Goal: Check status: Check status

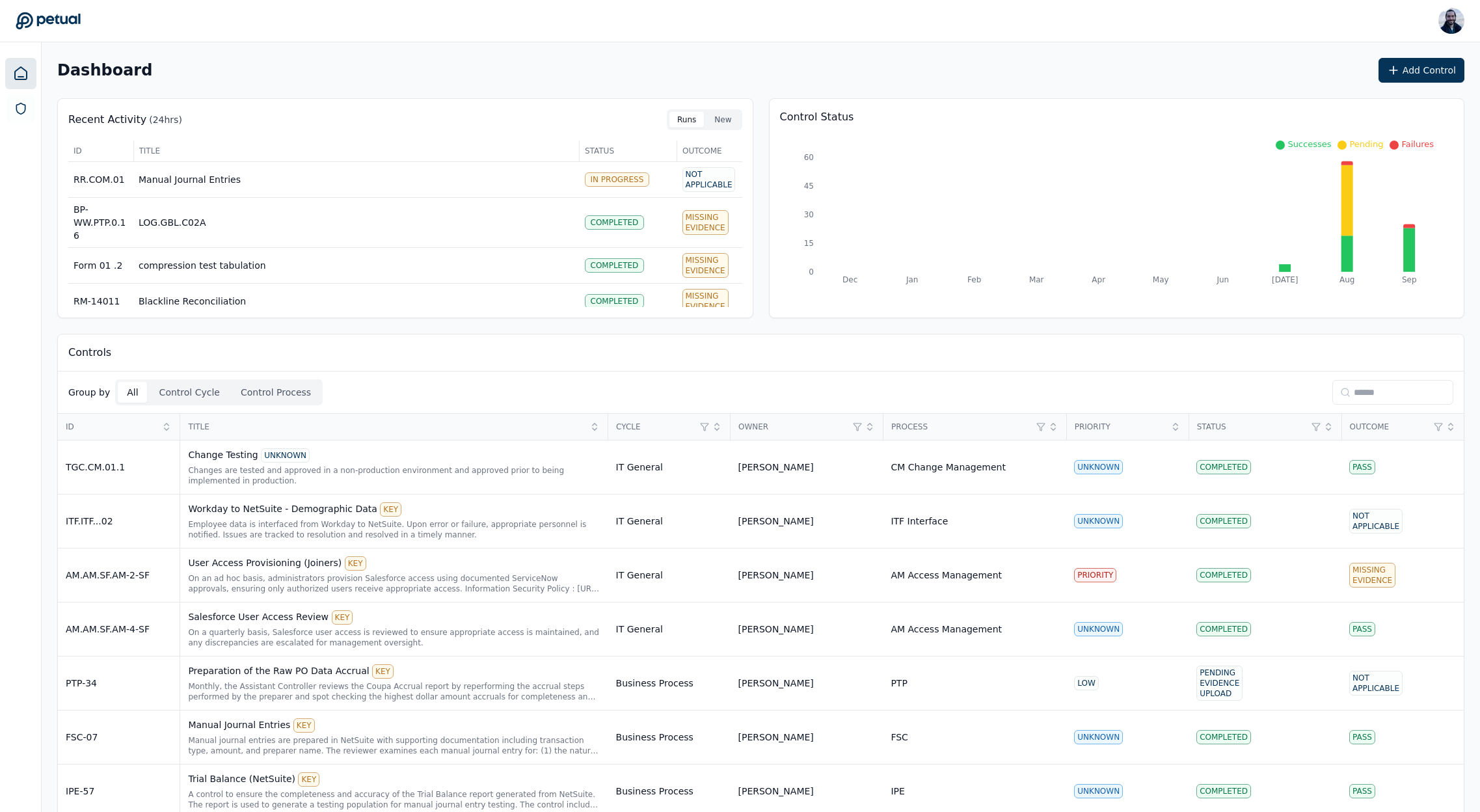
click at [1362, 391] on input at bounding box center [1392, 392] width 121 height 25
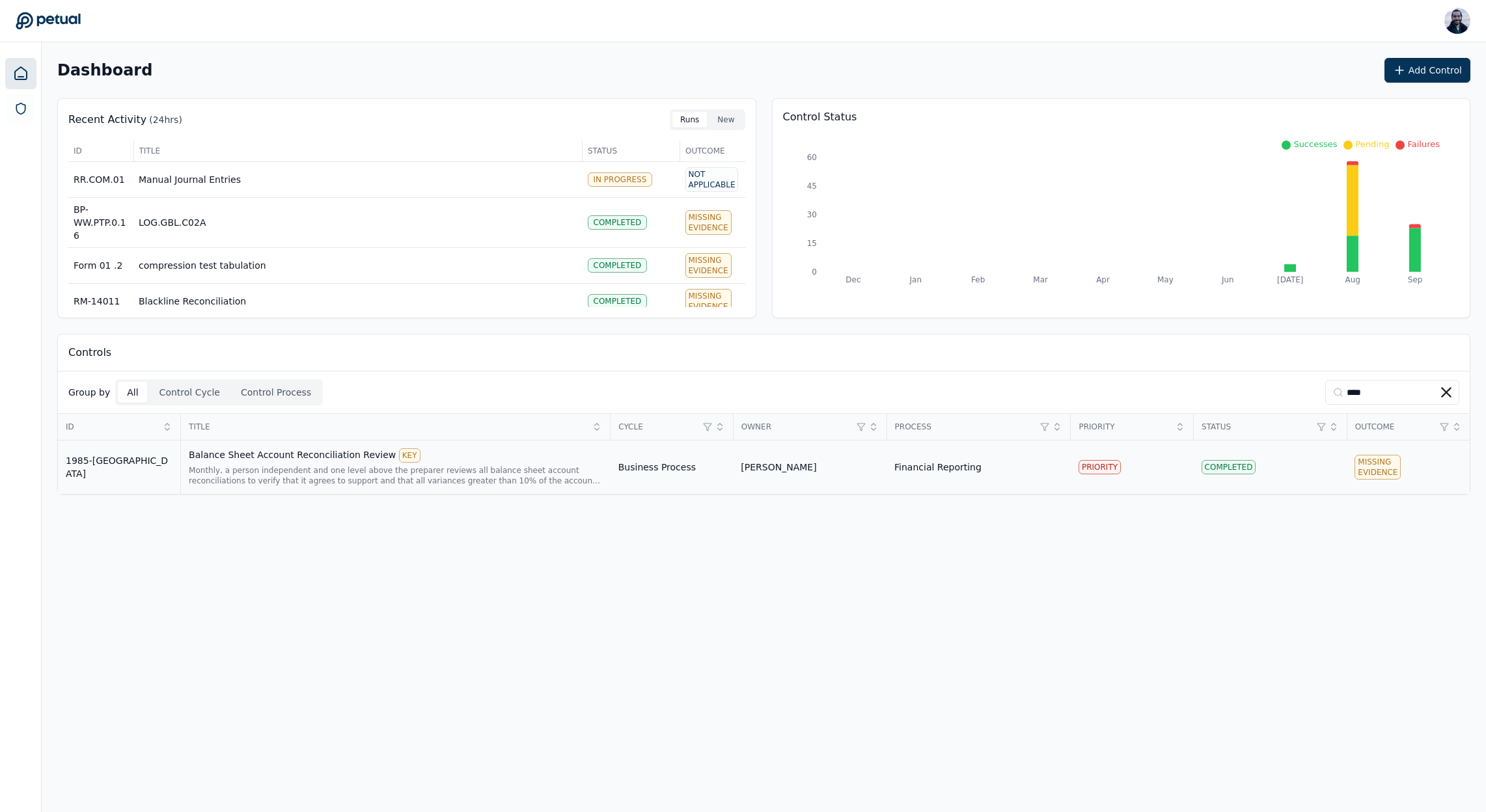
type input "****"
click at [335, 458] on div "Balance Sheet Account Reconciliation Review KEY" at bounding box center [396, 455] width 414 height 14
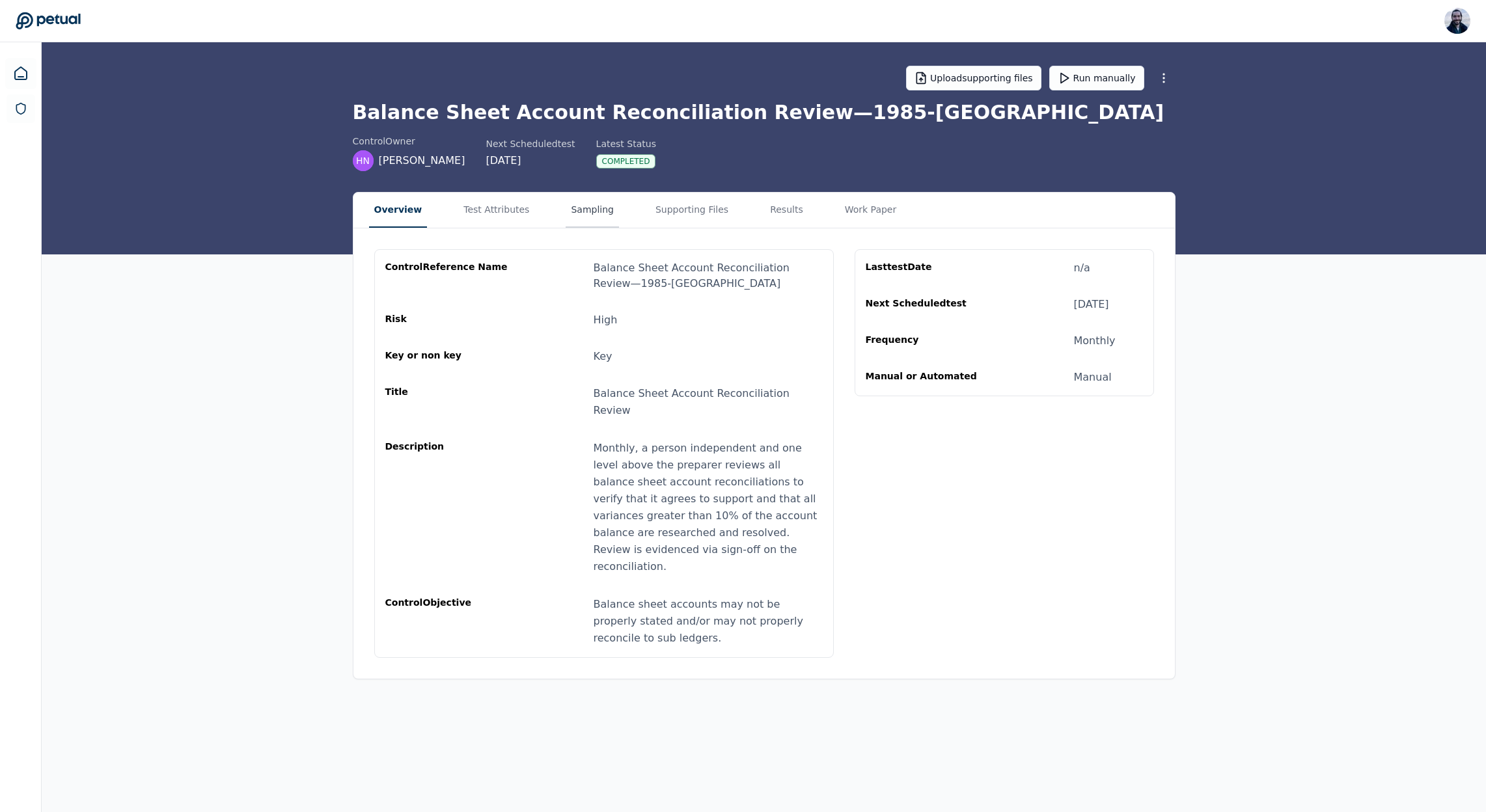
click at [584, 211] on button "Sampling" at bounding box center [592, 210] width 53 height 35
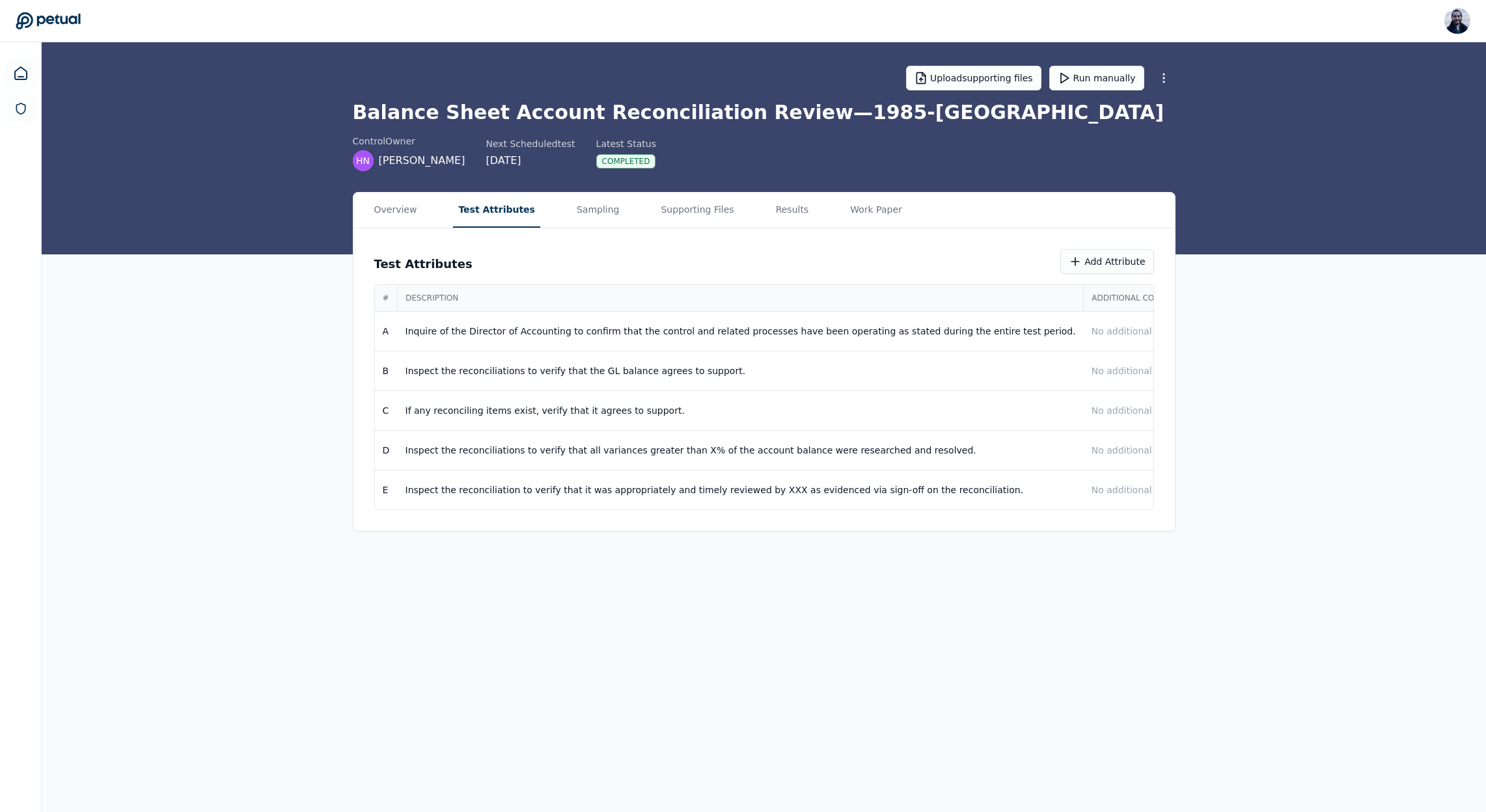
click at [483, 212] on button "Test Attributes" at bounding box center [497, 210] width 87 height 35
click at [686, 213] on button "Supporting Files" at bounding box center [697, 210] width 83 height 35
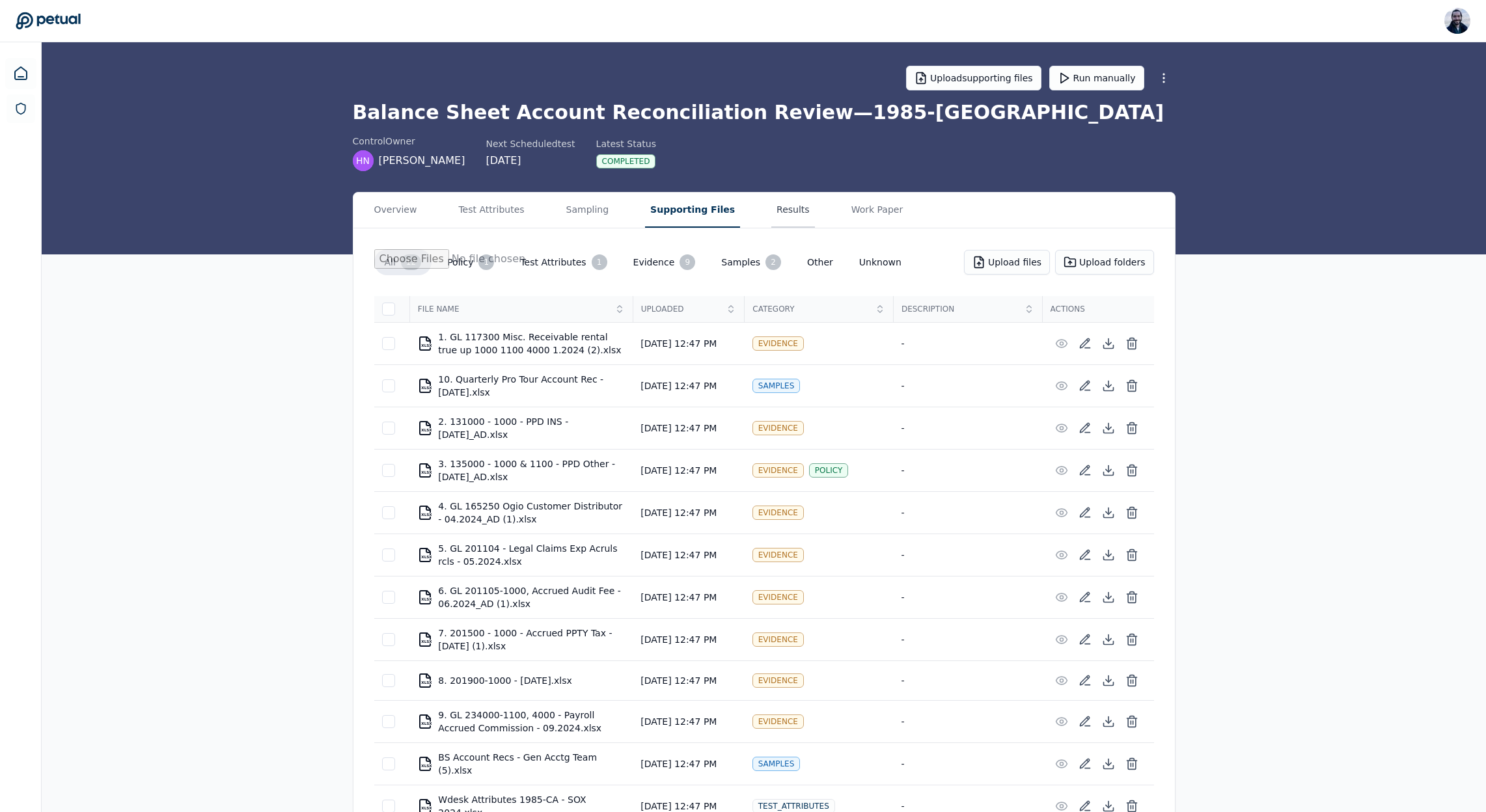
click at [771, 210] on button "Results" at bounding box center [793, 210] width 44 height 35
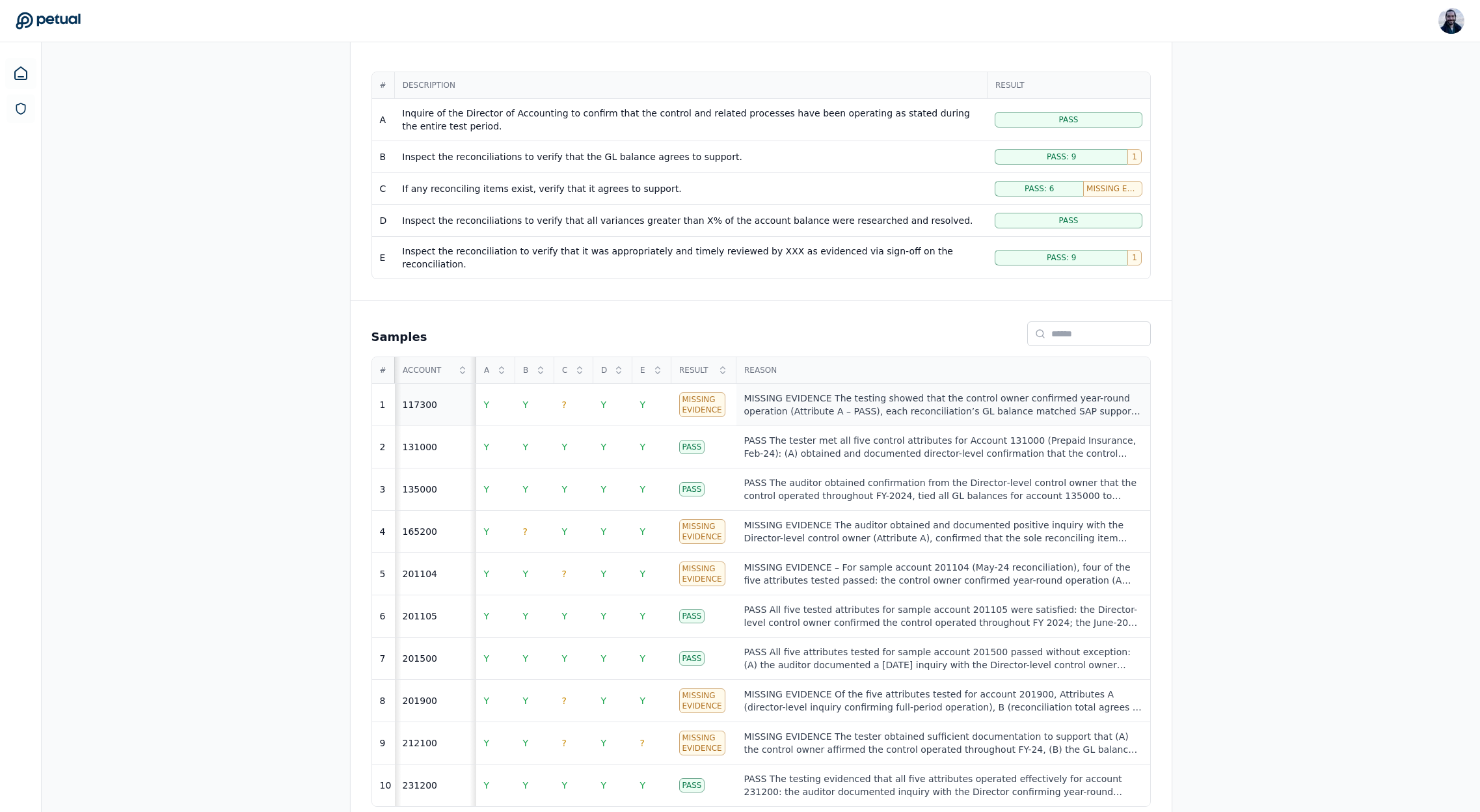
scroll to position [253, 0]
click at [580, 396] on td "?" at bounding box center [574, 406] width 39 height 42
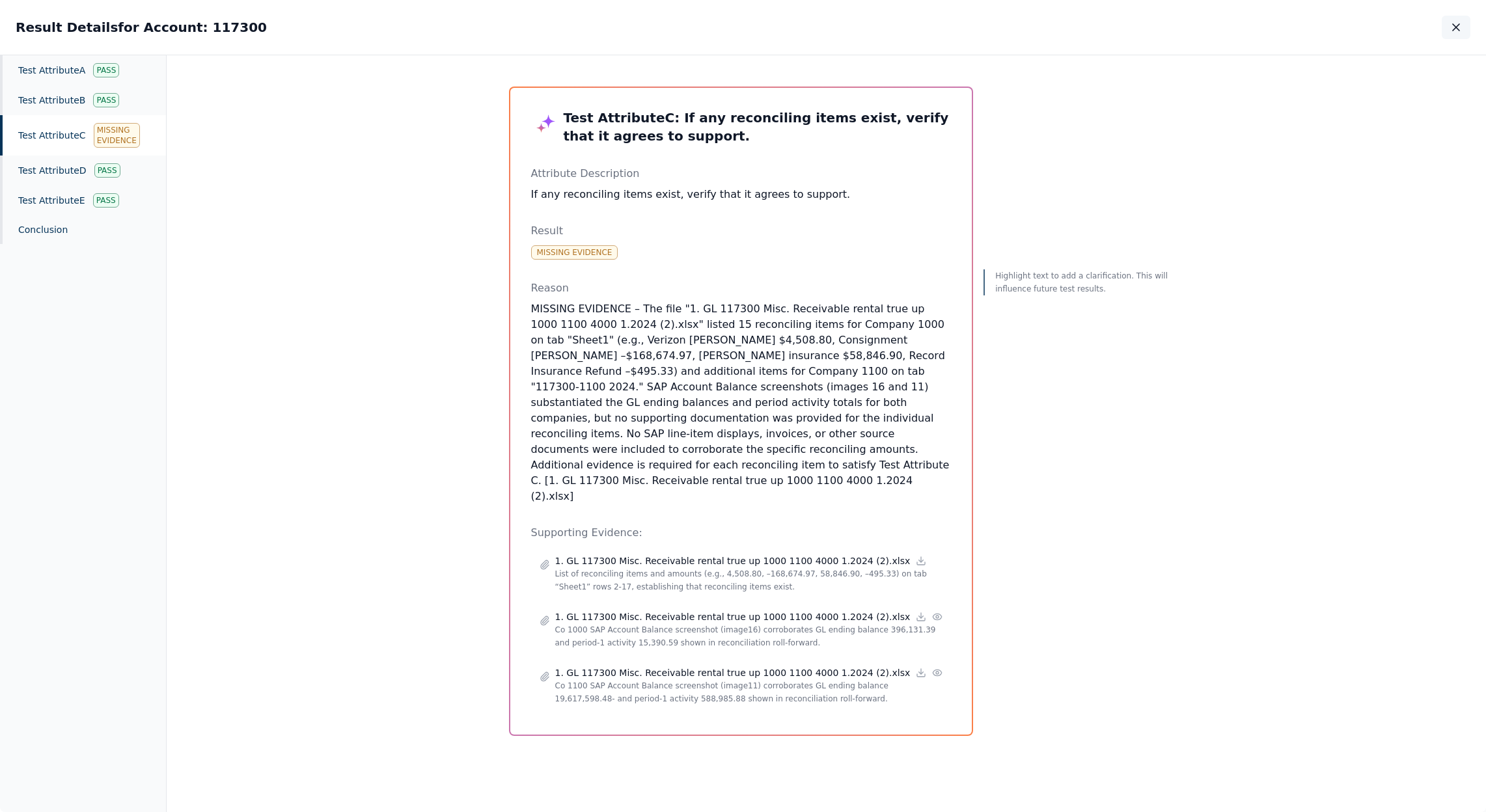
click at [1455, 25] on icon "button" at bounding box center [1455, 27] width 13 height 13
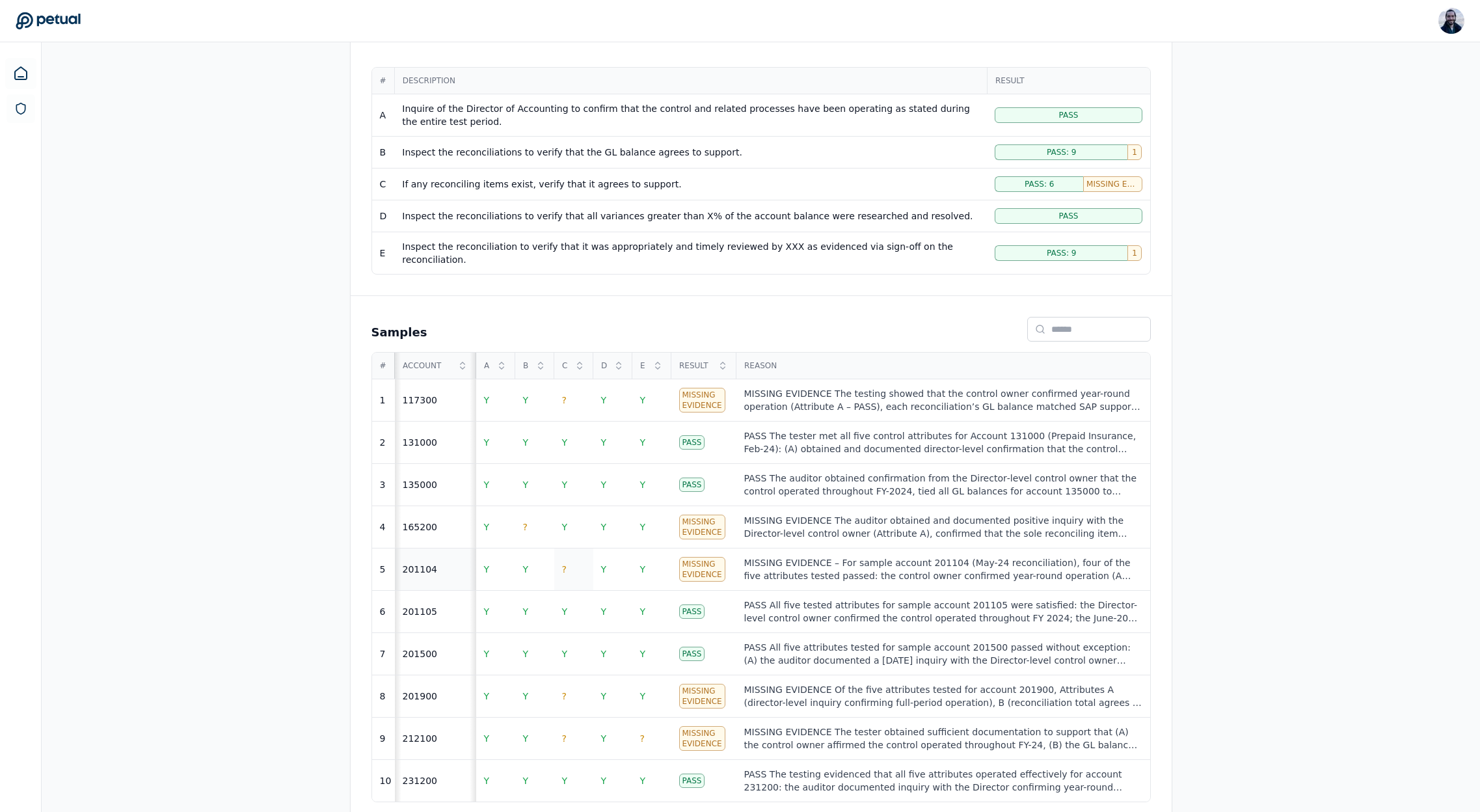
scroll to position [261, 0]
click at [523, 508] on td "?" at bounding box center [535, 526] width 39 height 42
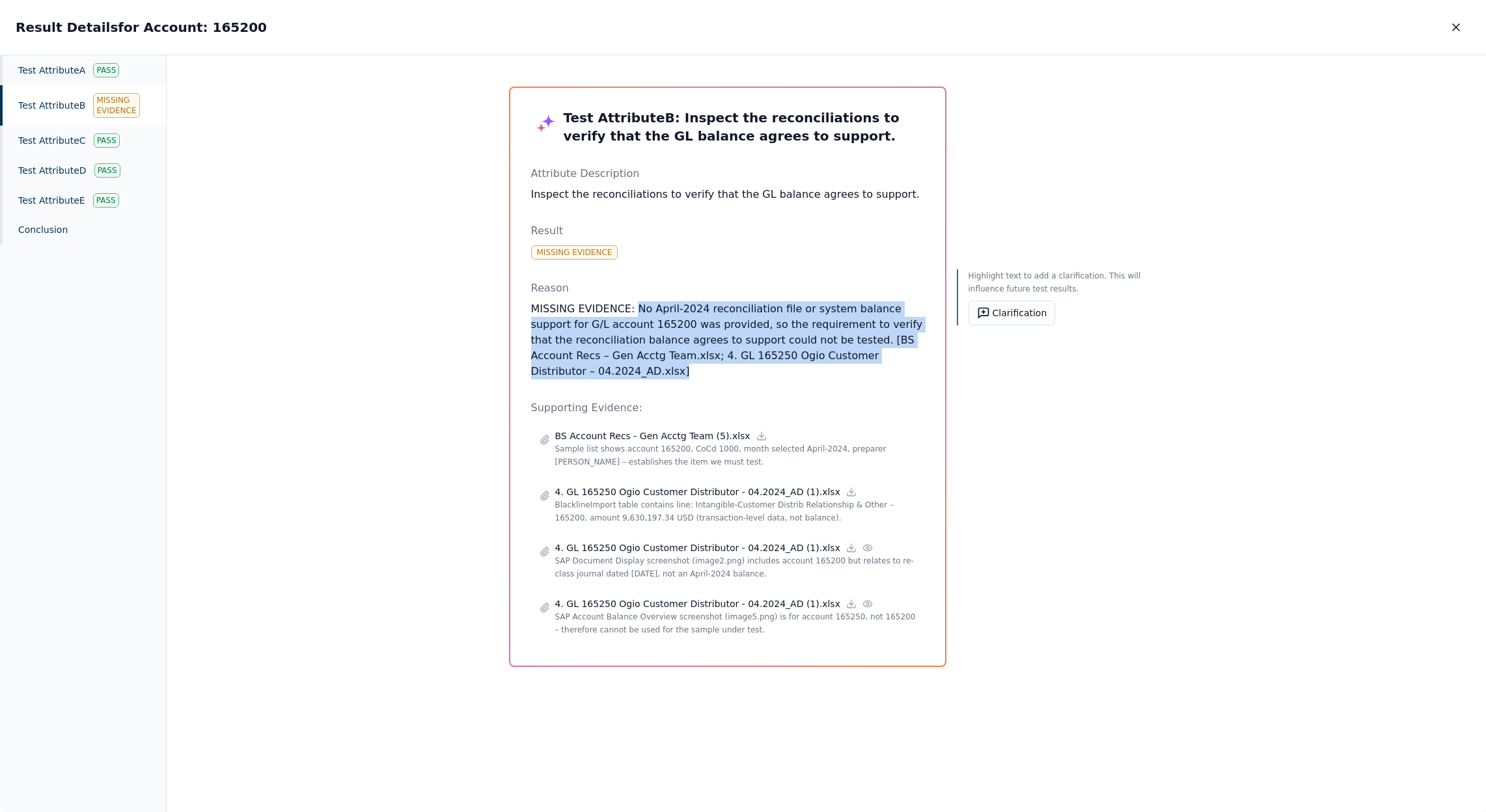
drag, startPoint x: 628, startPoint y: 311, endPoint x: 918, endPoint y: 358, distance: 293.8
click at [918, 358] on p "MISSING EVIDENCE: No April-2024 reconciliation file or system balance support f…" at bounding box center [728, 340] width 393 height 78
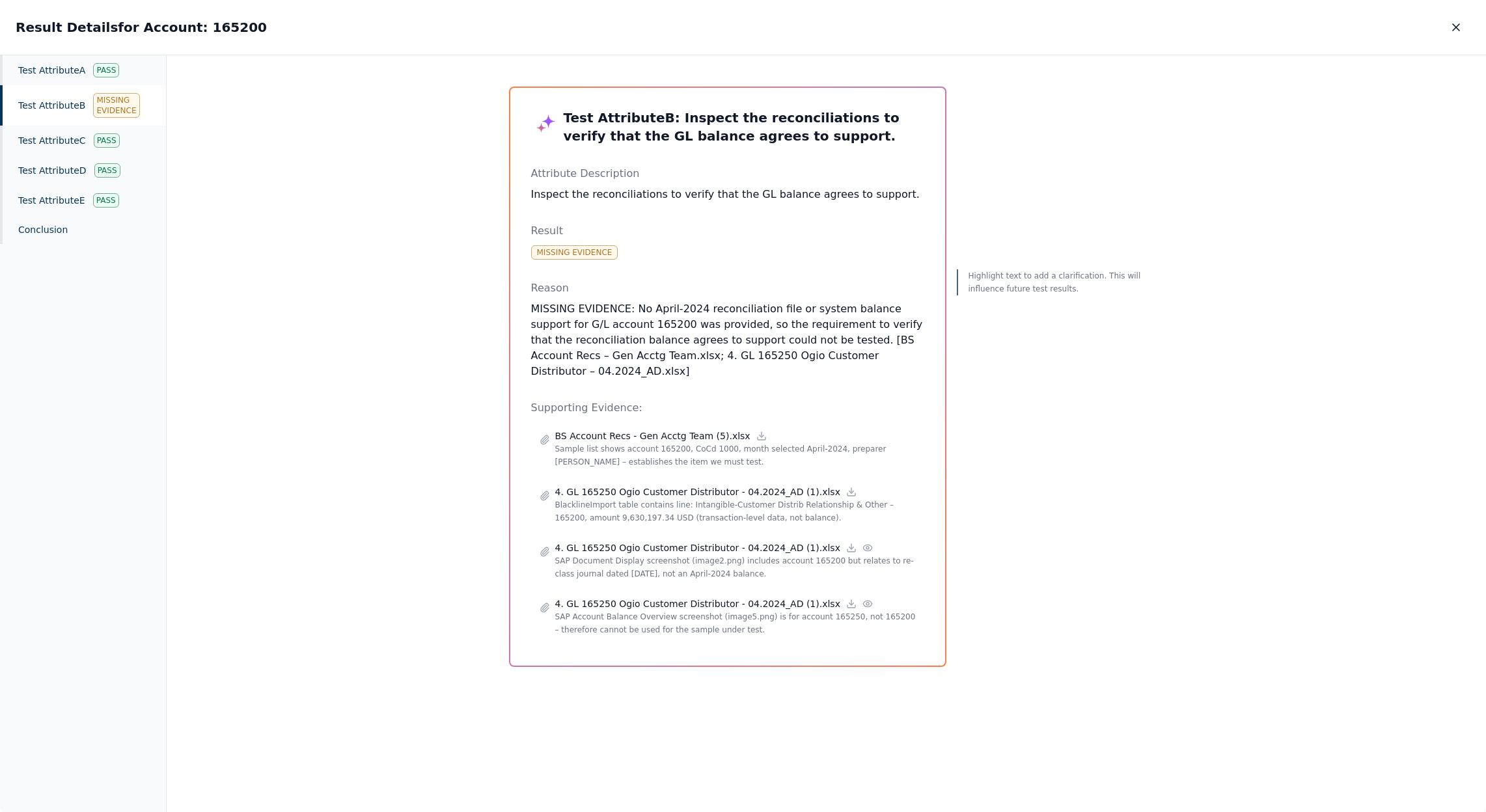
click at [783, 381] on div "Test Attribute B : Inspect the reconciliations to verify that the GL balance ag…" at bounding box center [728, 376] width 393 height 536
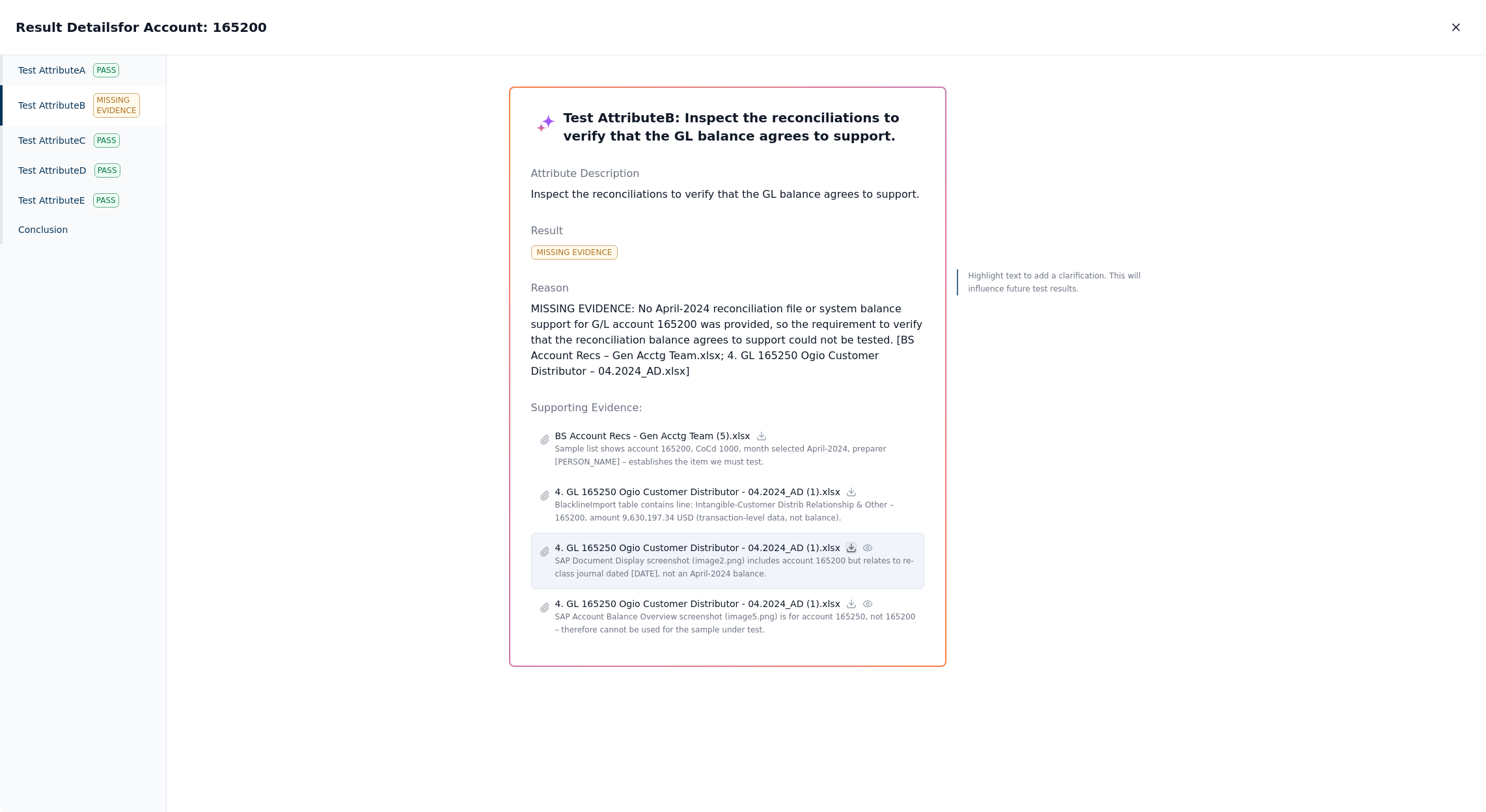
click at [846, 543] on icon at bounding box center [851, 548] width 11 height 10
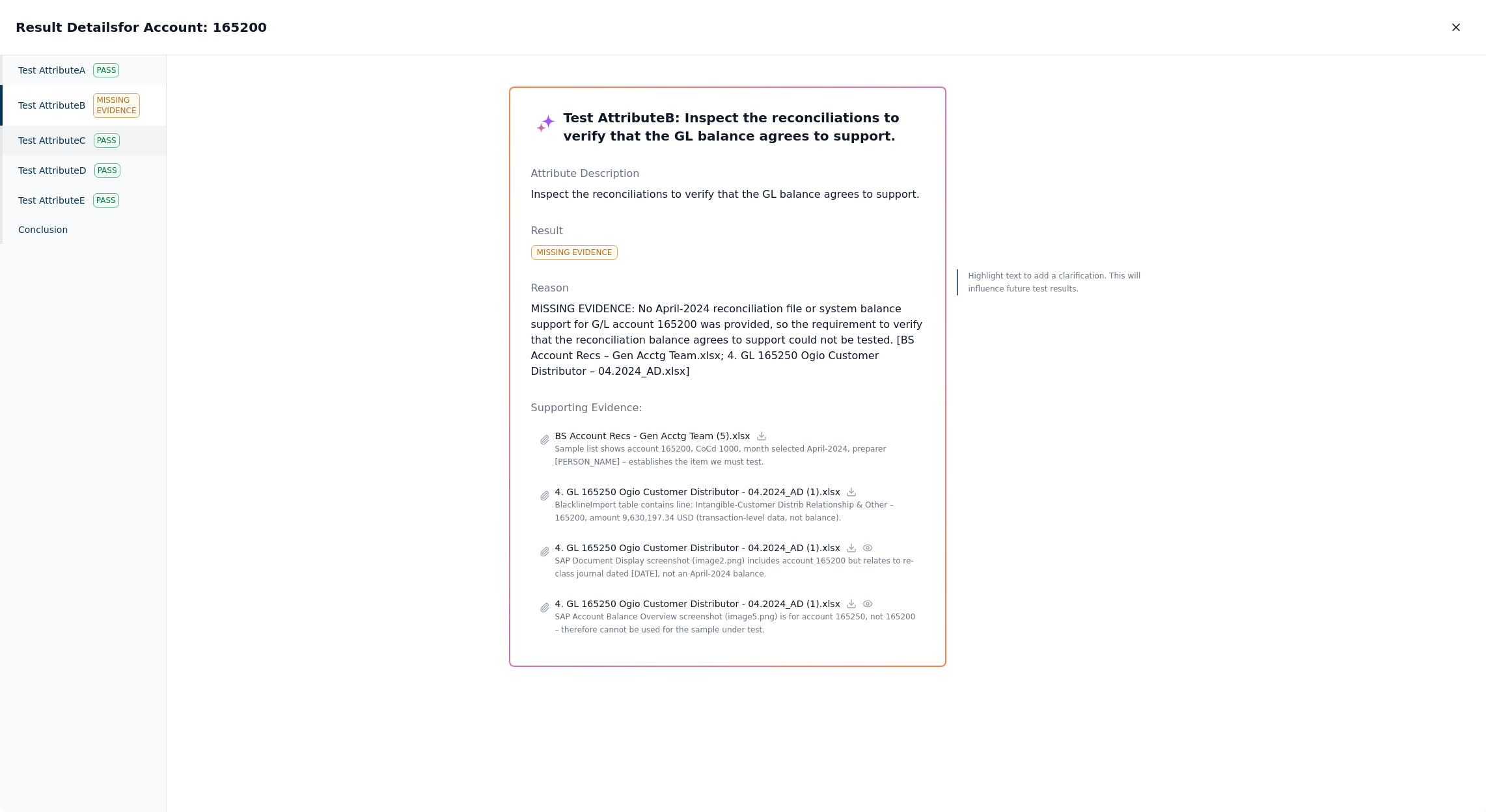
click at [73, 140] on div "Test Attribute C Pass" at bounding box center [83, 140] width 166 height 30
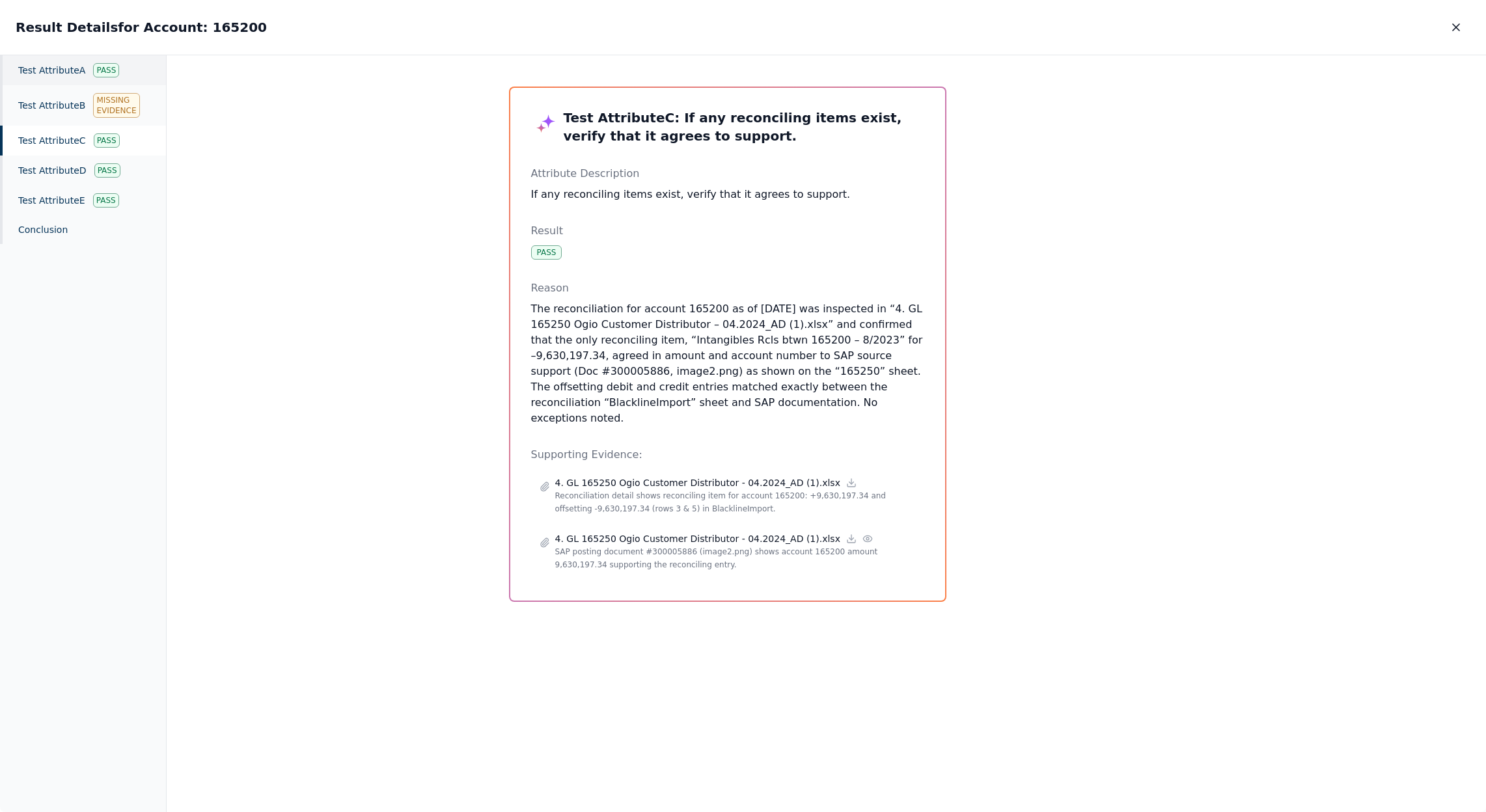
click at [91, 70] on div "Test Attribute A Pass" at bounding box center [83, 70] width 166 height 30
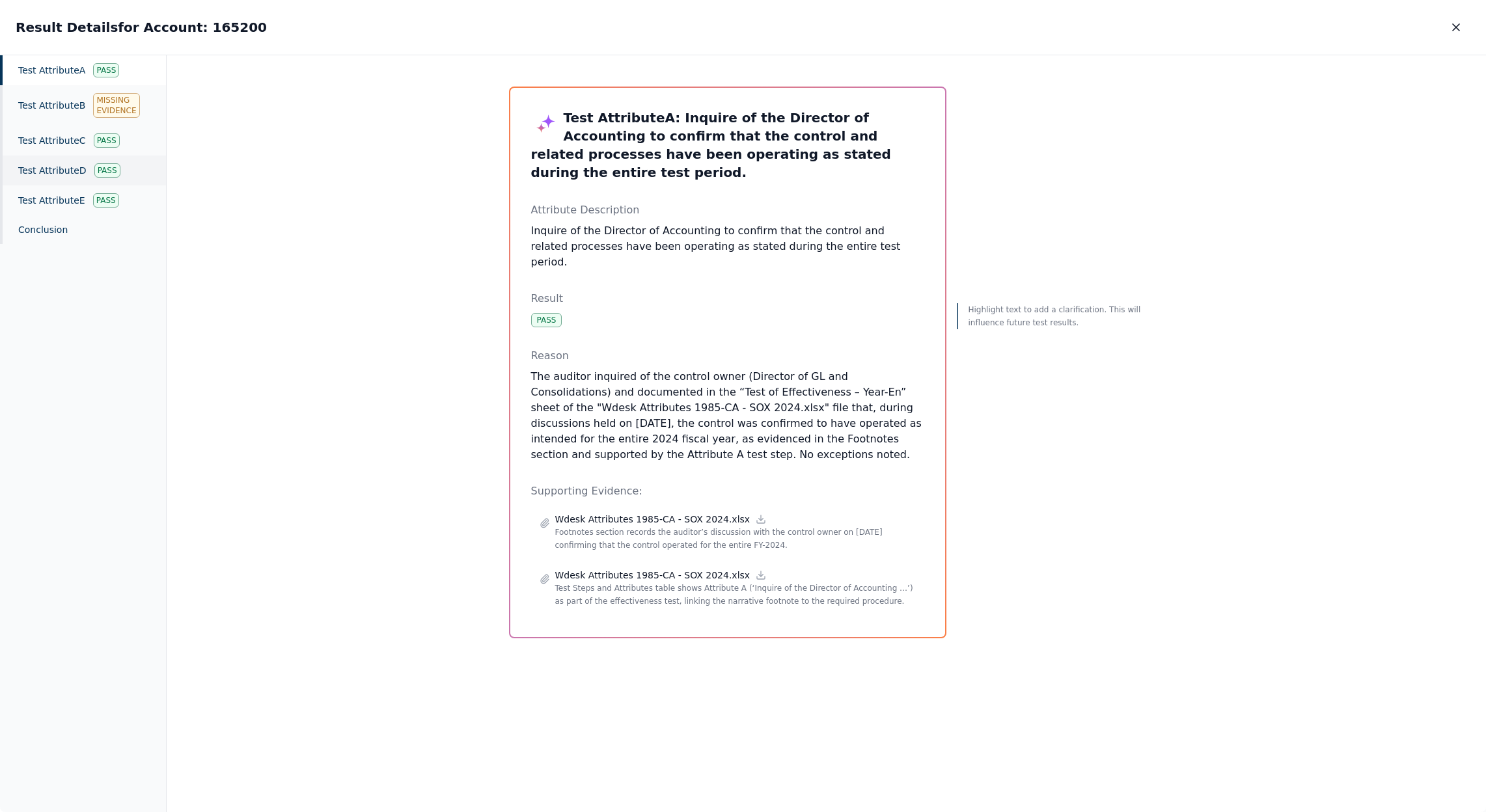
click at [77, 171] on div "Test Attribute D Pass" at bounding box center [83, 170] width 166 height 30
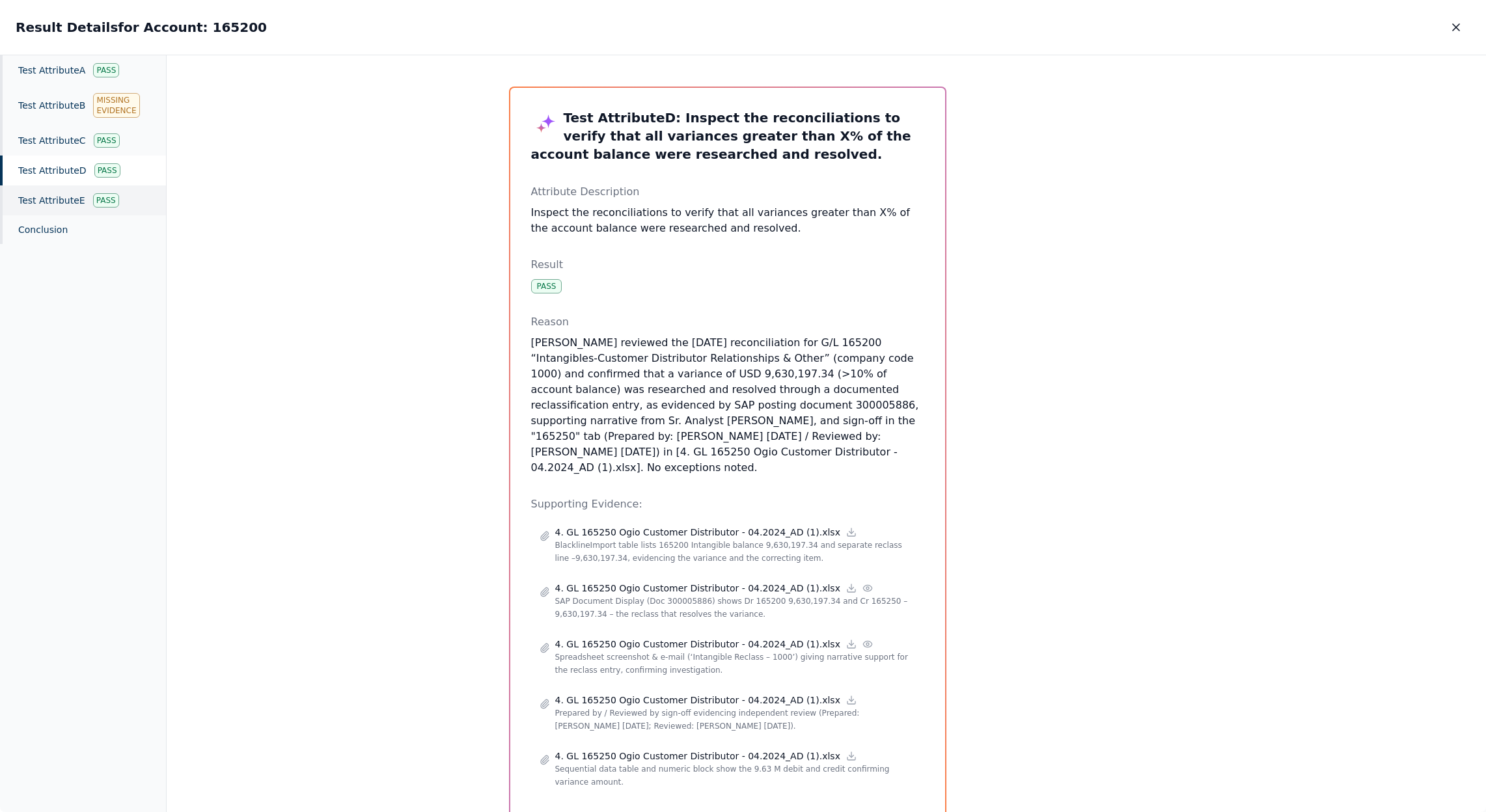
click at [66, 193] on div "Test Attribute E Pass" at bounding box center [83, 200] width 166 height 30
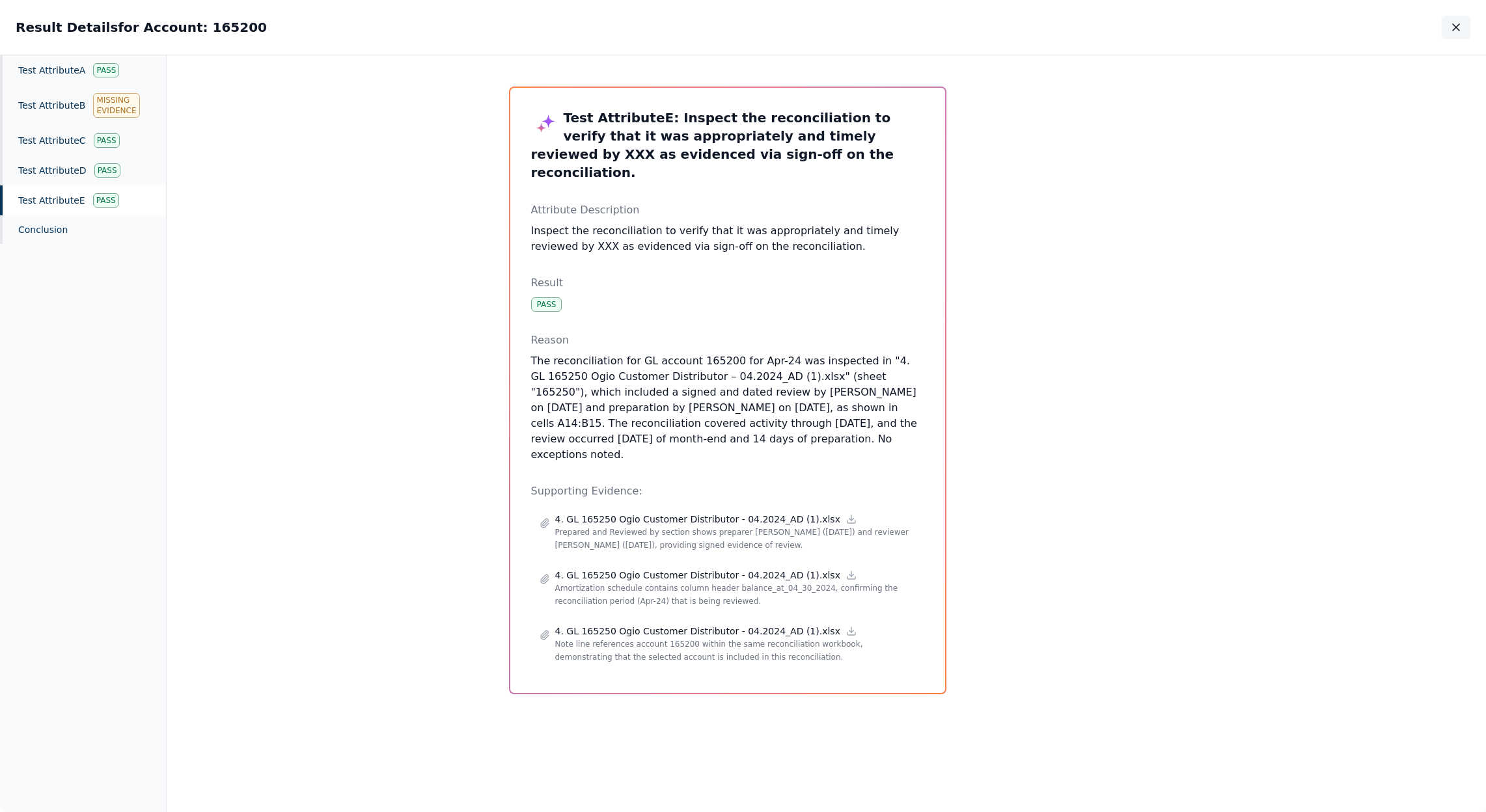
click at [1461, 28] on icon "button" at bounding box center [1455, 27] width 13 height 13
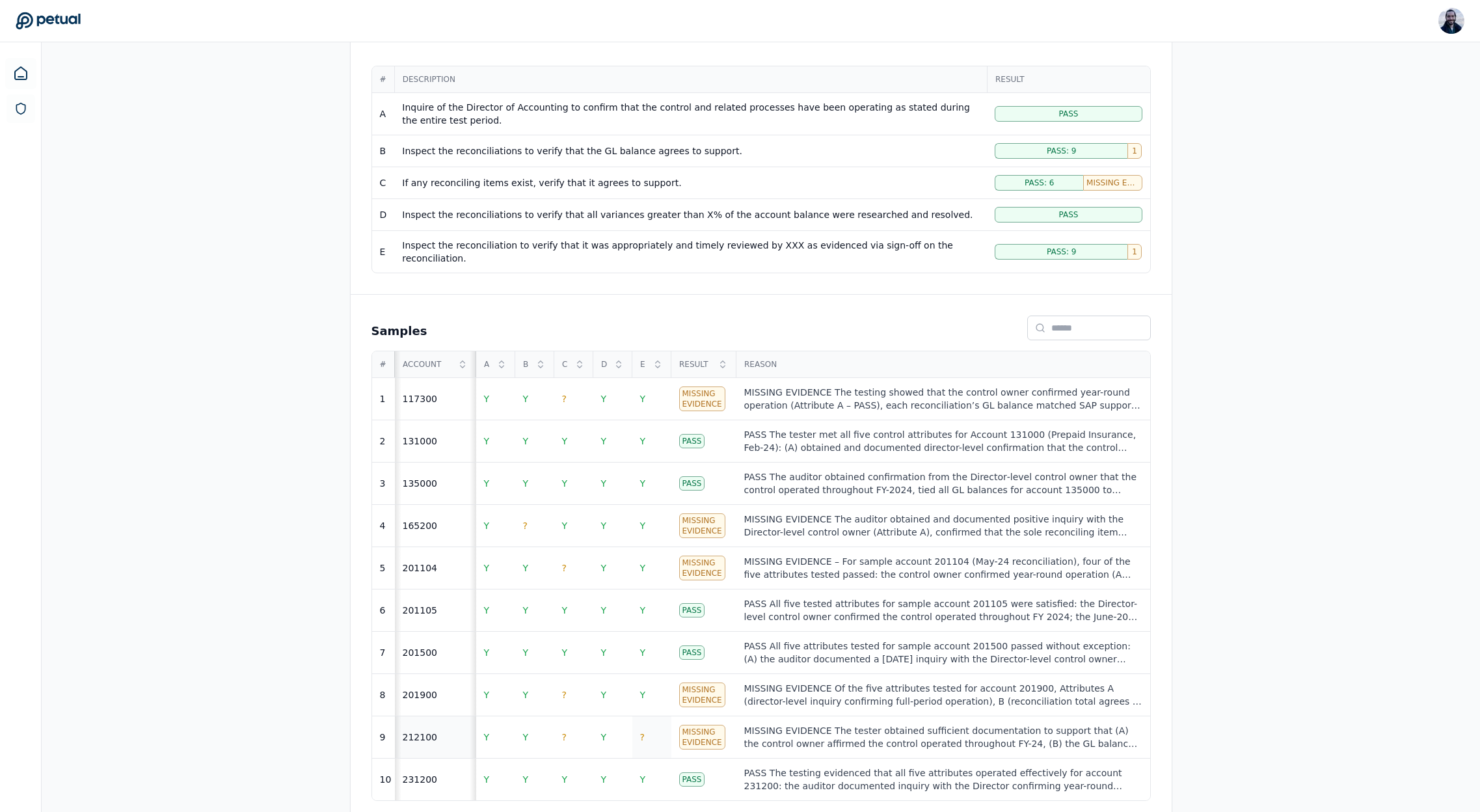
click at [644, 732] on span "?" at bounding box center [643, 737] width 4 height 10
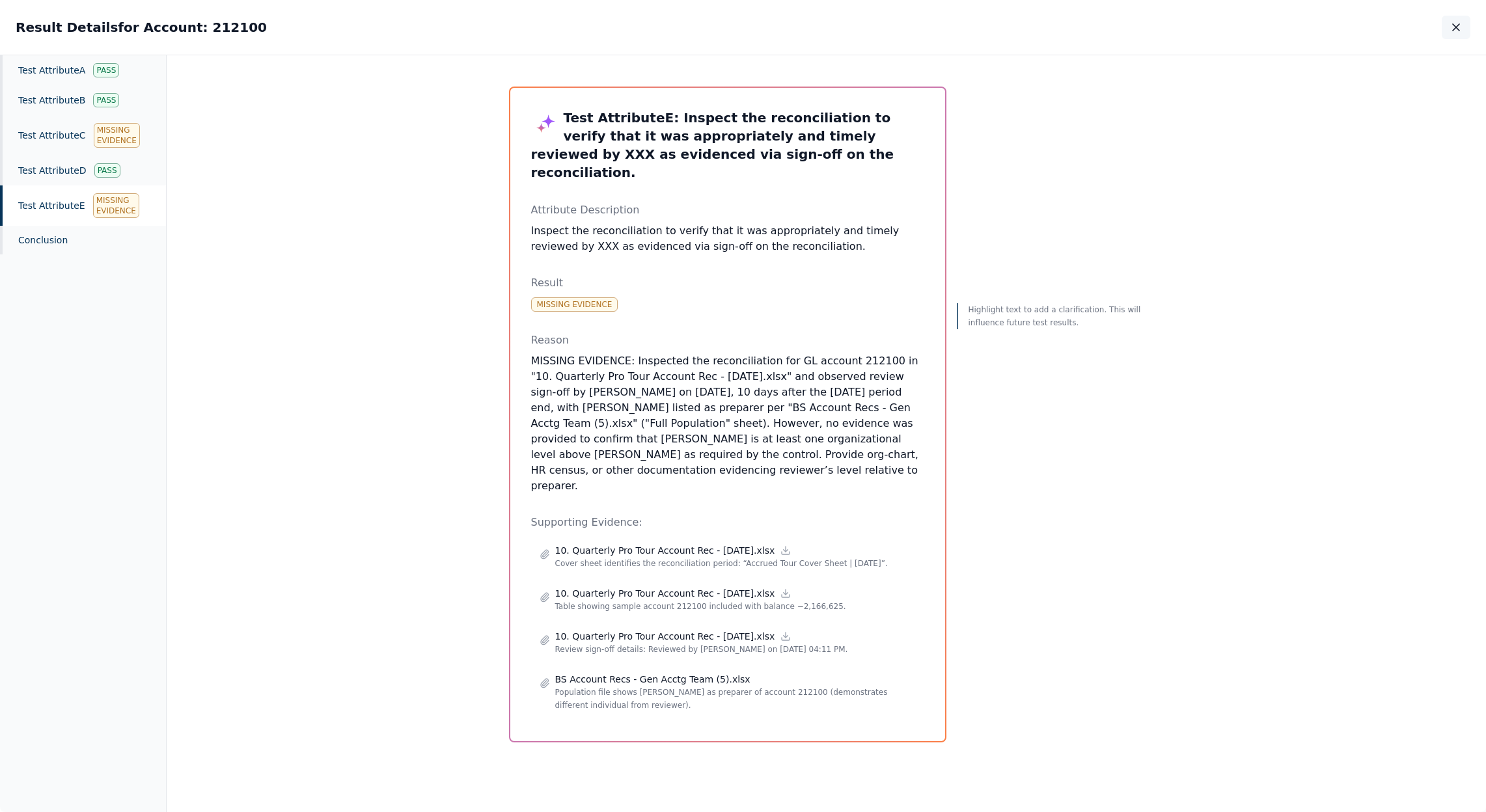
click at [1455, 24] on icon "button" at bounding box center [1455, 27] width 13 height 13
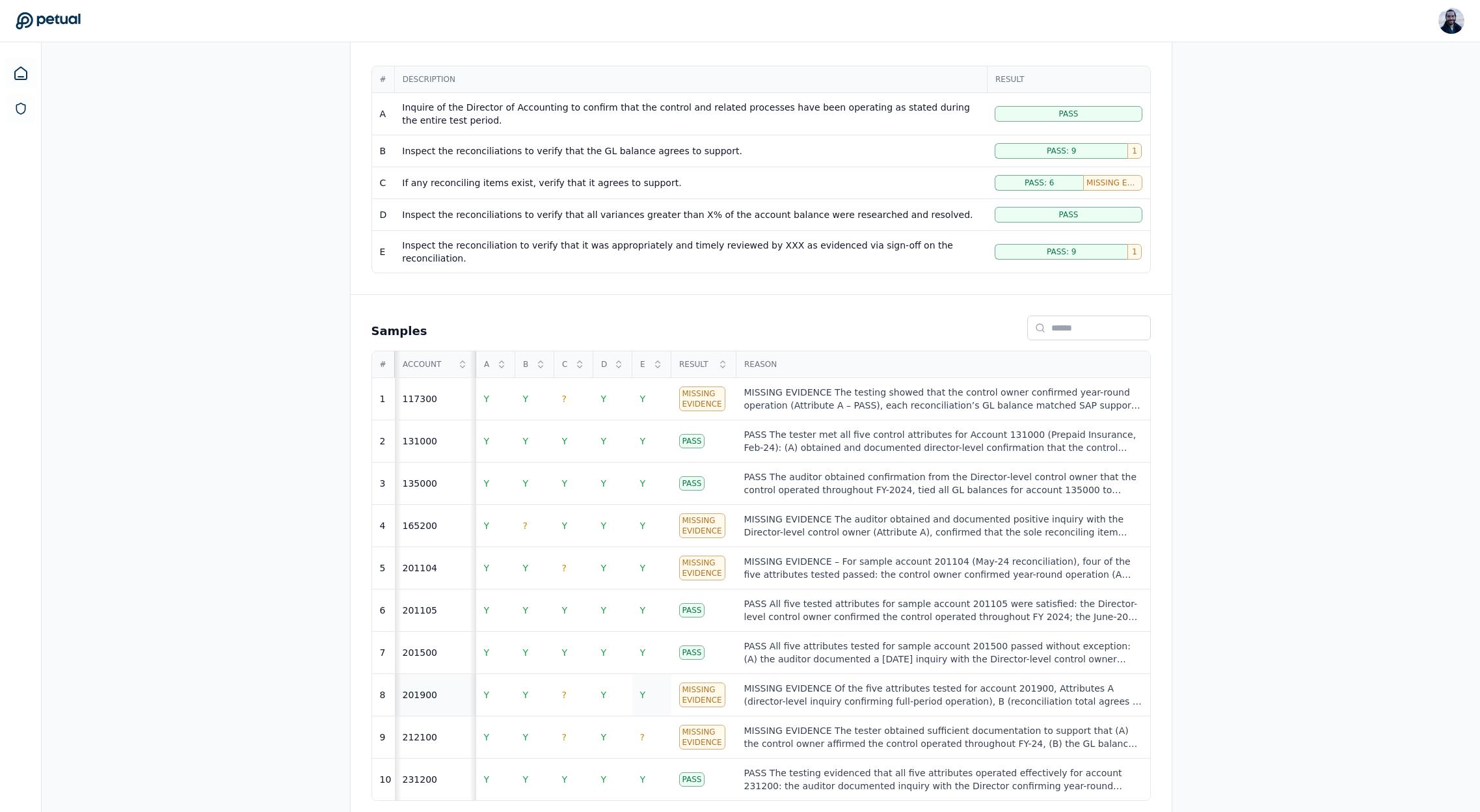
click at [646, 680] on td "Y" at bounding box center [652, 695] width 39 height 42
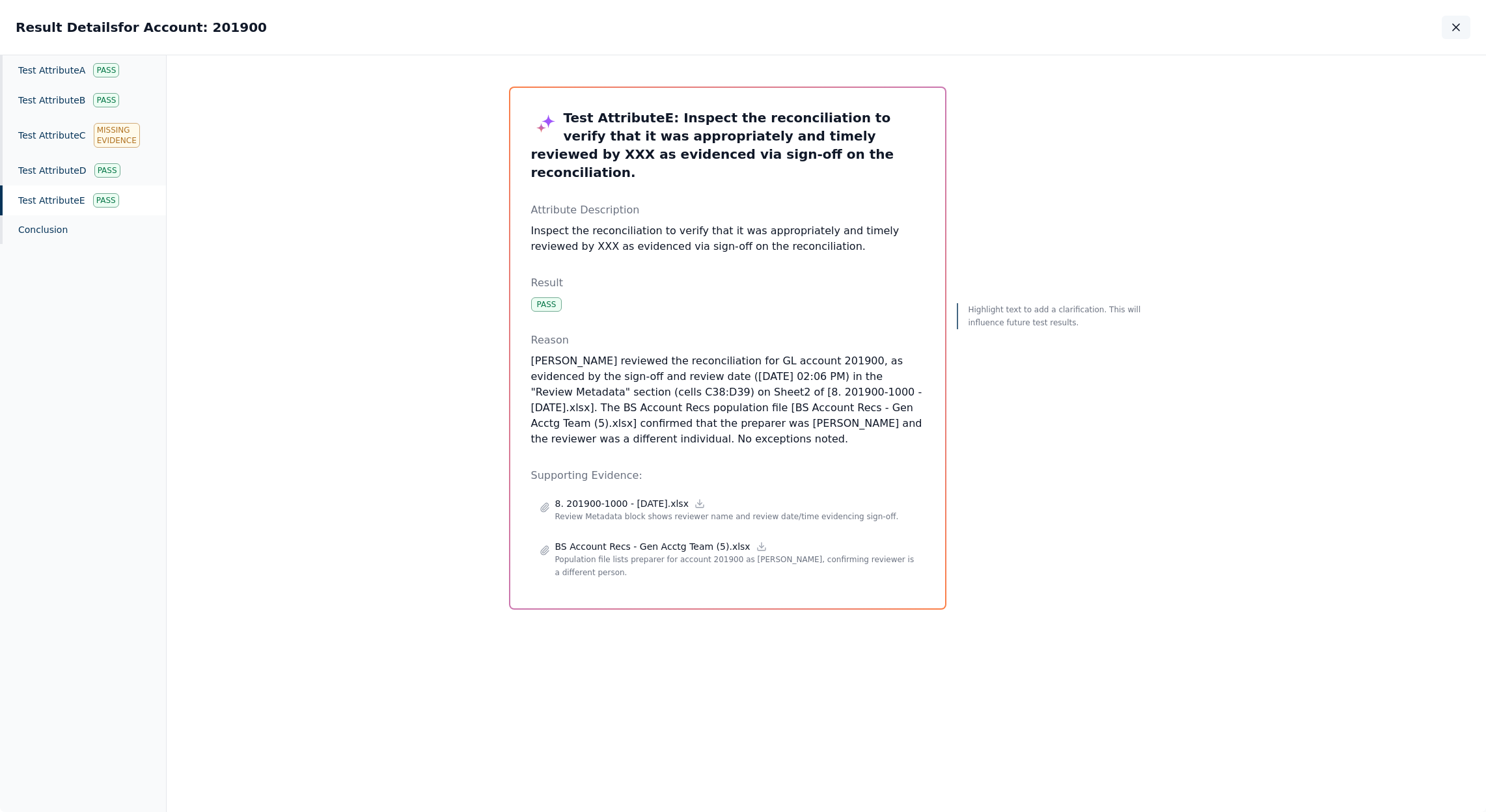
click at [1458, 26] on icon "button" at bounding box center [1455, 27] width 13 height 13
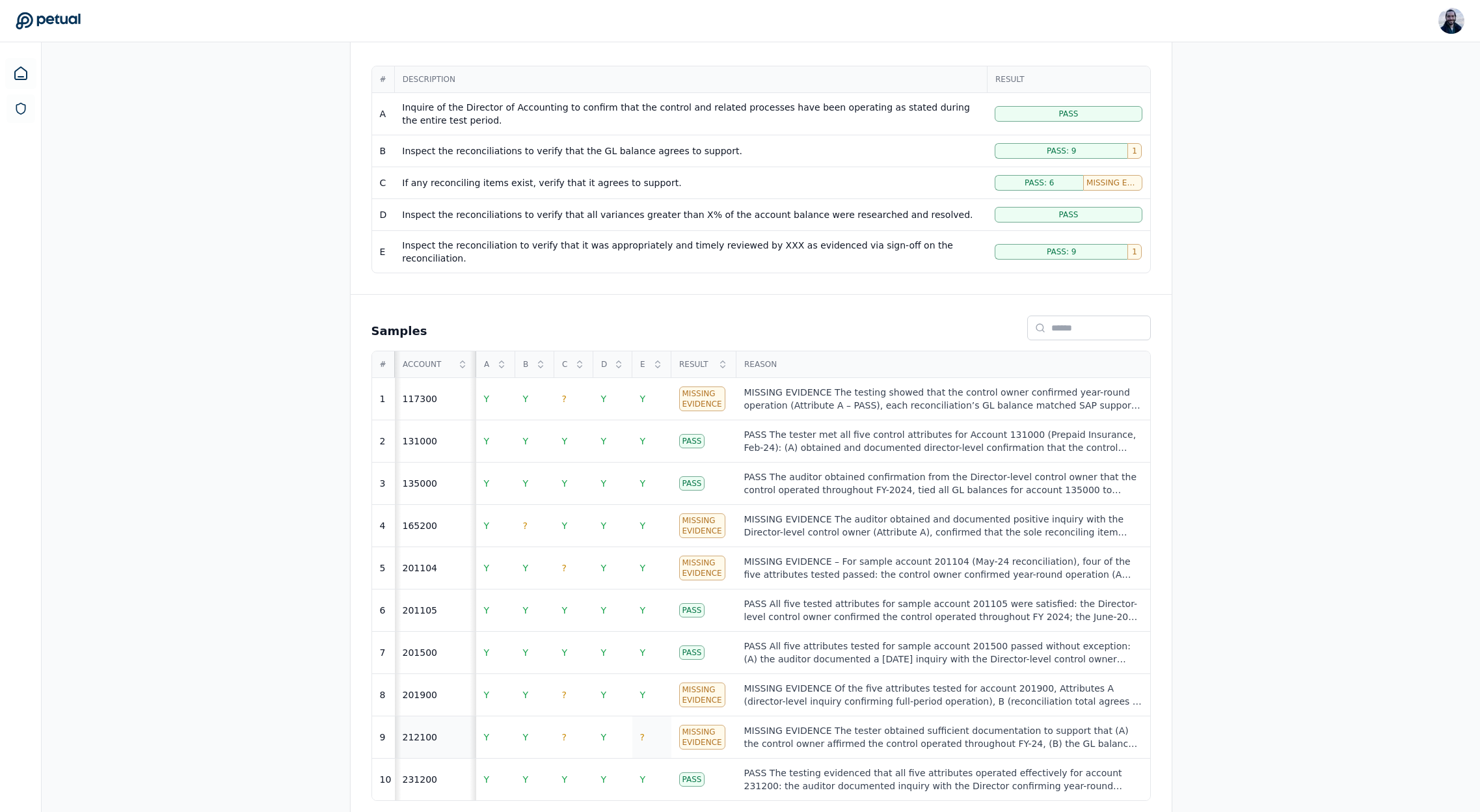
click at [648, 730] on td "?" at bounding box center [652, 737] width 39 height 42
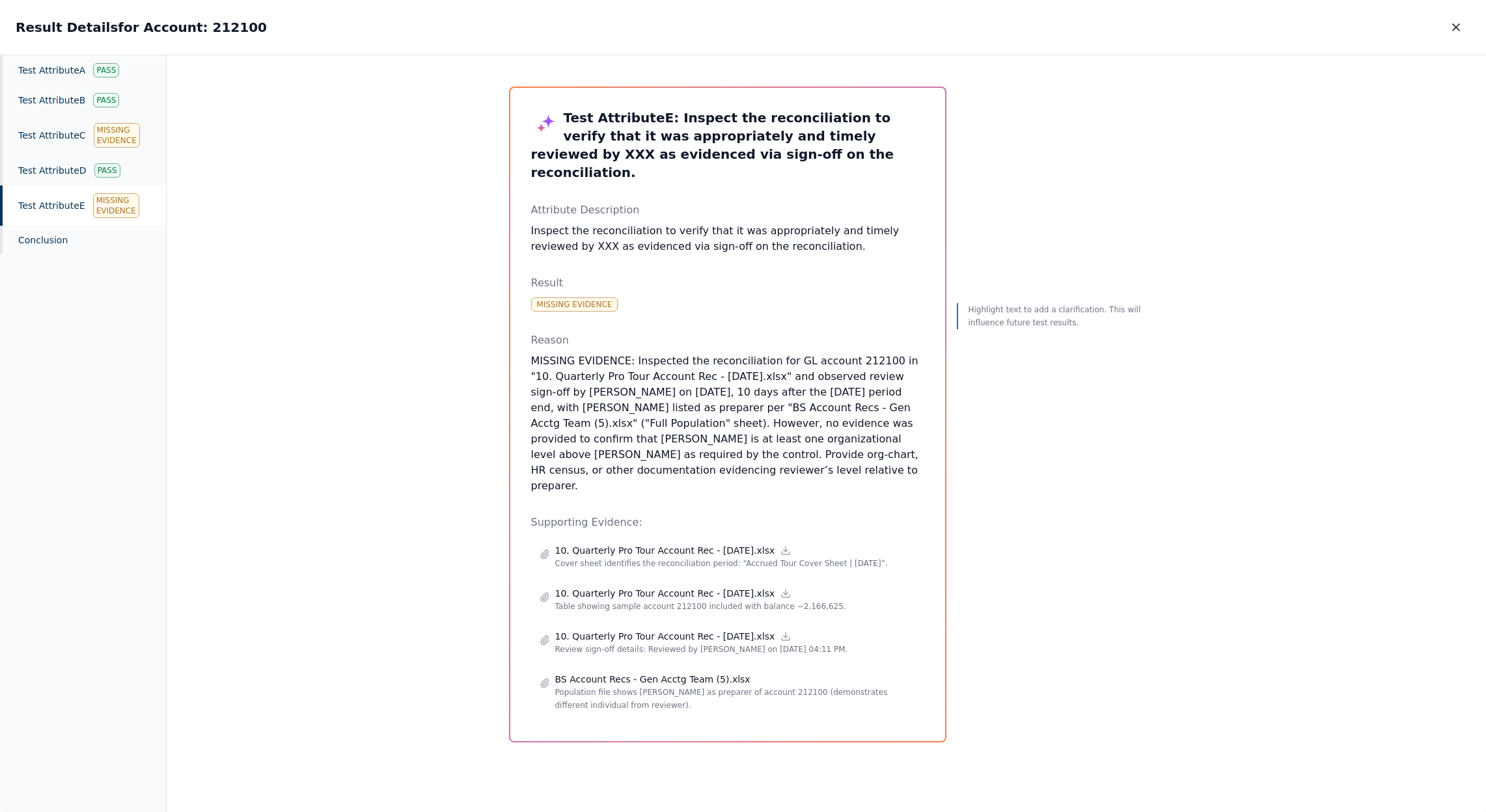
click at [1460, 28] on icon "button" at bounding box center [1455, 27] width 13 height 13
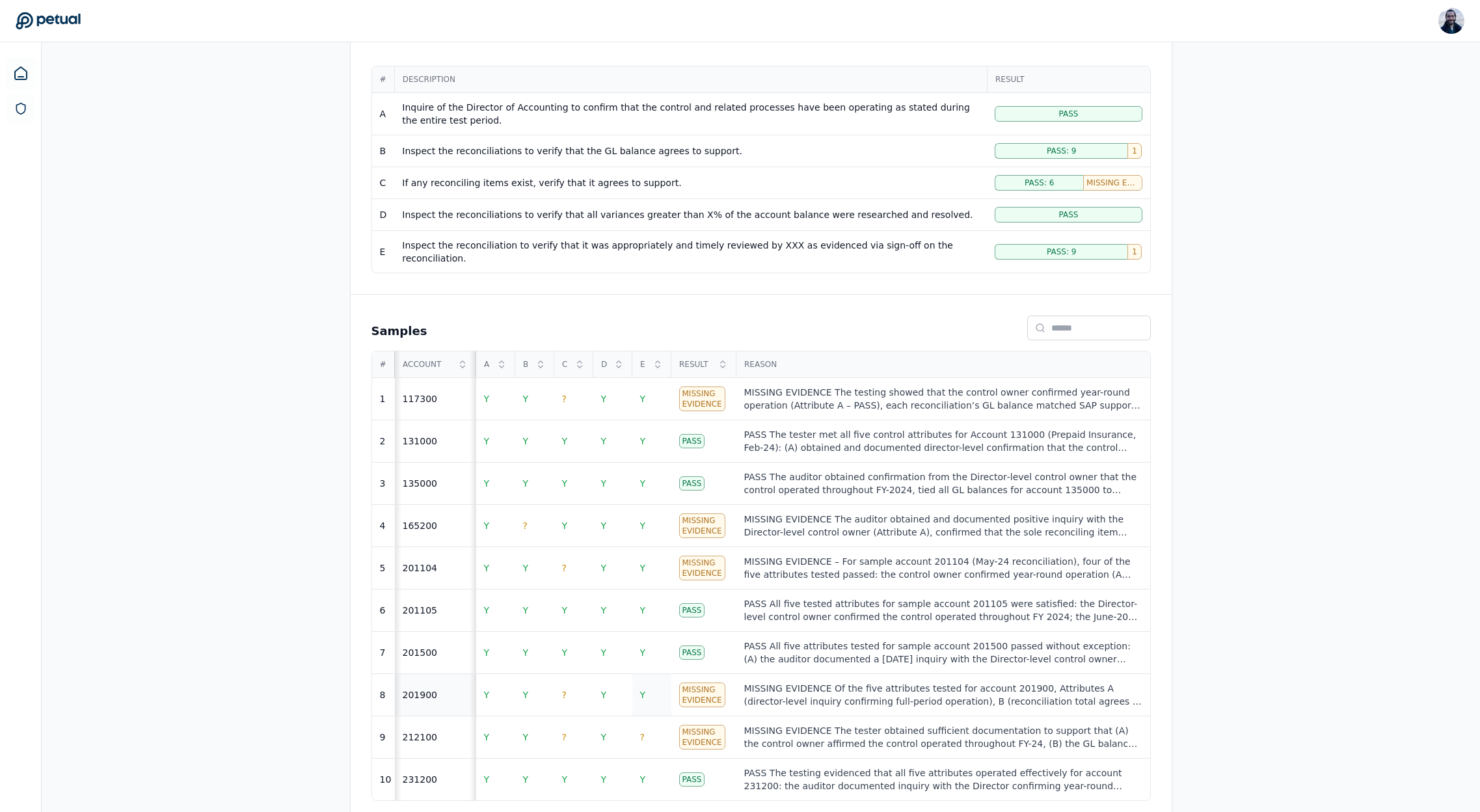
click at [651, 683] on td "Y" at bounding box center [652, 695] width 39 height 42
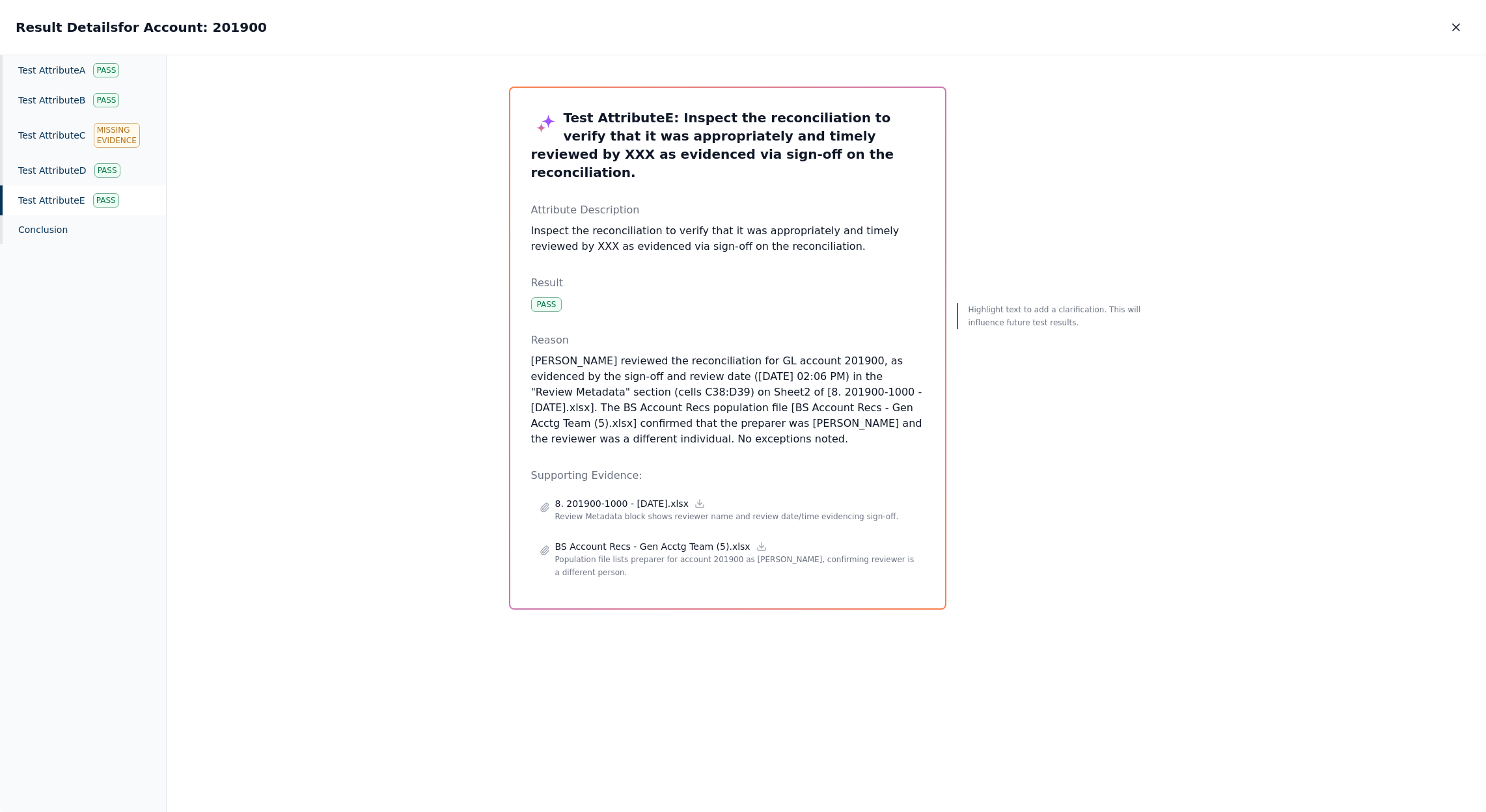
click at [542, 231] on p "Inspect the reconciliation to verify that it was appropriately and timely revie…" at bounding box center [728, 239] width 393 height 31
click at [728, 312] on div "Test Attribute E : Inspect the reconciliation to verify that it was appropriate…" at bounding box center [728, 348] width 393 height 479
click at [1461, 28] on icon "button" at bounding box center [1455, 27] width 13 height 13
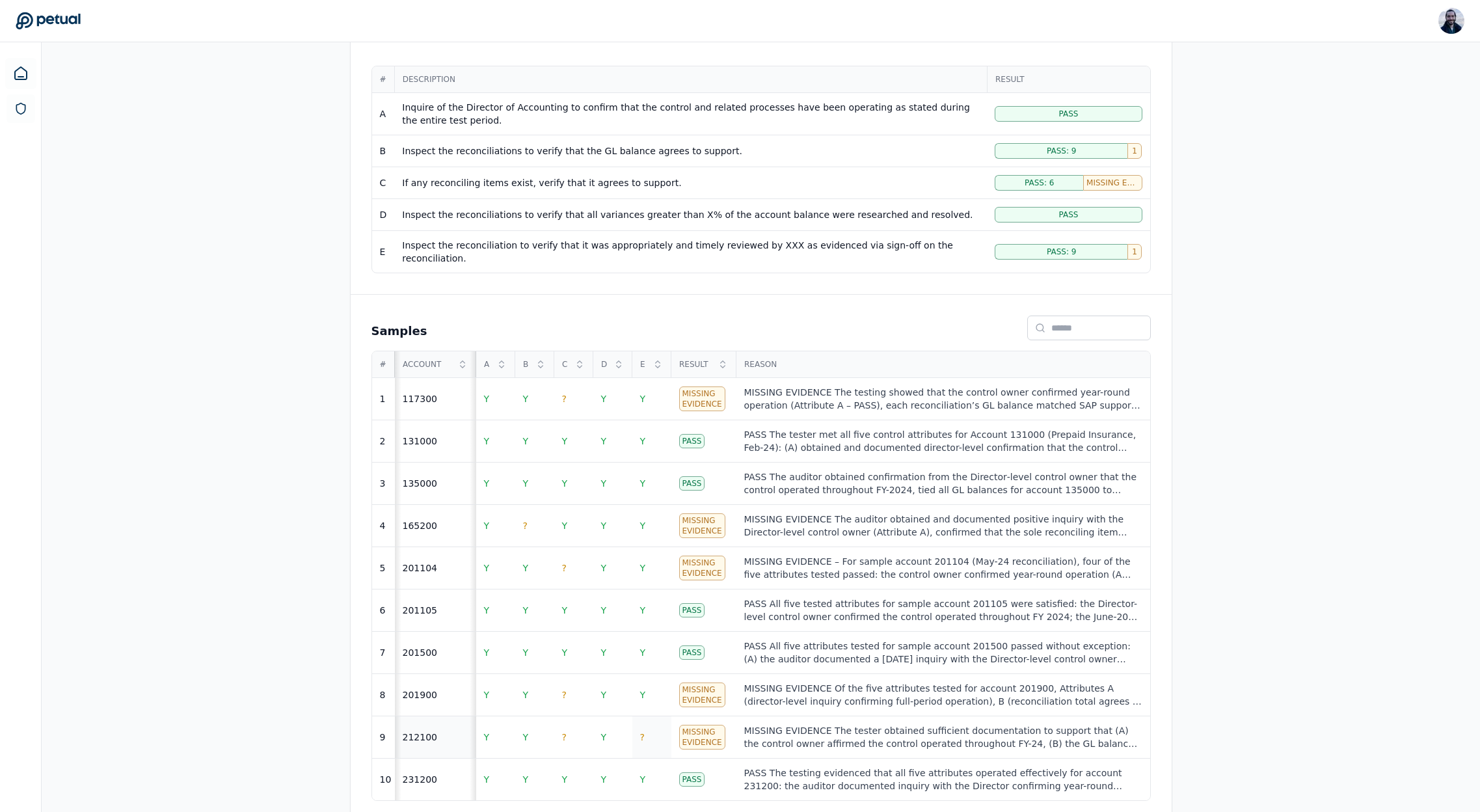
click at [640, 716] on td "?" at bounding box center [652, 737] width 39 height 42
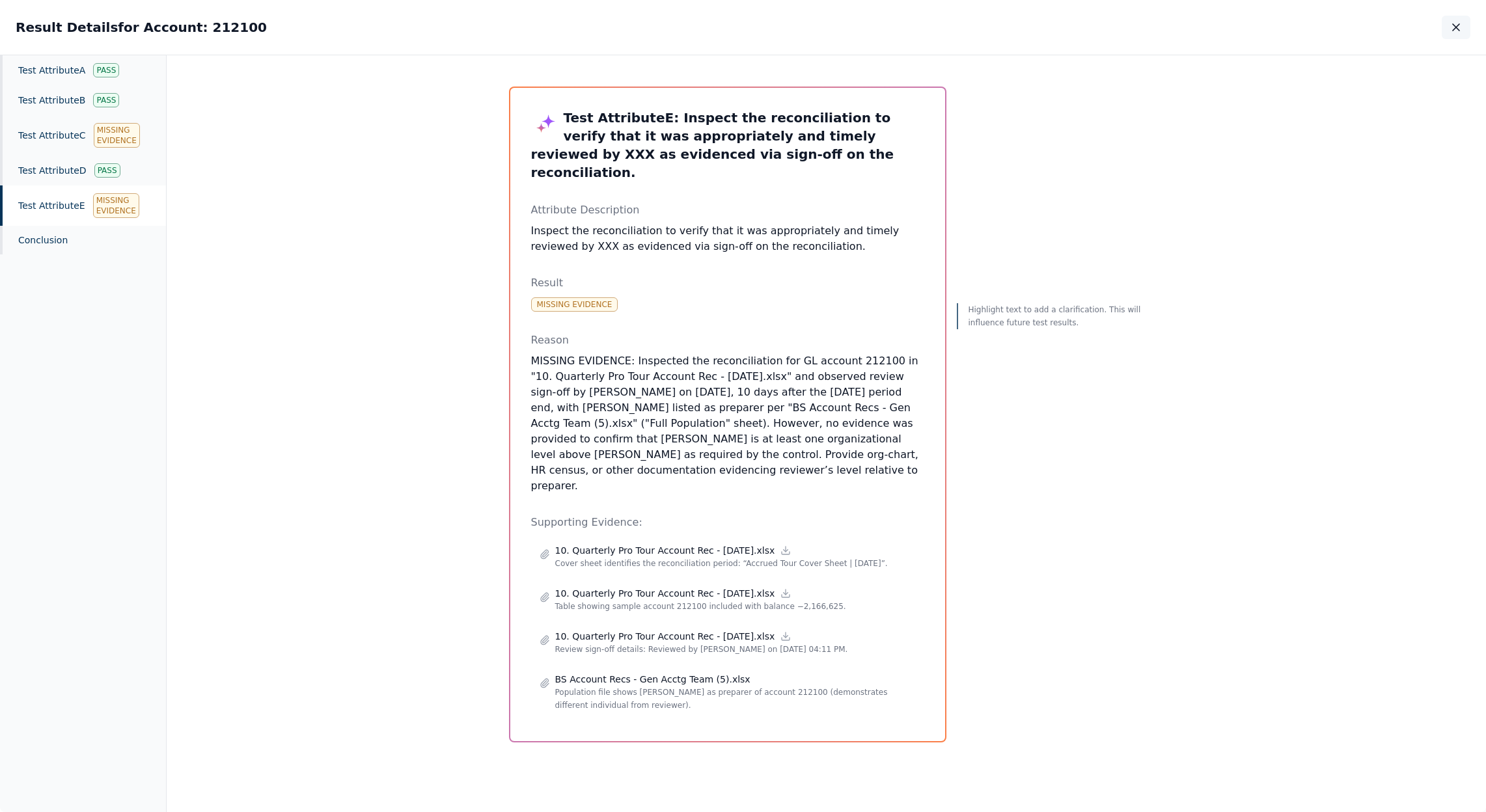
click at [1453, 22] on icon "button" at bounding box center [1455, 27] width 13 height 13
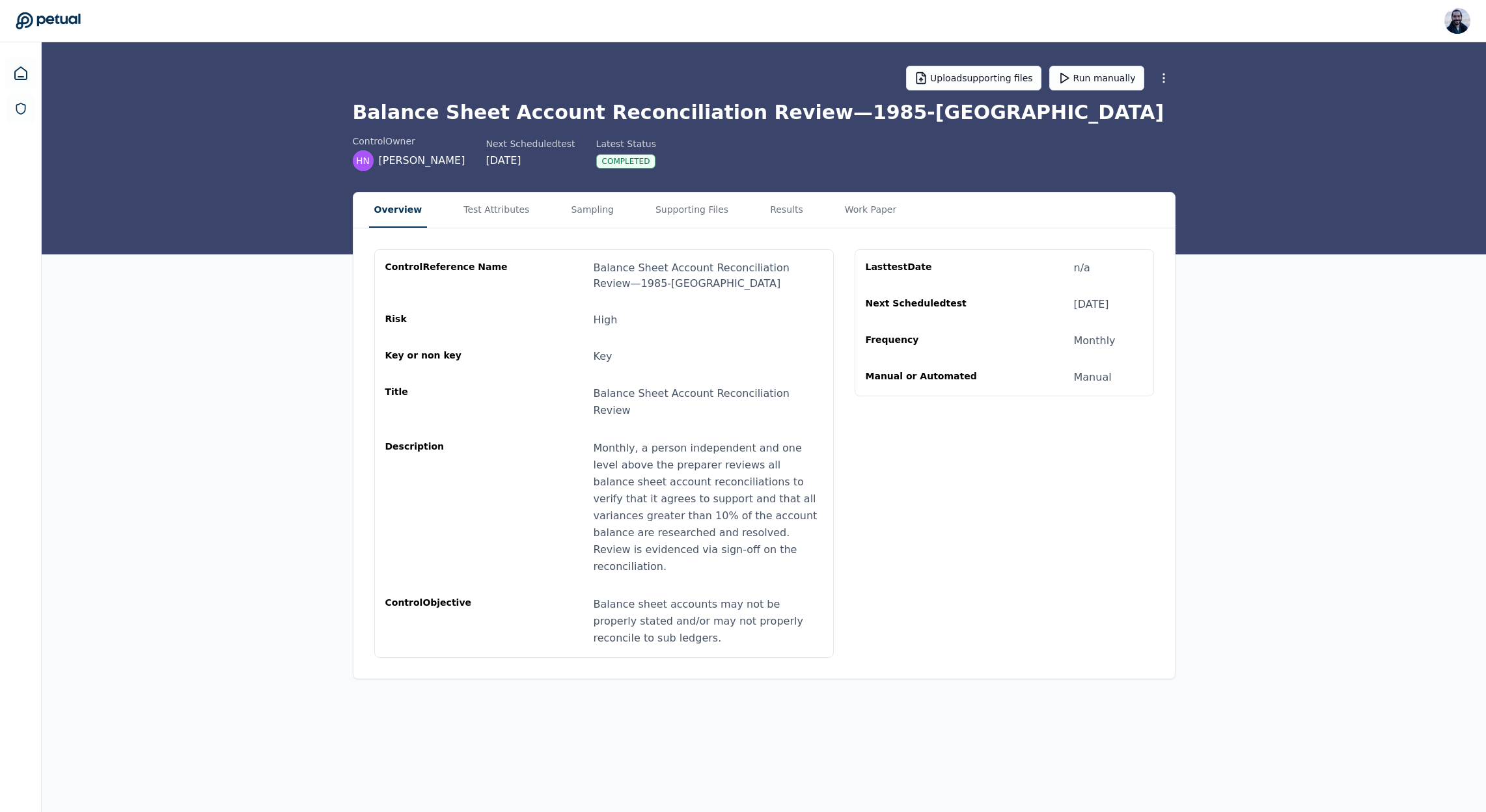
click at [413, 218] on button "Overview" at bounding box center [398, 210] width 59 height 35
drag, startPoint x: 708, startPoint y: 533, endPoint x: 634, endPoint y: 519, distance: 75.3
click at [634, 519] on div "Monthly, a person independent and one level above the preparer reviews all bala…" at bounding box center [707, 508] width 229 height 135
drag, startPoint x: 655, startPoint y: 610, endPoint x: 611, endPoint y: 571, distance: 58.8
click at [611, 571] on div "control Reference Name Balance Sheet Account Reconciliation Review — 1985-CA Ri…" at bounding box center [604, 453] width 460 height 409
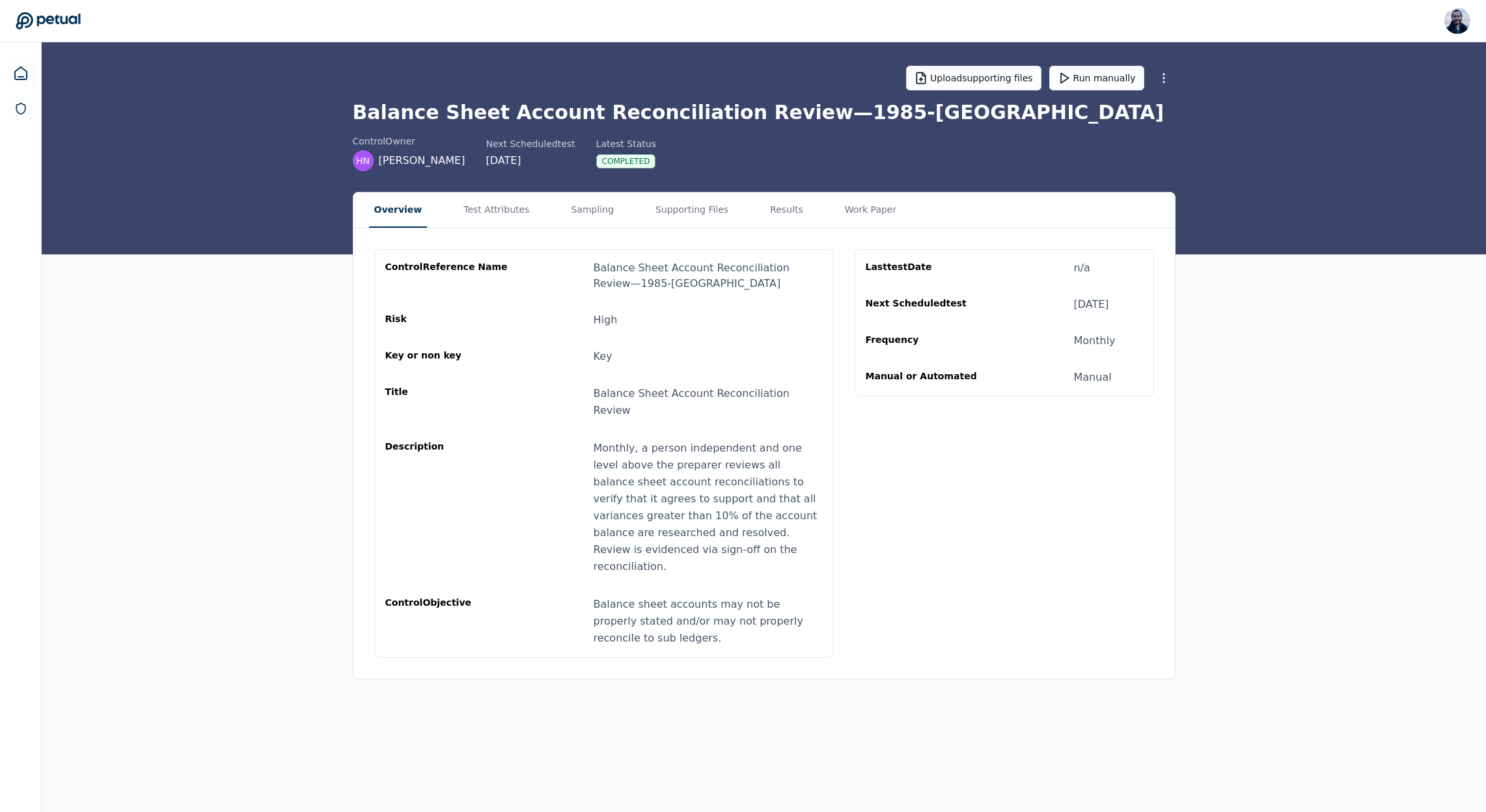
click at [640, 440] on div "Monthly, a person independent and one level above the preparer reviews all bala…" at bounding box center [707, 508] width 229 height 135
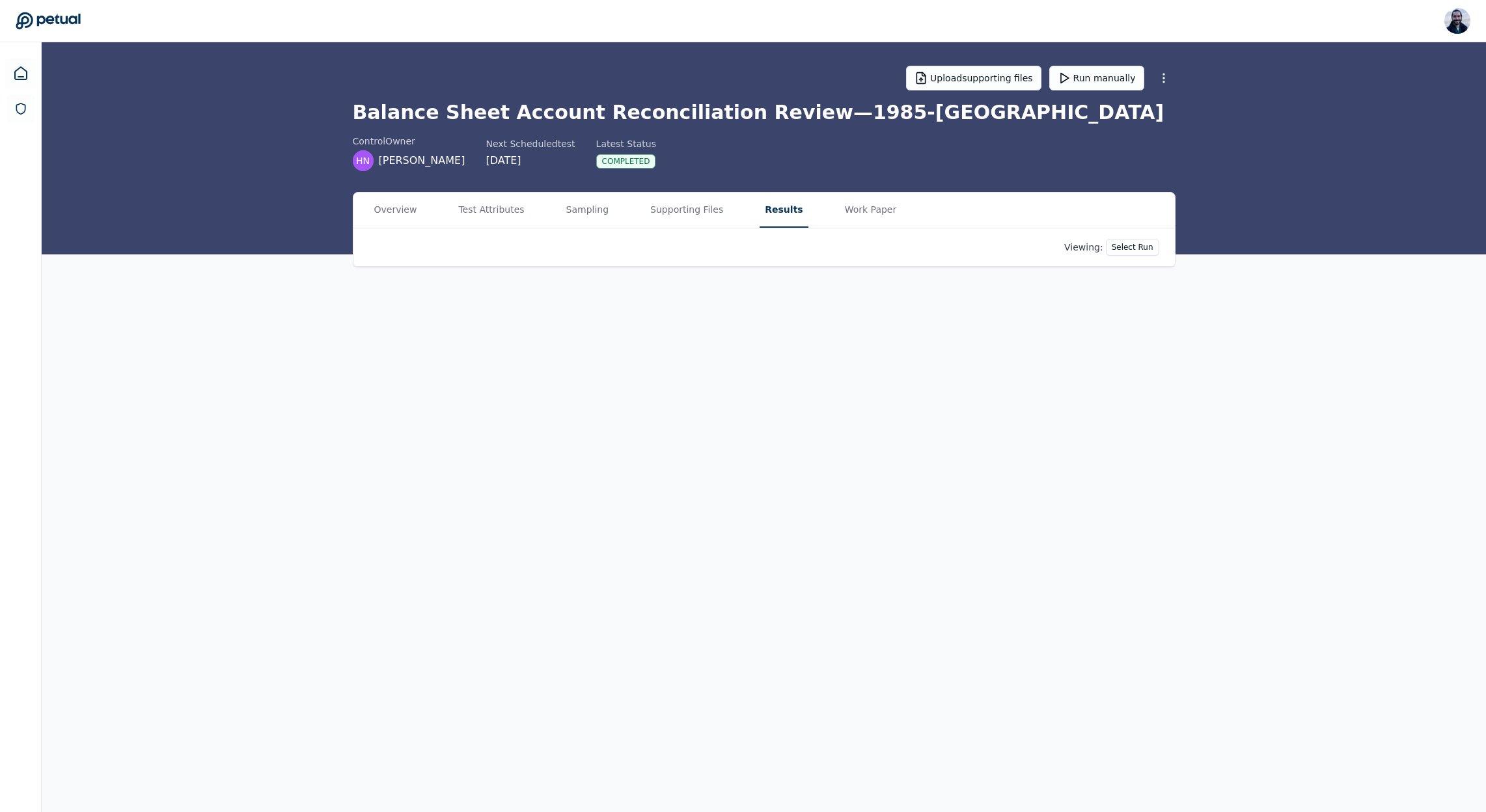
click at [779, 205] on button "Results" at bounding box center [784, 210] width 48 height 35
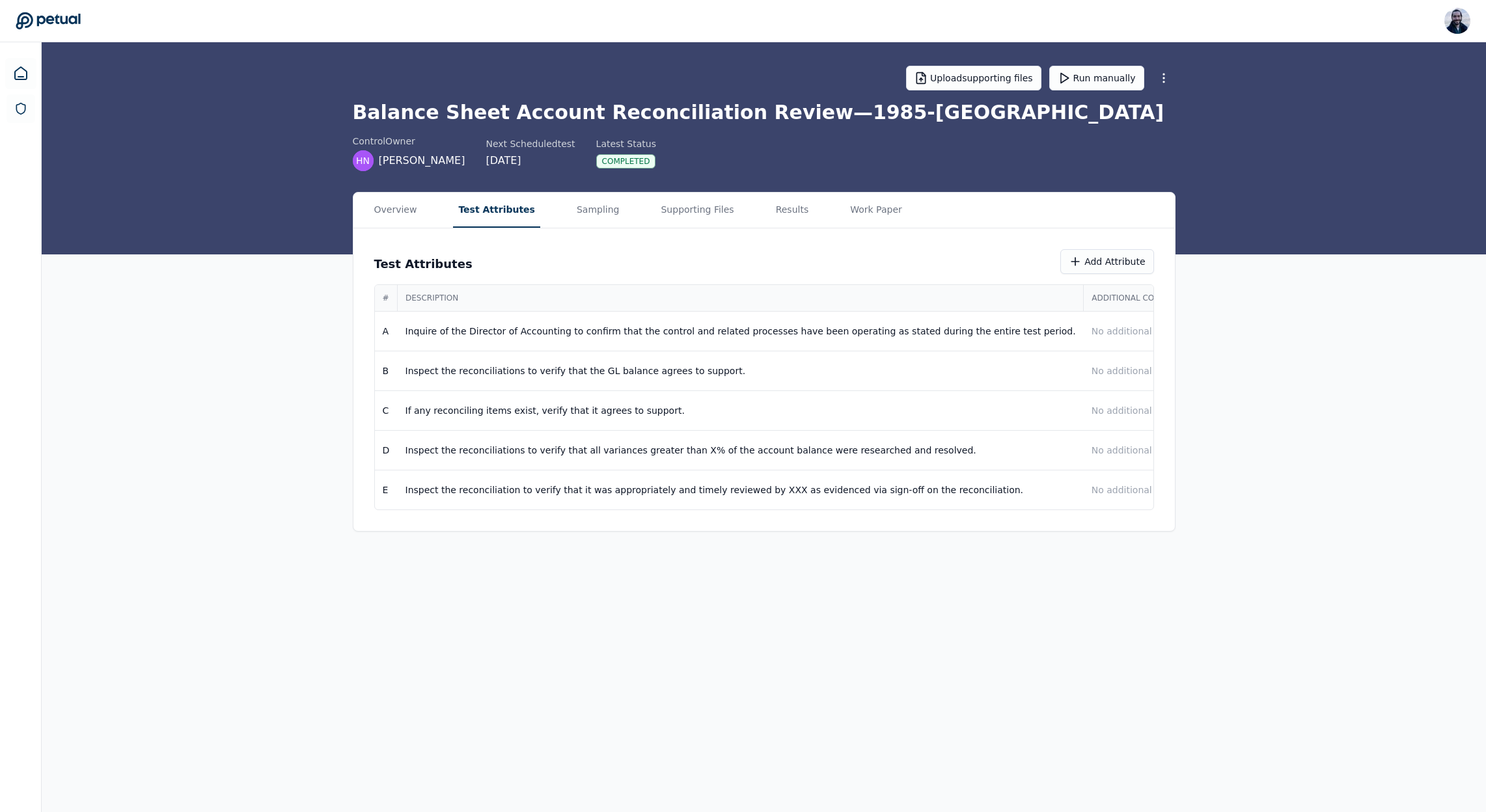
click at [466, 185] on main "Upload supporting files Run manually Balance Sheet Account Reconciliation Revie…" at bounding box center [764, 427] width 1444 height 769
click at [503, 484] on p "Inspect the reconciliation to verify that it was appropriately and timely revie…" at bounding box center [741, 490] width 671 height 13
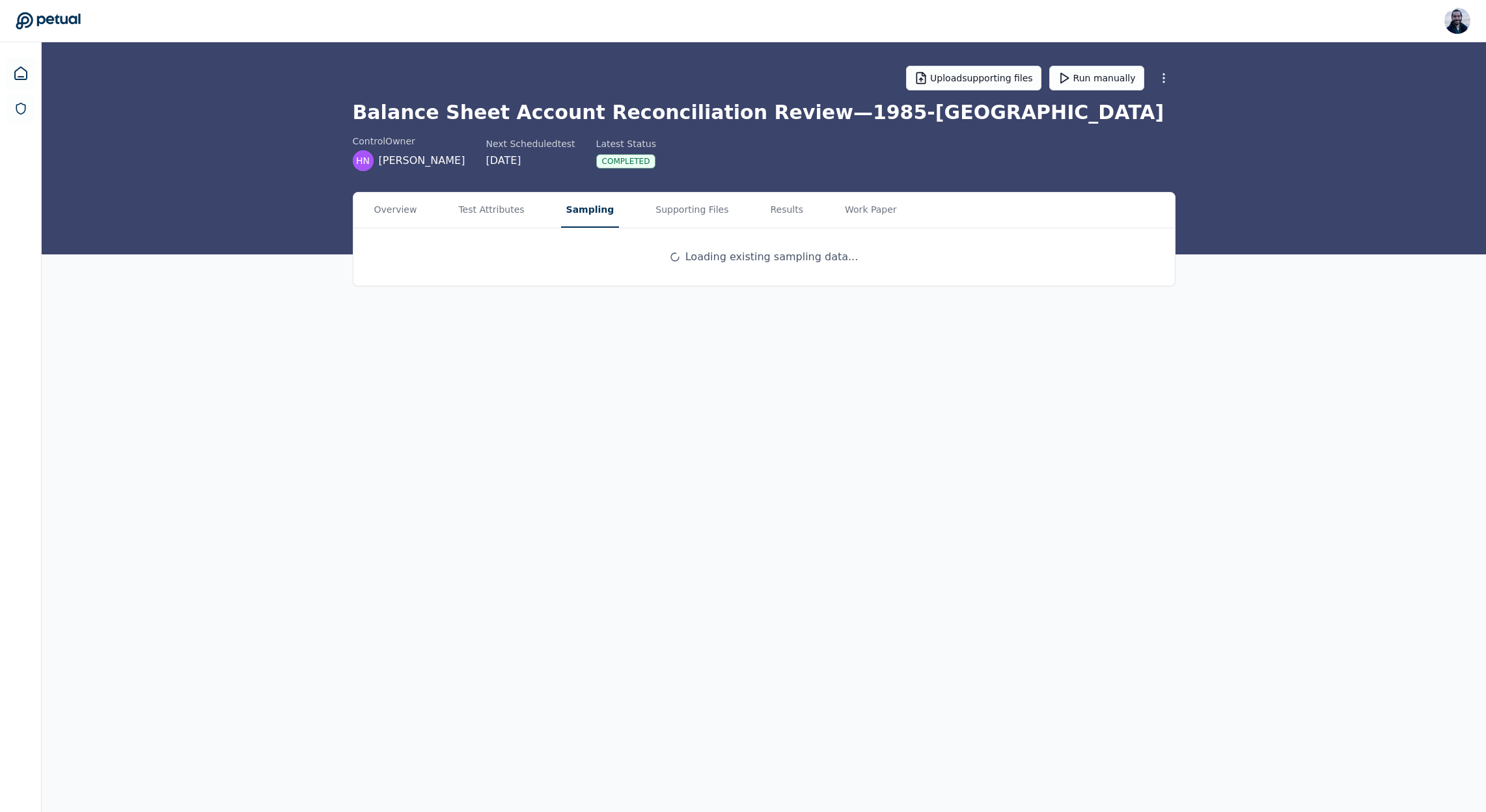
click at [577, 202] on button "Sampling" at bounding box center [590, 210] width 59 height 35
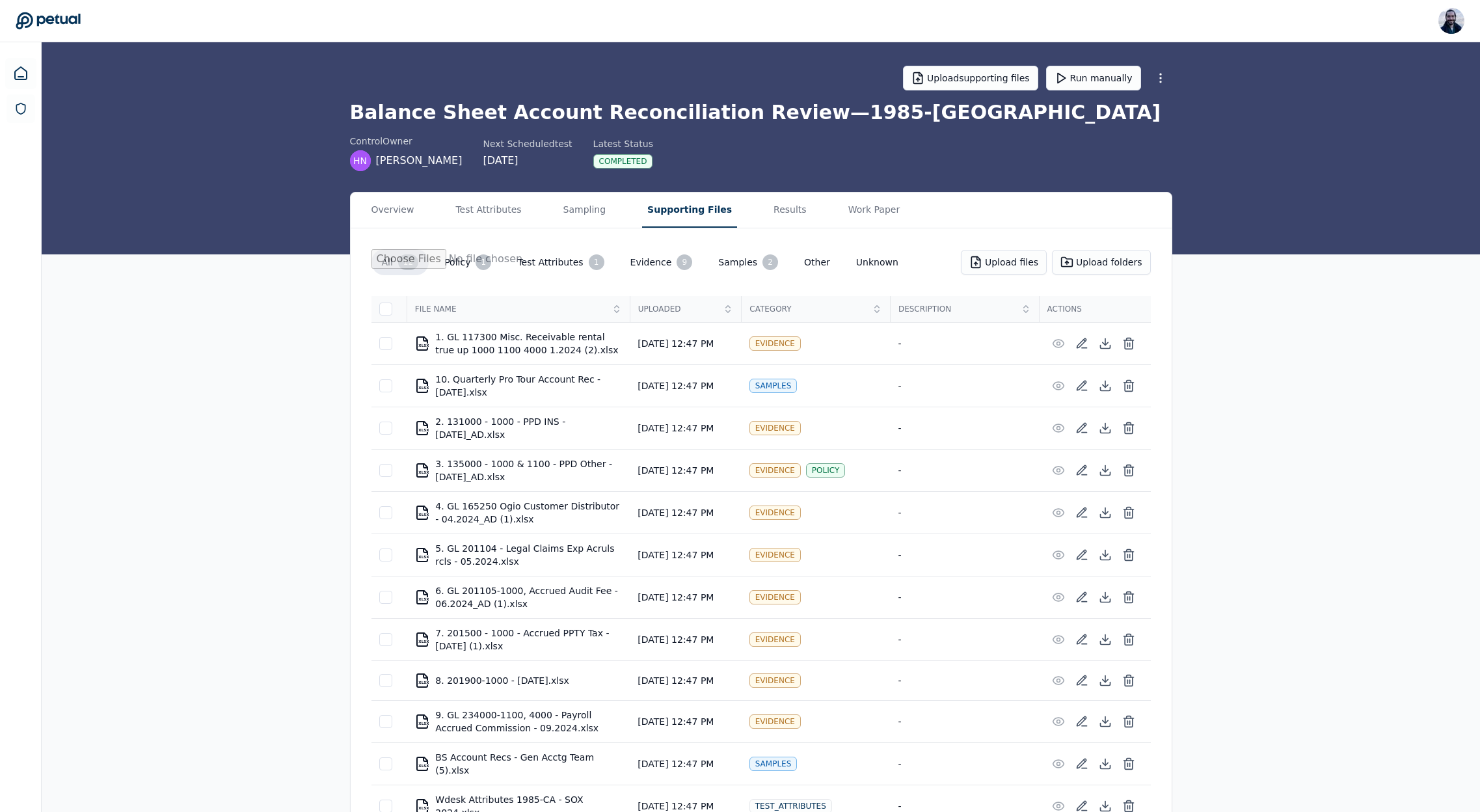
click at [666, 210] on button "Supporting Files" at bounding box center [689, 210] width 95 height 35
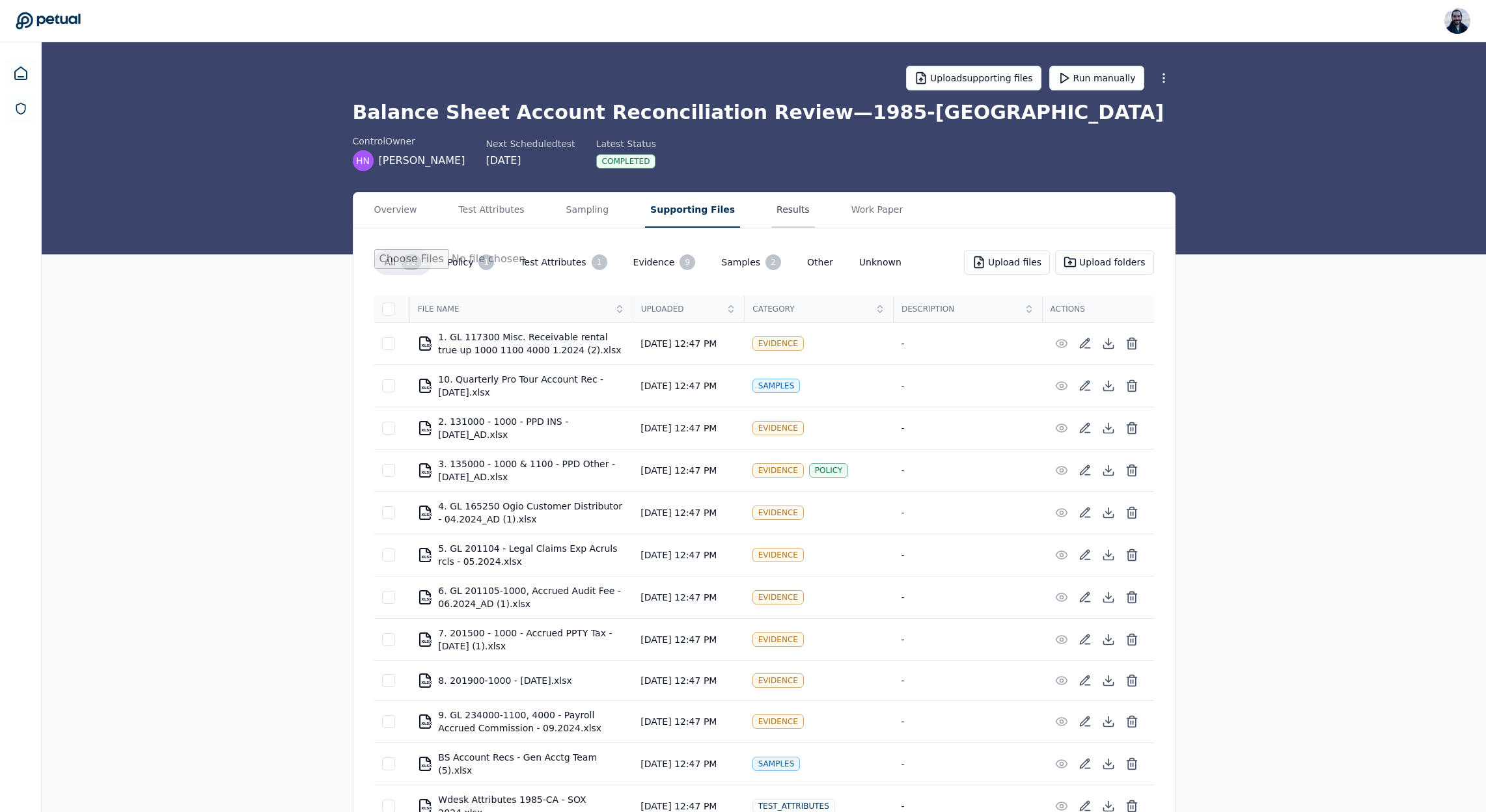
click at [778, 207] on button "Results" at bounding box center [793, 210] width 44 height 35
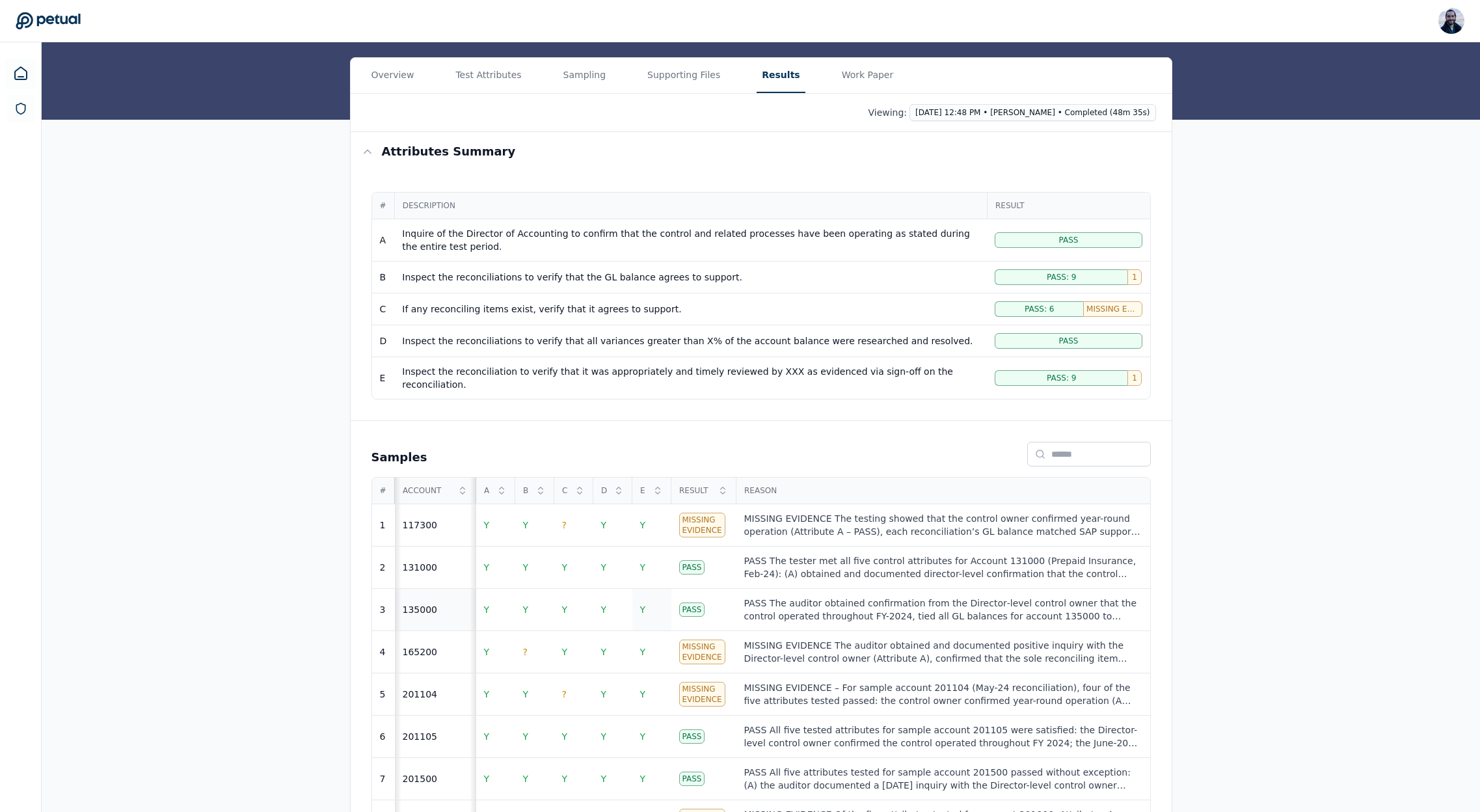
scroll to position [229, 0]
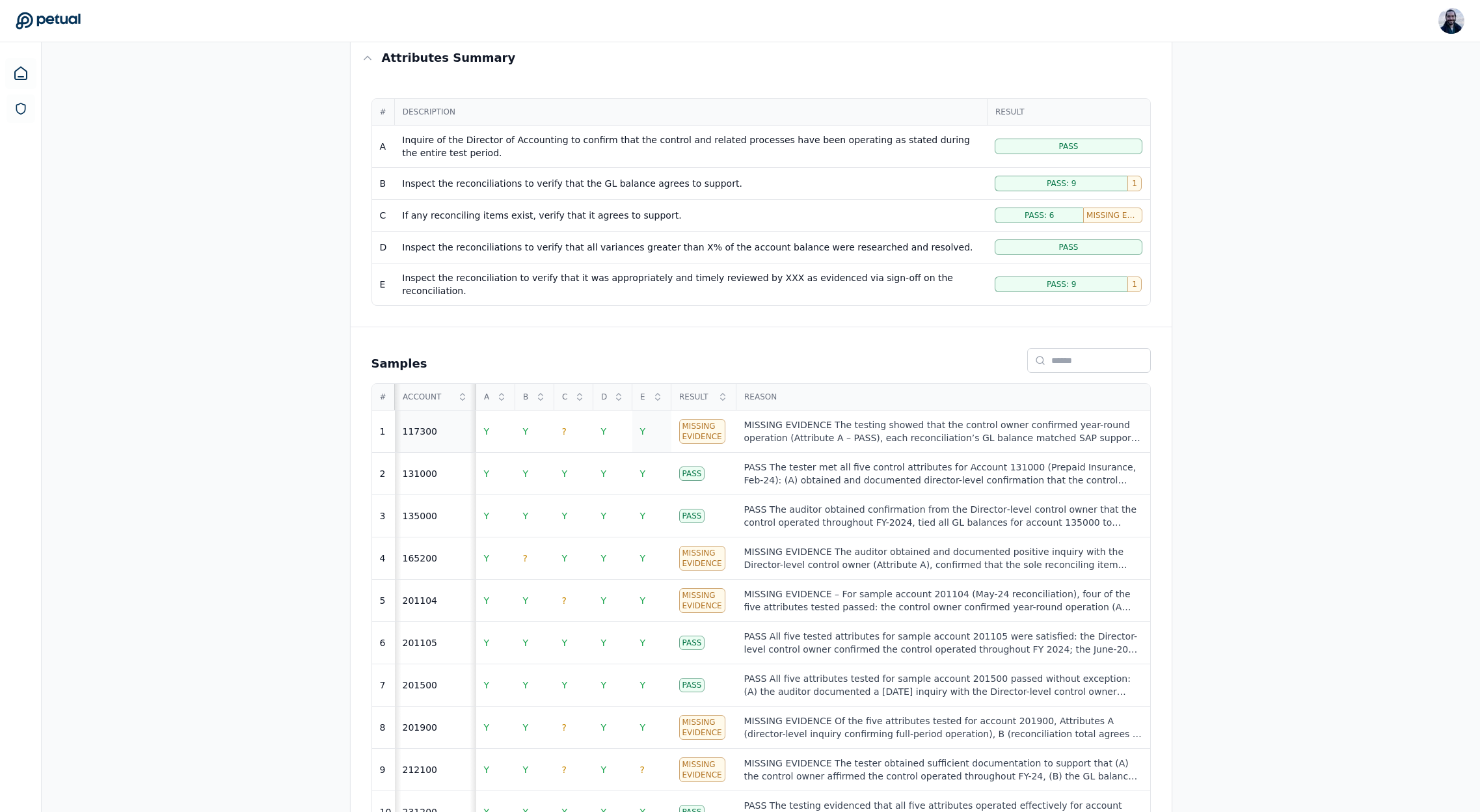
click at [656, 431] on td "Y" at bounding box center [652, 431] width 39 height 42
click at [649, 410] on td "Y" at bounding box center [652, 431] width 39 height 42
click at [649, 458] on td "Y" at bounding box center [652, 474] width 39 height 42
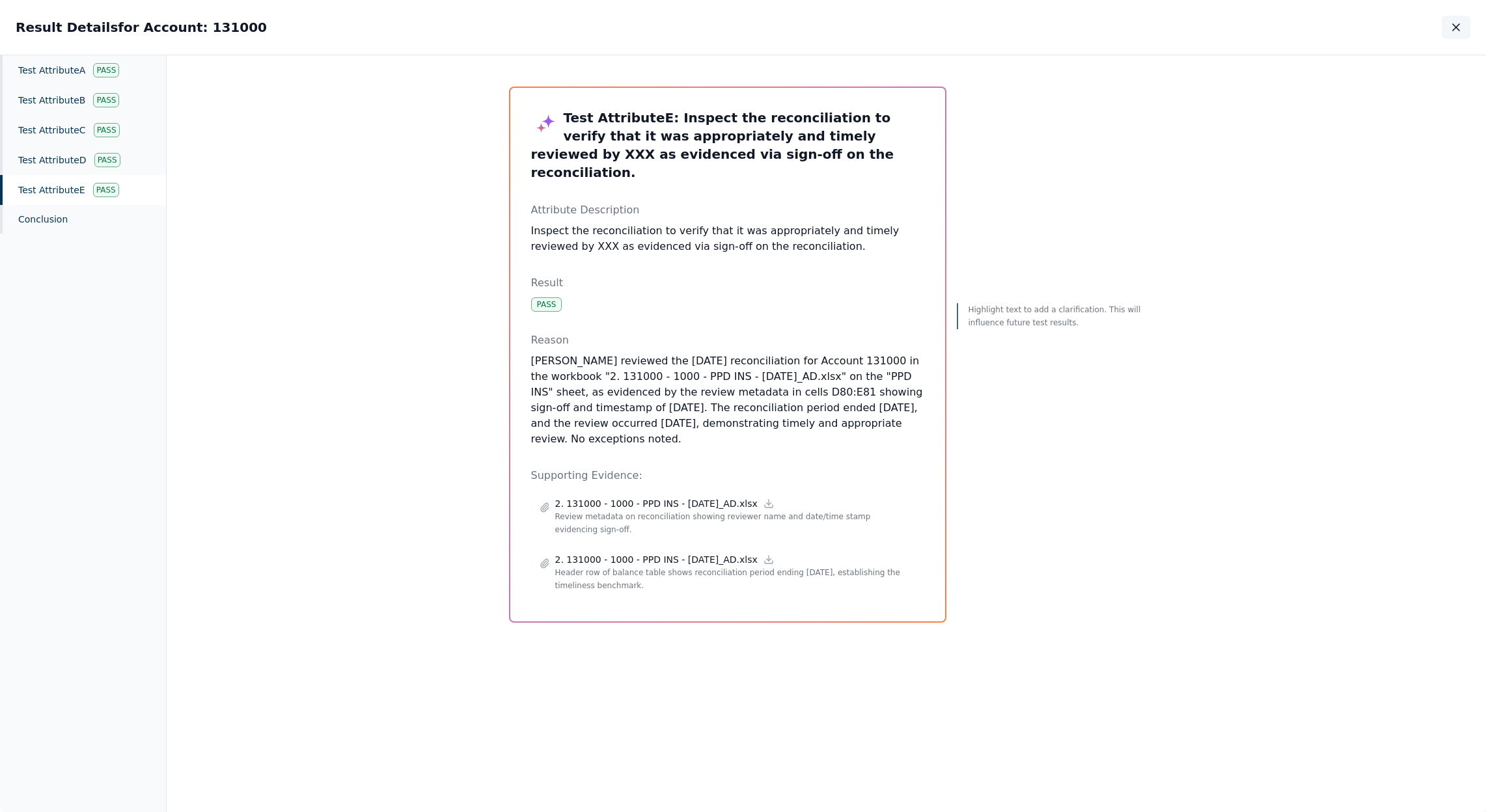
click at [1454, 27] on icon "button" at bounding box center [1455, 27] width 13 height 13
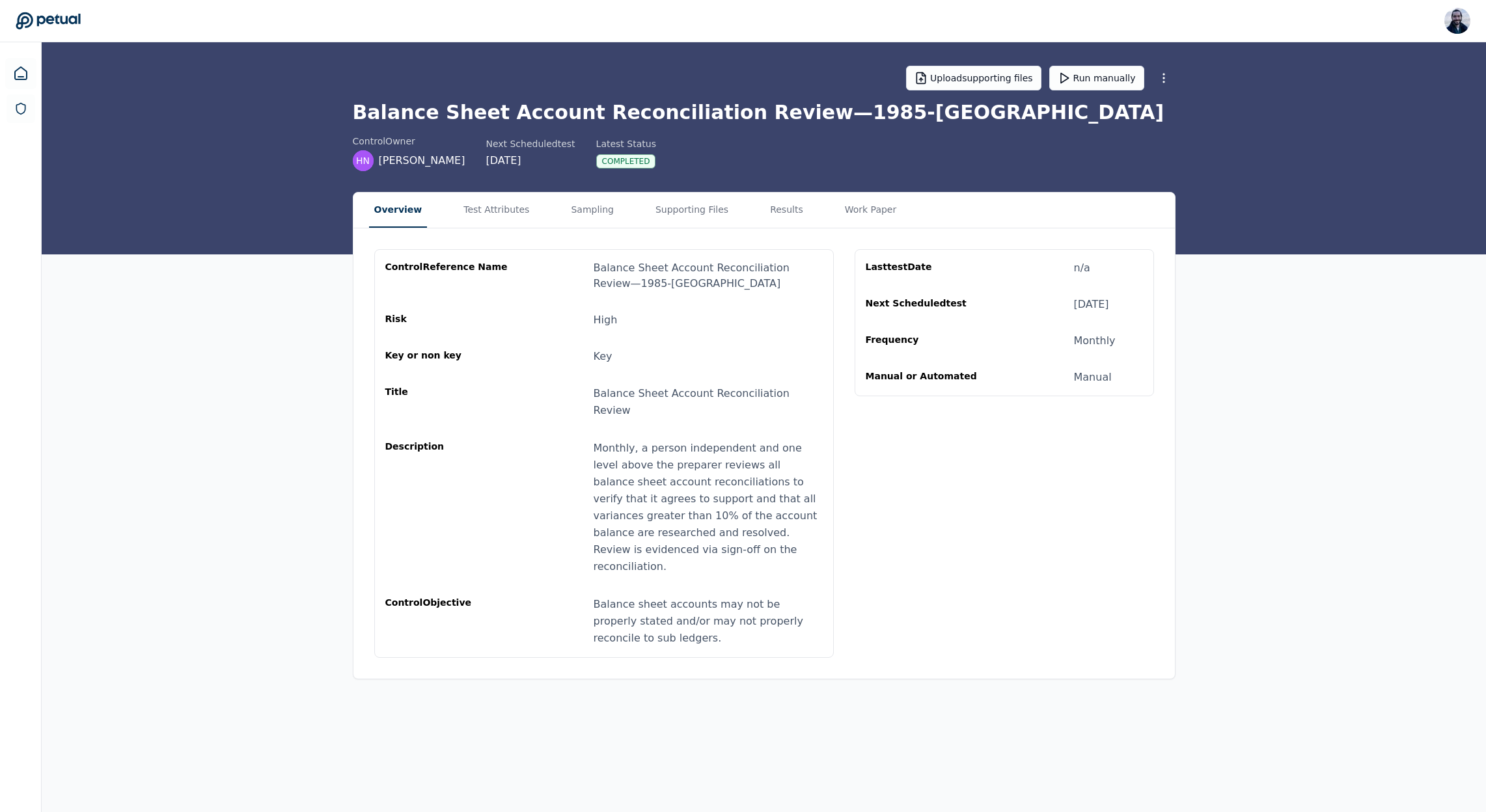
click at [378, 210] on button "Overview" at bounding box center [398, 210] width 59 height 35
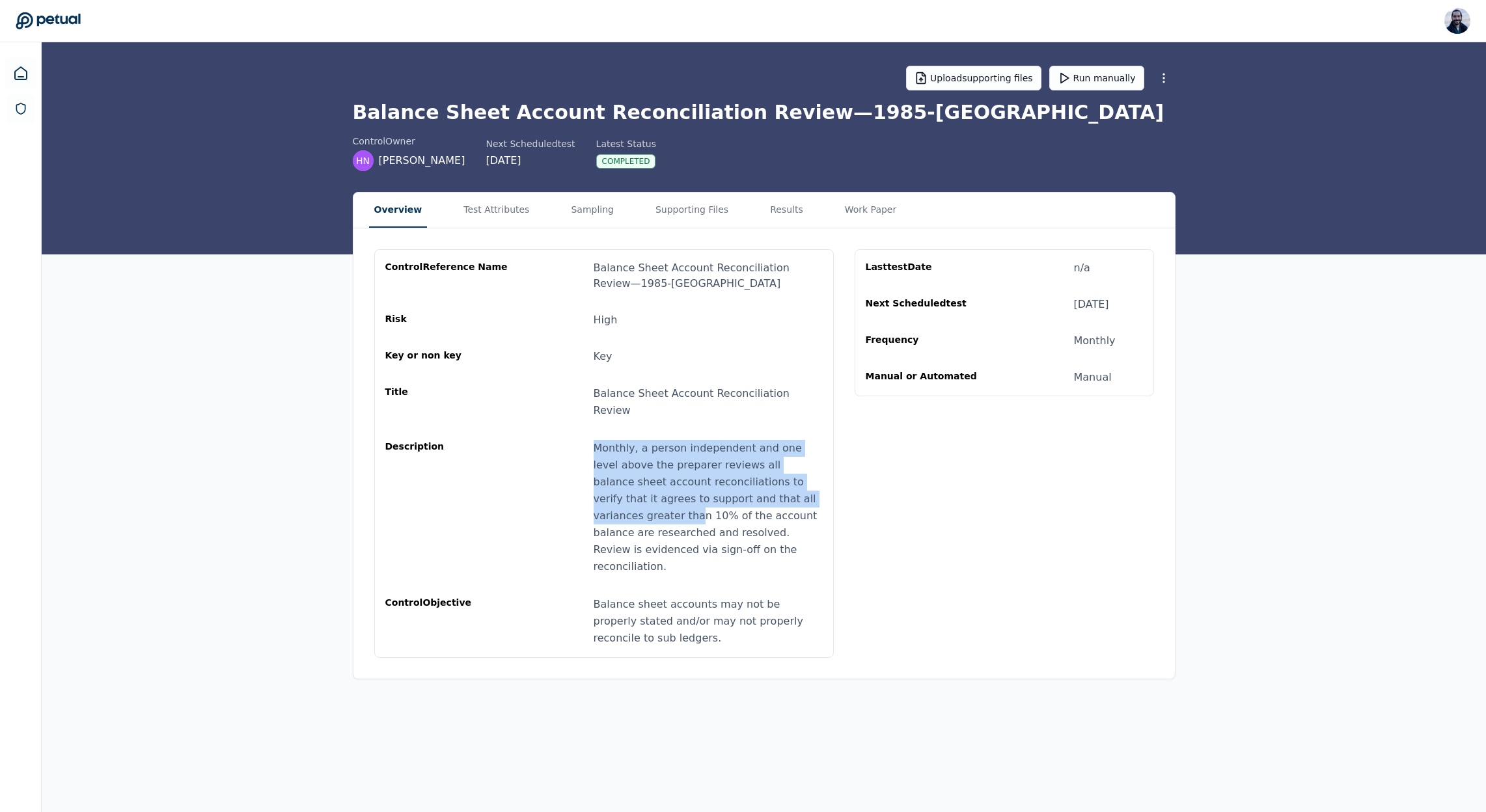
drag, startPoint x: 590, startPoint y: 432, endPoint x: 784, endPoint y: 485, distance: 201.1
click at [784, 485] on div "Description Monthly, a person independent and one level above the preparer revi…" at bounding box center [604, 508] width 437 height 135
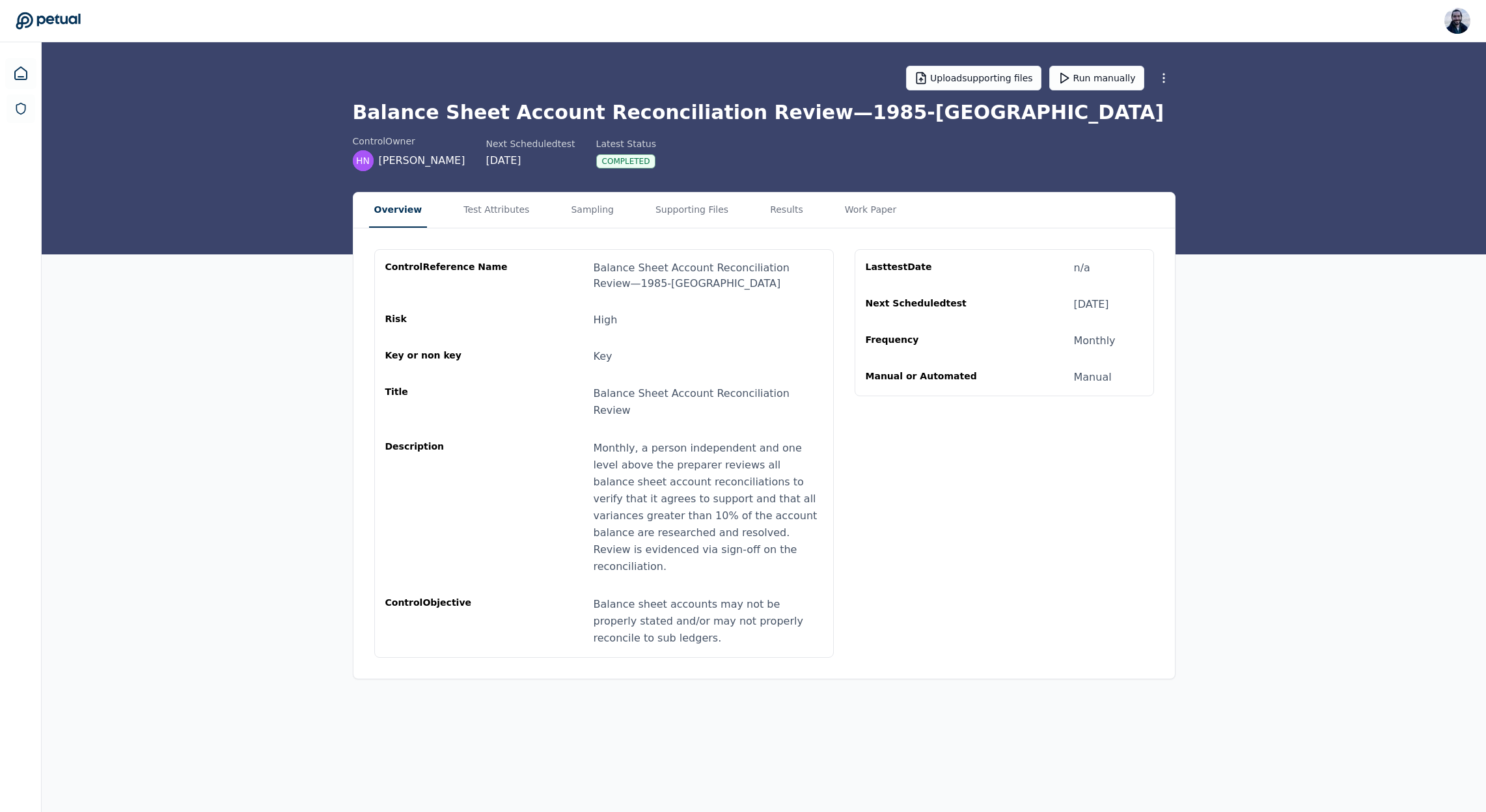
click at [802, 496] on div "Monthly, a person independent and one level above the preparer reviews all bala…" at bounding box center [707, 508] width 229 height 135
click at [500, 209] on button "Test Attributes" at bounding box center [497, 210] width 77 height 35
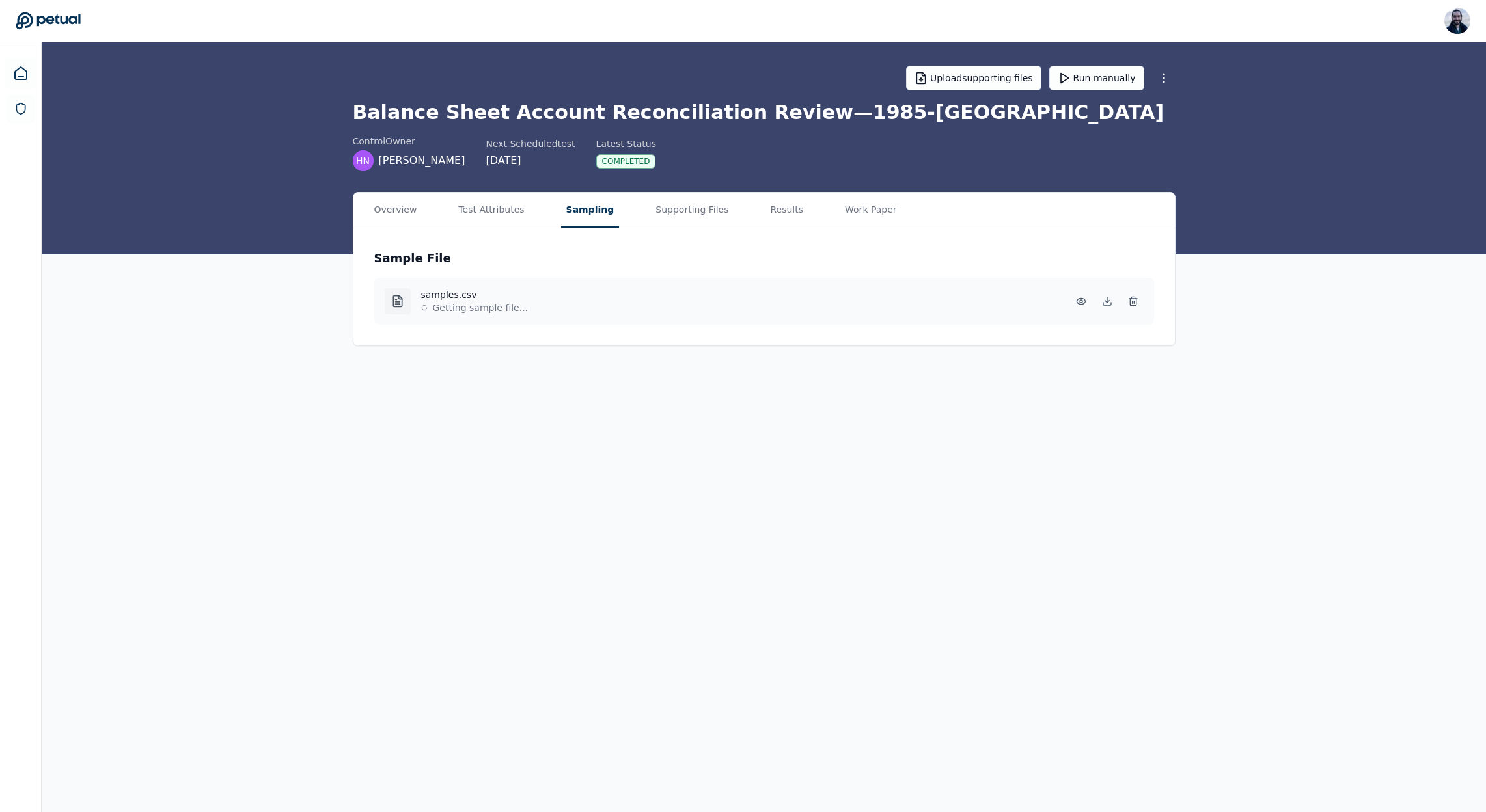
click at [573, 211] on button "Sampling" at bounding box center [590, 210] width 59 height 35
click at [1084, 304] on icon at bounding box center [1081, 301] width 11 height 10
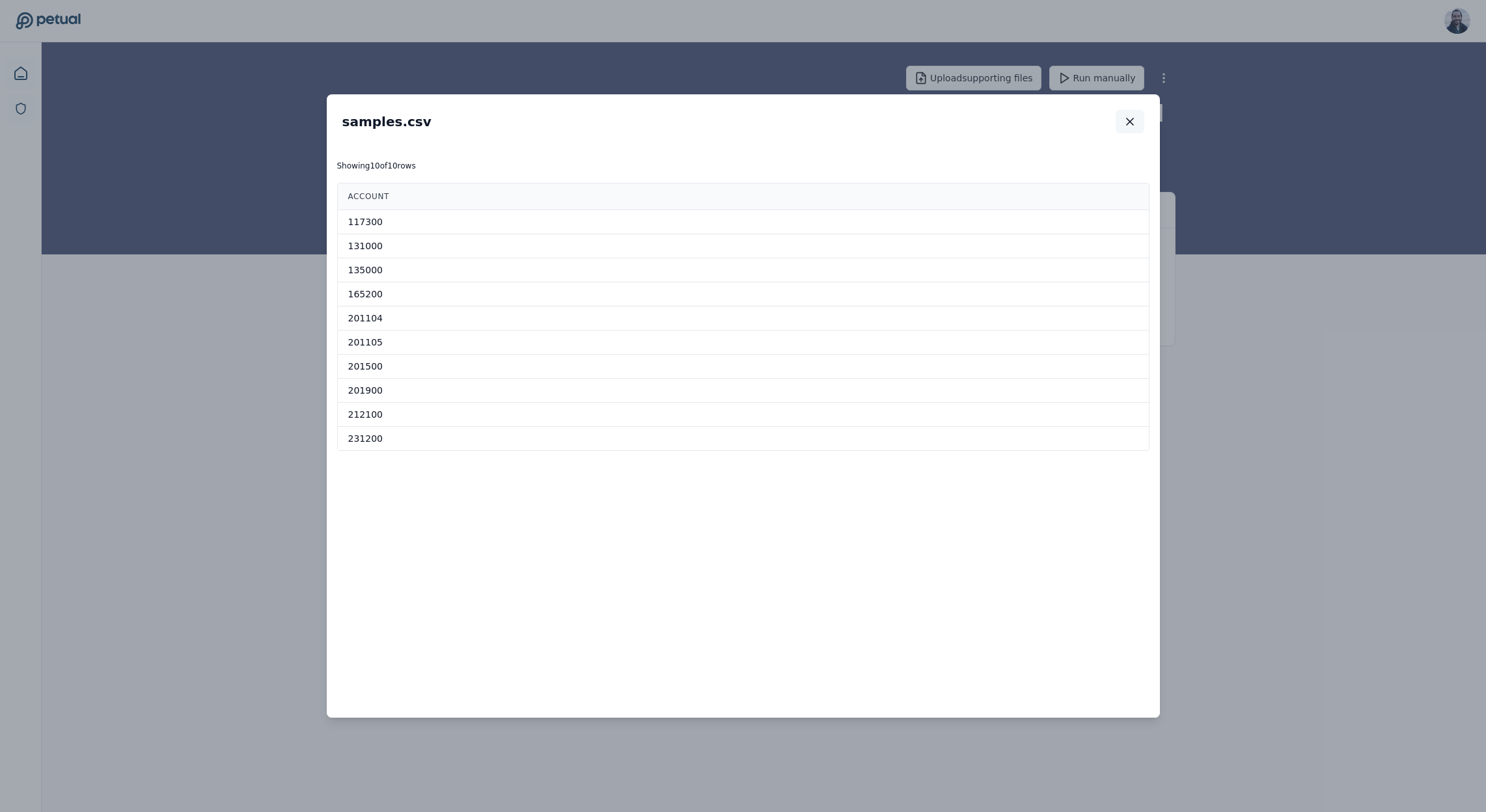
click at [1133, 118] on icon "button" at bounding box center [1130, 121] width 7 height 7
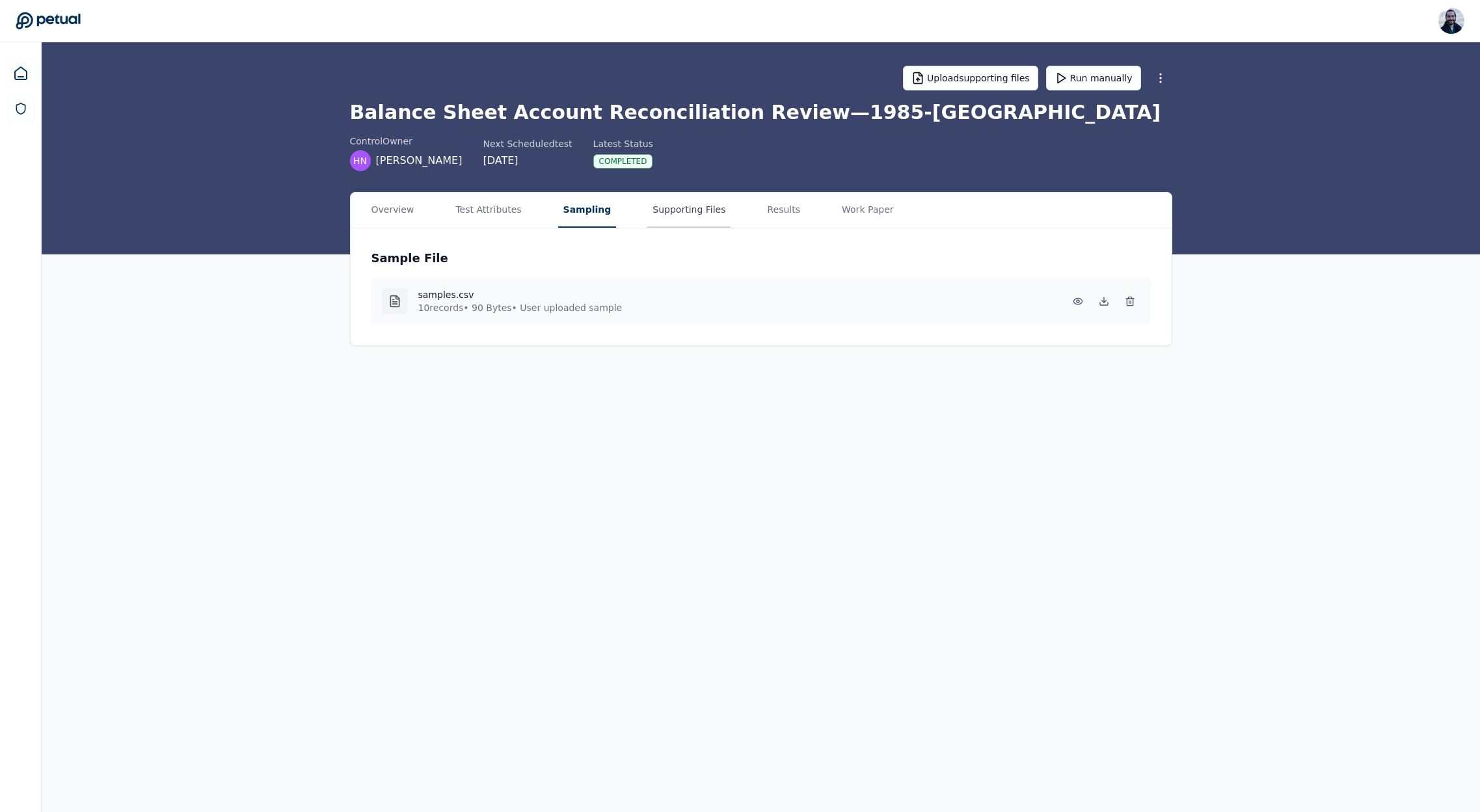
click at [670, 205] on button "Supporting Files" at bounding box center [688, 210] width 83 height 35
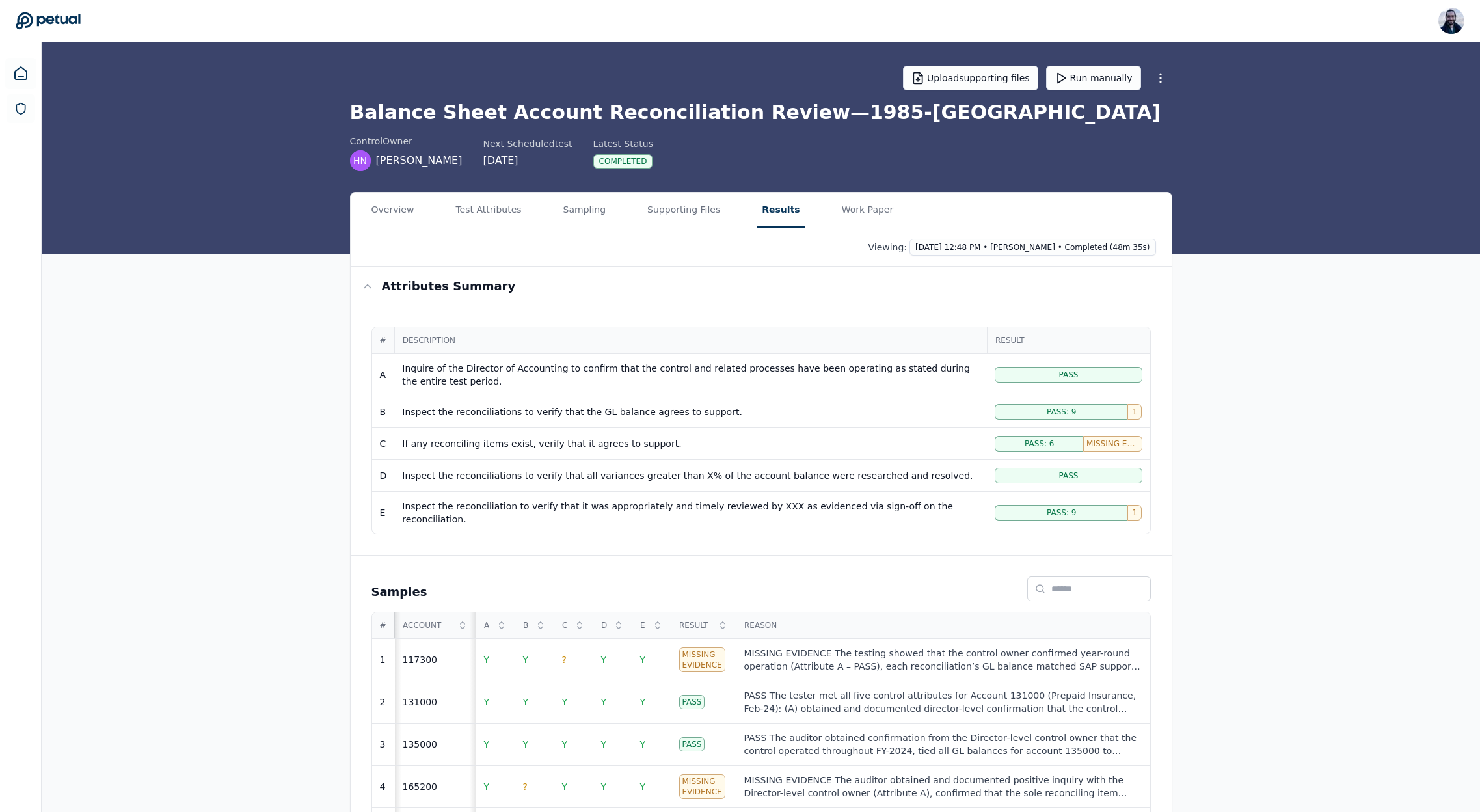
click at [771, 209] on button "Results" at bounding box center [780, 210] width 48 height 35
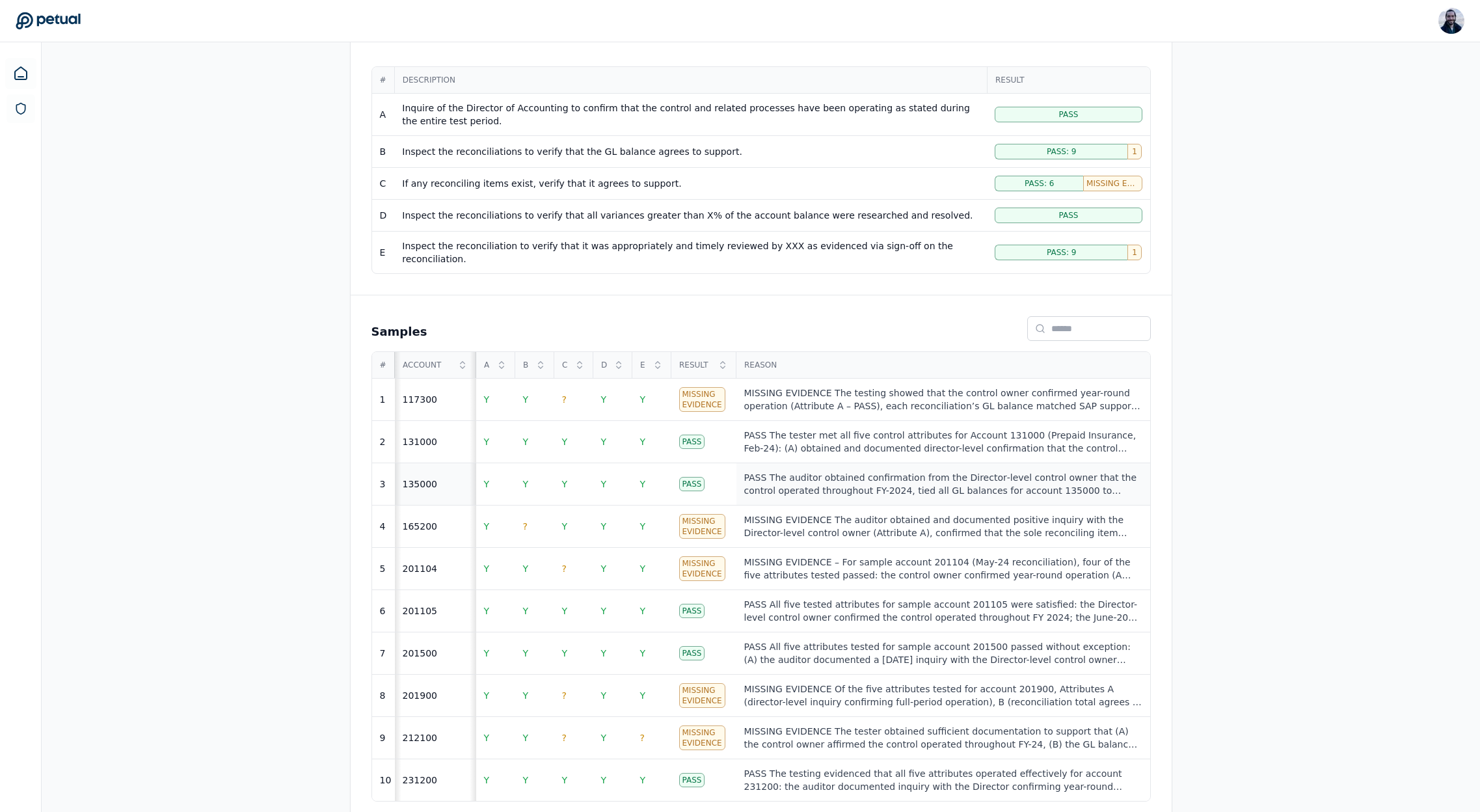
scroll to position [261, 0]
click at [568, 387] on td "?" at bounding box center [574, 399] width 39 height 42
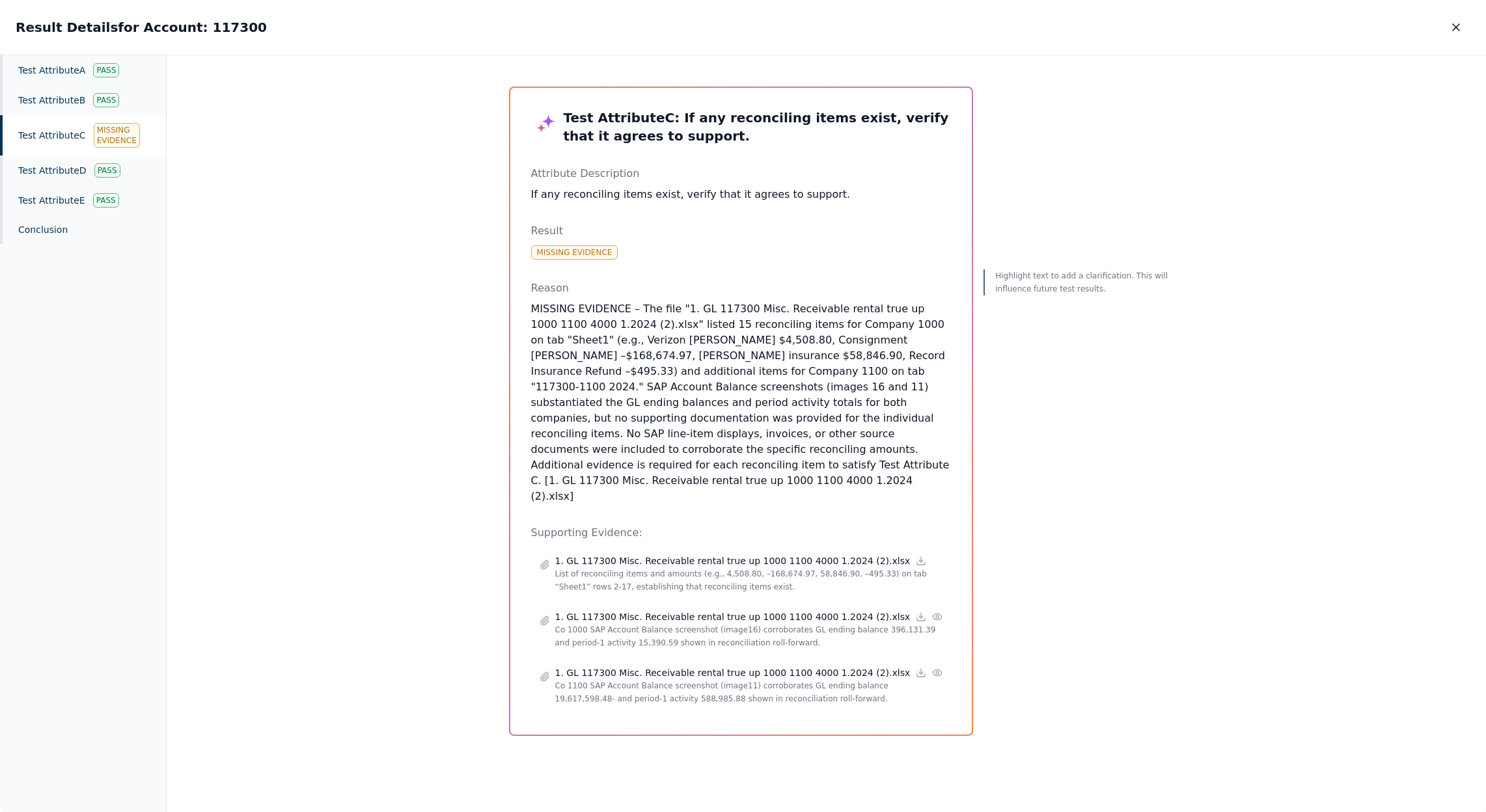
click at [198, 22] on h2 "Result Details for Account: 117300" at bounding box center [141, 27] width 251 height 18
drag, startPoint x: 659, startPoint y: 118, endPoint x: 728, endPoint y: 127, distance: 69.6
click at [728, 127] on h3 "Test Attribute C : If any reconciling items exist, verify that it agrees to sup…" at bounding box center [741, 127] width 420 height 37
click at [704, 134] on h3 "Test Attribute C : If any reconciling items exist, verify that it agrees to sup…" at bounding box center [741, 127] width 420 height 37
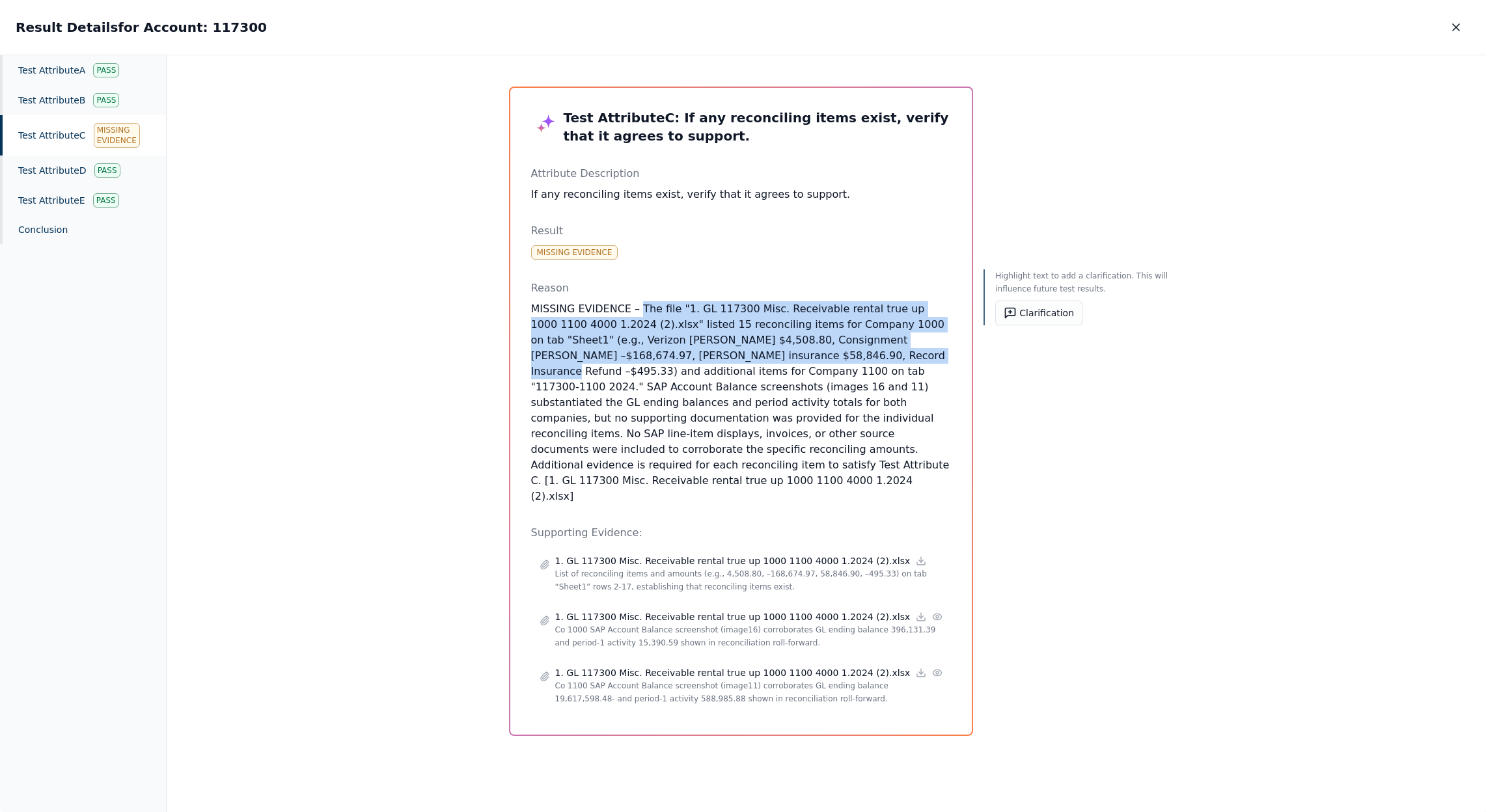
drag, startPoint x: 634, startPoint y: 307, endPoint x: 838, endPoint y: 355, distance: 209.6
click at [838, 355] on p "MISSING EVIDENCE – The file "1. GL 117300 Misc. Receivable rental true up 1000 …" at bounding box center [741, 403] width 420 height 203
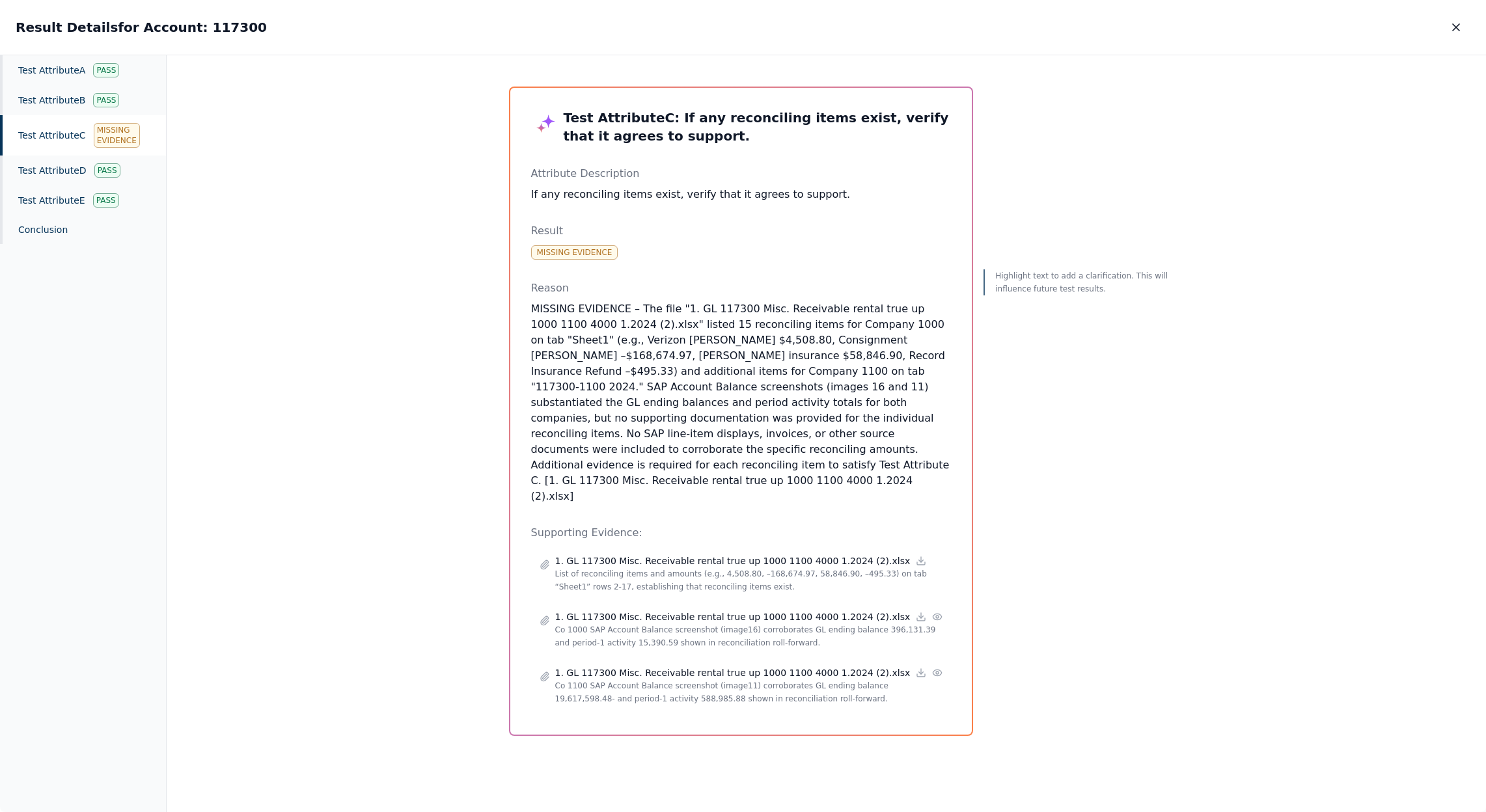
click at [628, 375] on p "MISSING EVIDENCE – The file "1. GL 117300 Misc. Receivable rental true up 1000 …" at bounding box center [741, 403] width 420 height 203
drag, startPoint x: 679, startPoint y: 389, endPoint x: 688, endPoint y: 403, distance: 16.6
click at [688, 403] on p "MISSING EVIDENCE – The file "1. GL 117300 Misc. Receivable rental true up 1000 …" at bounding box center [741, 403] width 420 height 203
click at [706, 406] on p "MISSING EVIDENCE – The file "1. GL 117300 Misc. Receivable rental true up 1000 …" at bounding box center [741, 403] width 420 height 203
drag, startPoint x: 708, startPoint y: 405, endPoint x: 690, endPoint y: 416, distance: 21.1
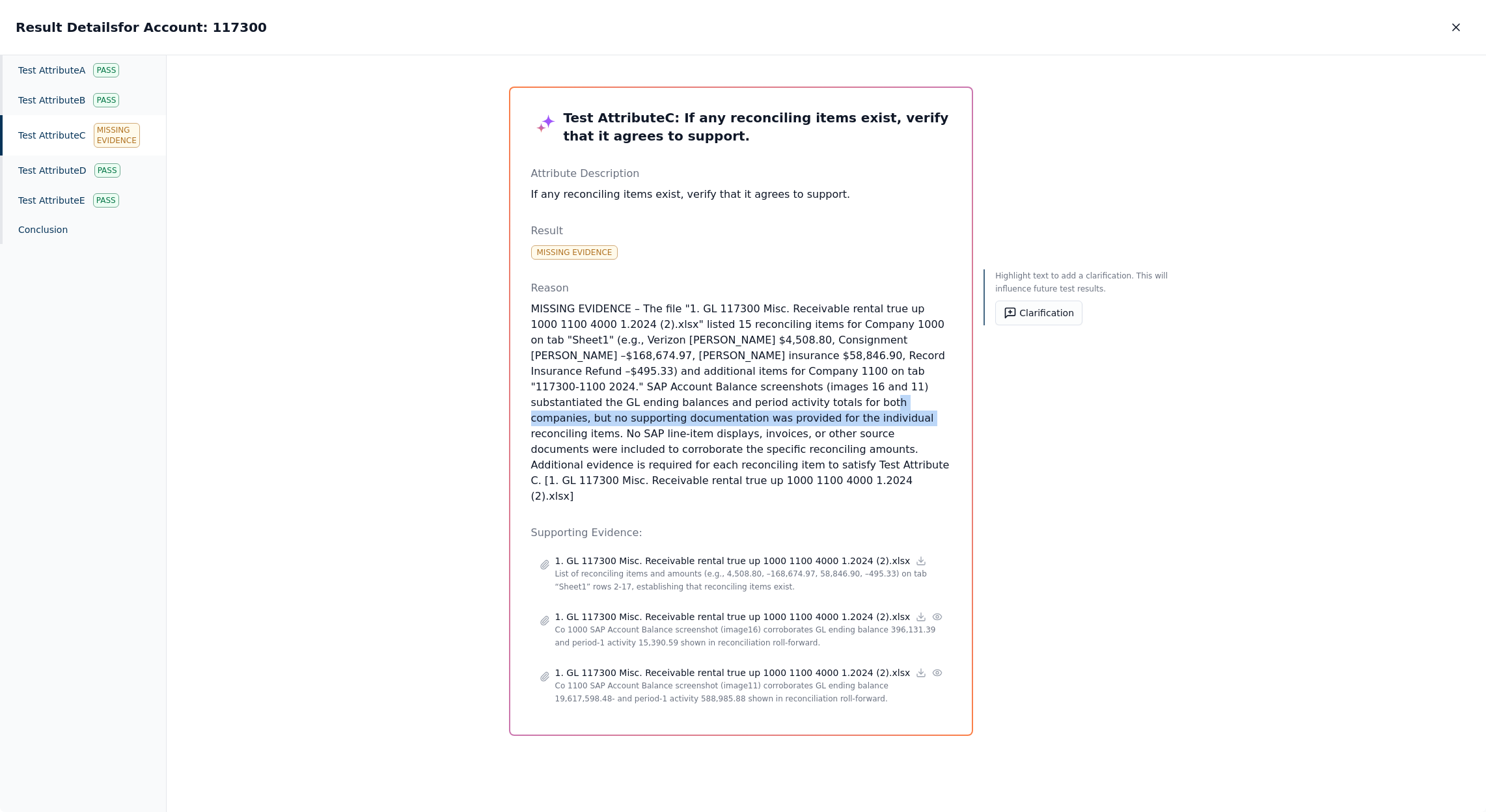
click at [690, 416] on p "MISSING EVIDENCE – The file "1. GL 117300 Misc. Receivable rental true up 1000 …" at bounding box center [741, 403] width 420 height 203
click at [450, 473] on div "Test Attribute C : If any reconciling items exist, verify that it agrees to sup…" at bounding box center [826, 434] width 1319 height 757
click at [629, 341] on p "MISSING EVIDENCE – The file "1. GL 117300 Misc. Receivable rental true up 1000 …" at bounding box center [741, 403] width 420 height 203
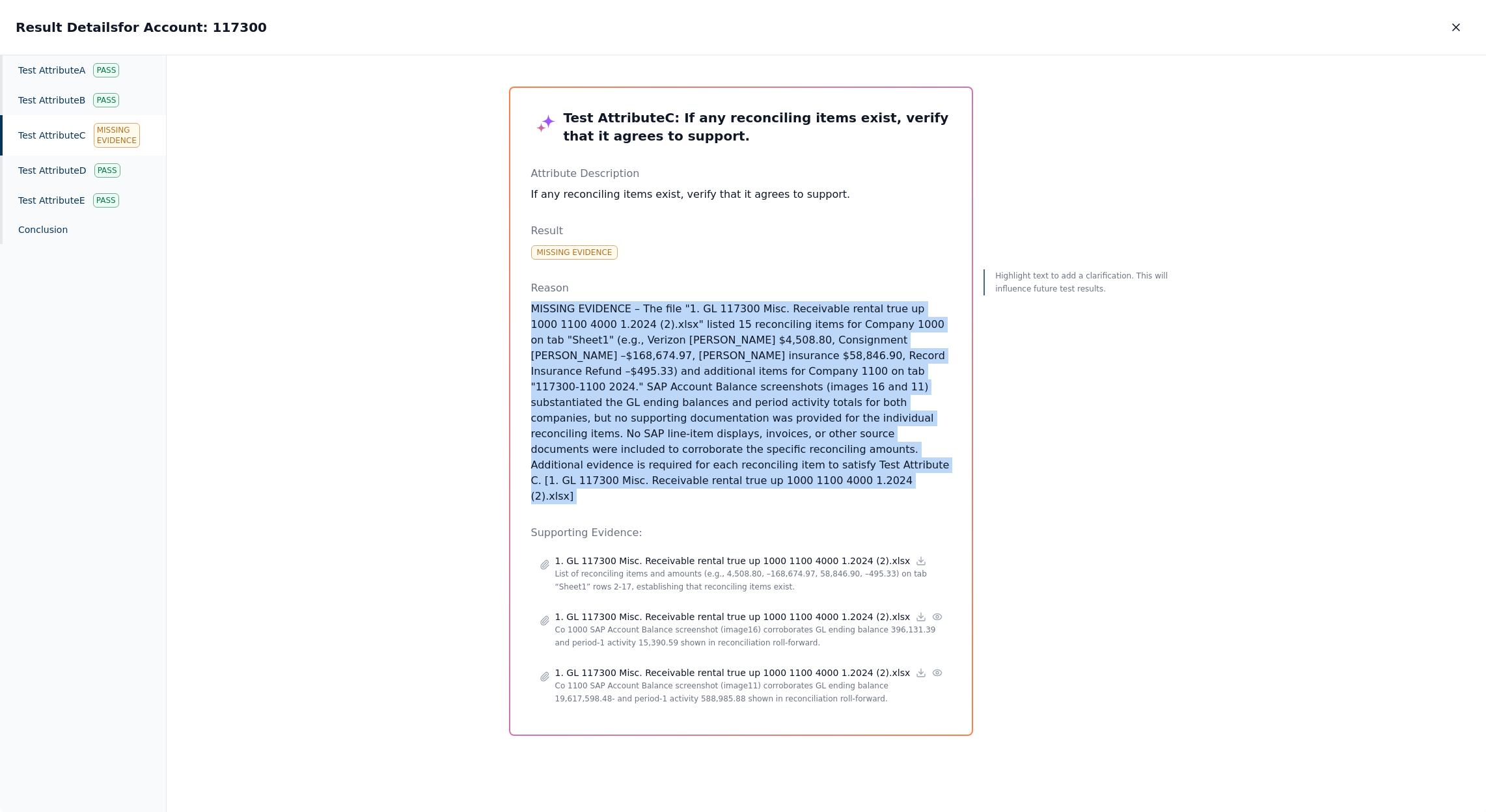
click at [629, 341] on p "MISSING EVIDENCE – The file "1. GL 117300 Misc. Receivable rental true up 1000 …" at bounding box center [741, 403] width 420 height 203
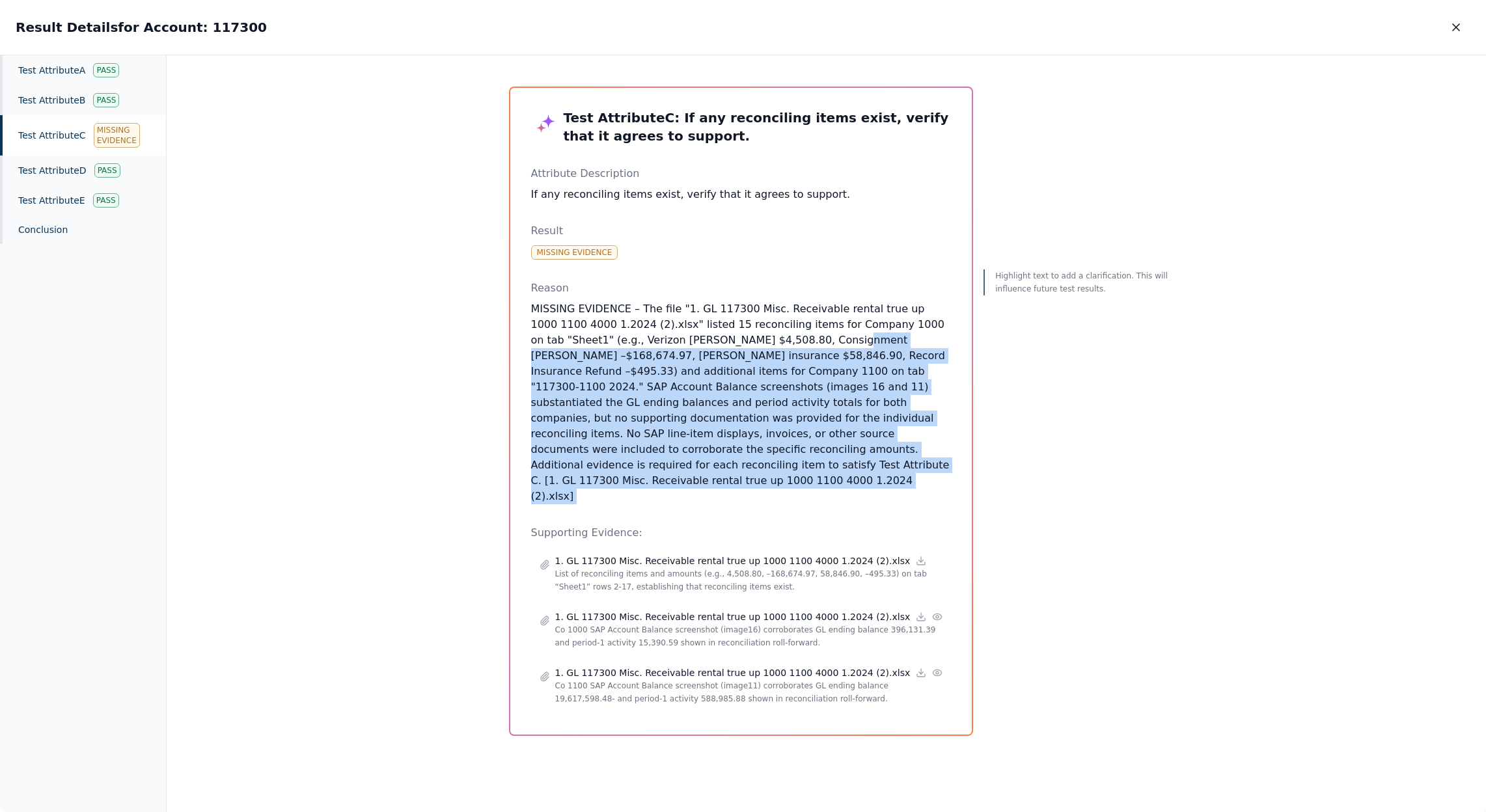
click at [790, 334] on p "MISSING EVIDENCE – The file "1. GL 117300 Misc. Receivable rental true up 1000 …" at bounding box center [741, 403] width 420 height 203
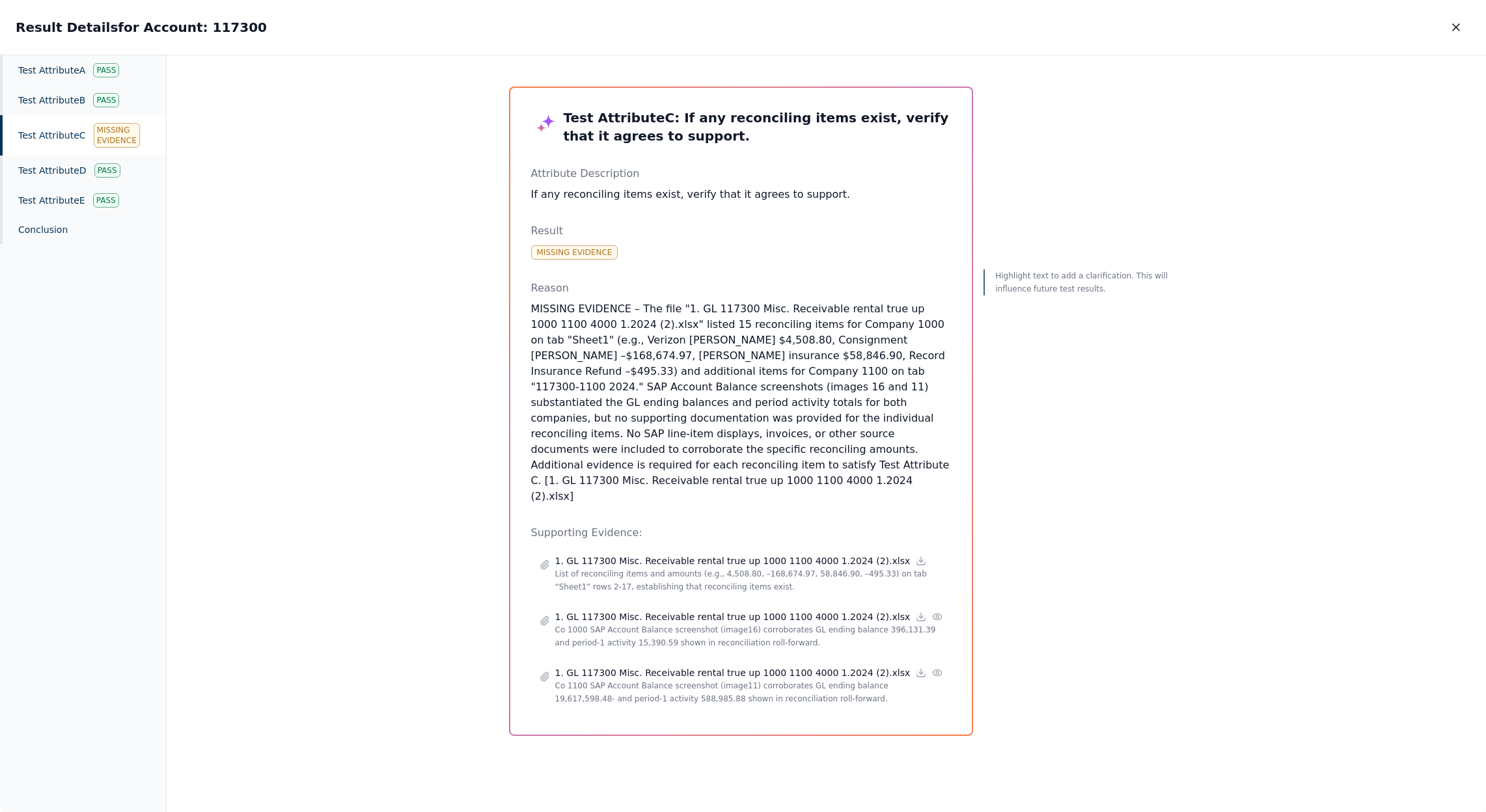
click at [686, 142] on h3 "Test Attribute C : If any reconciling items exist, verify that it agrees to sup…" at bounding box center [741, 127] width 420 height 37
drag, startPoint x: 661, startPoint y: 115, endPoint x: 676, endPoint y: 131, distance: 21.9
click at [676, 131] on h3 "Test Attribute C : If any reconciling items exist, verify that it agrees to sup…" at bounding box center [741, 127] width 420 height 37
click at [674, 111] on h3 "Test Attribute C : If any reconciling items exist, verify that it agrees to sup…" at bounding box center [741, 127] width 420 height 37
drag, startPoint x: 697, startPoint y: 119, endPoint x: 798, endPoint y: 118, distance: 101.0
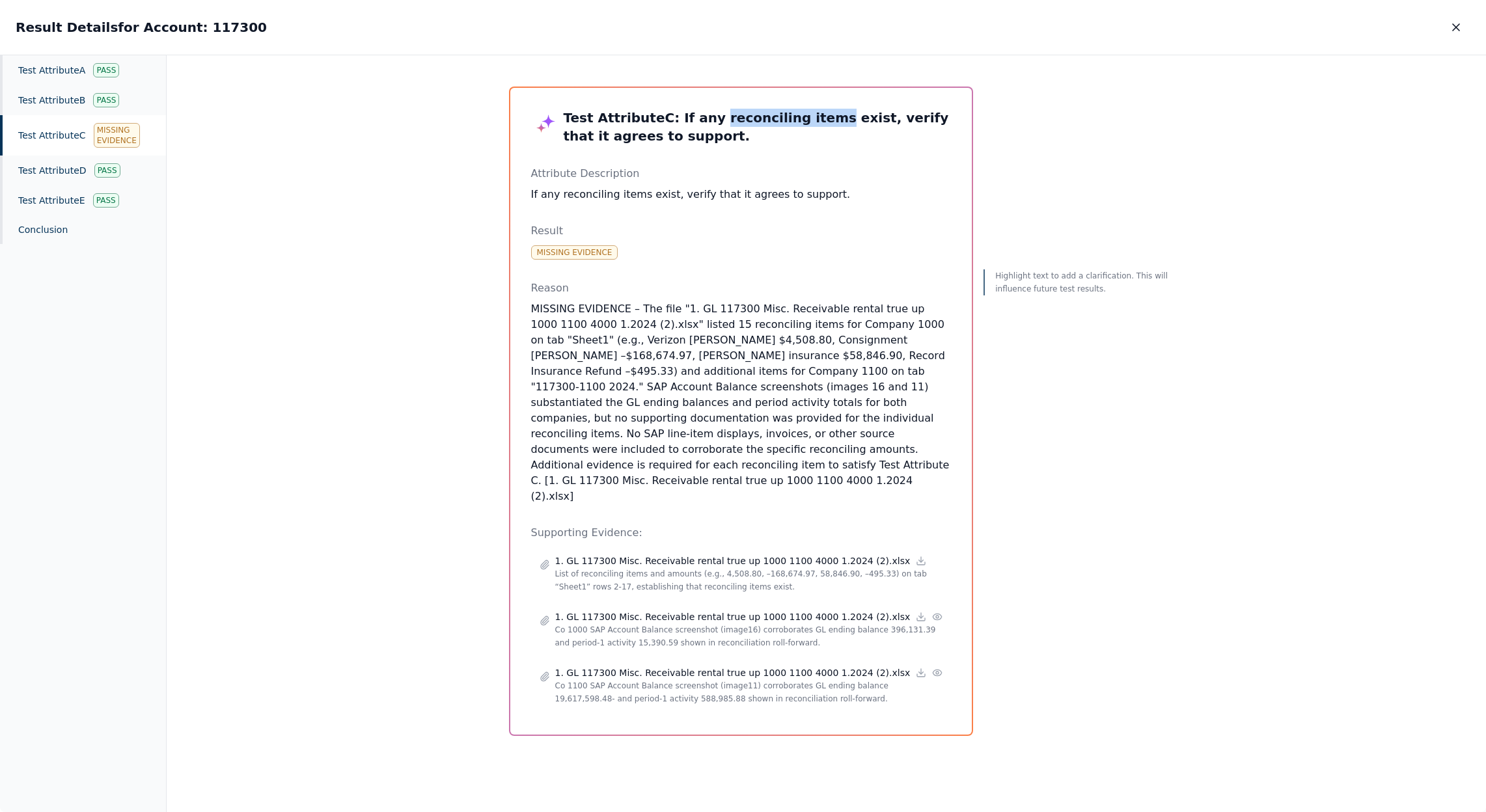
click at [798, 118] on h3 "Test Attribute C : If any reconciling items exist, verify that it agrees to sup…" at bounding box center [741, 127] width 420 height 37
click at [731, 251] on div "Result Missing Evidence" at bounding box center [741, 241] width 420 height 37
drag, startPoint x: 572, startPoint y: 342, endPoint x: 589, endPoint y: 337, distance: 17.7
click at [573, 341] on p "MISSING EVIDENCE – The file "1. GL 117300 Misc. Receivable rental true up 1000 …" at bounding box center [741, 403] width 420 height 203
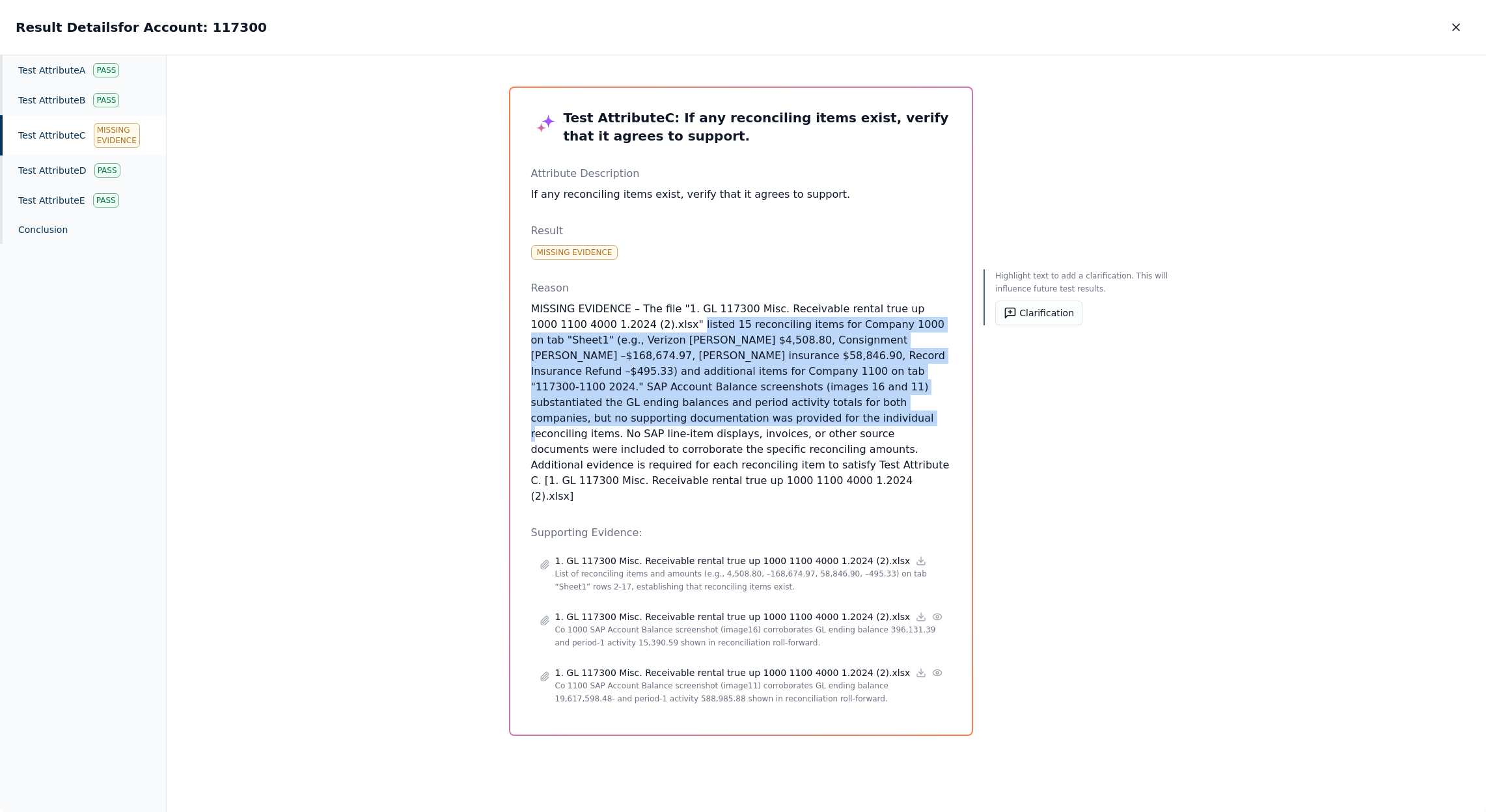
drag, startPoint x: 657, startPoint y: 325, endPoint x: 692, endPoint y: 416, distance: 97.5
click at [692, 416] on p "MISSING EVIDENCE – The file "1. GL 117300 Misc. Receivable rental true up 1000 …" at bounding box center [741, 403] width 420 height 203
click at [1008, 312] on button "Clarification" at bounding box center [1039, 313] width 87 height 25
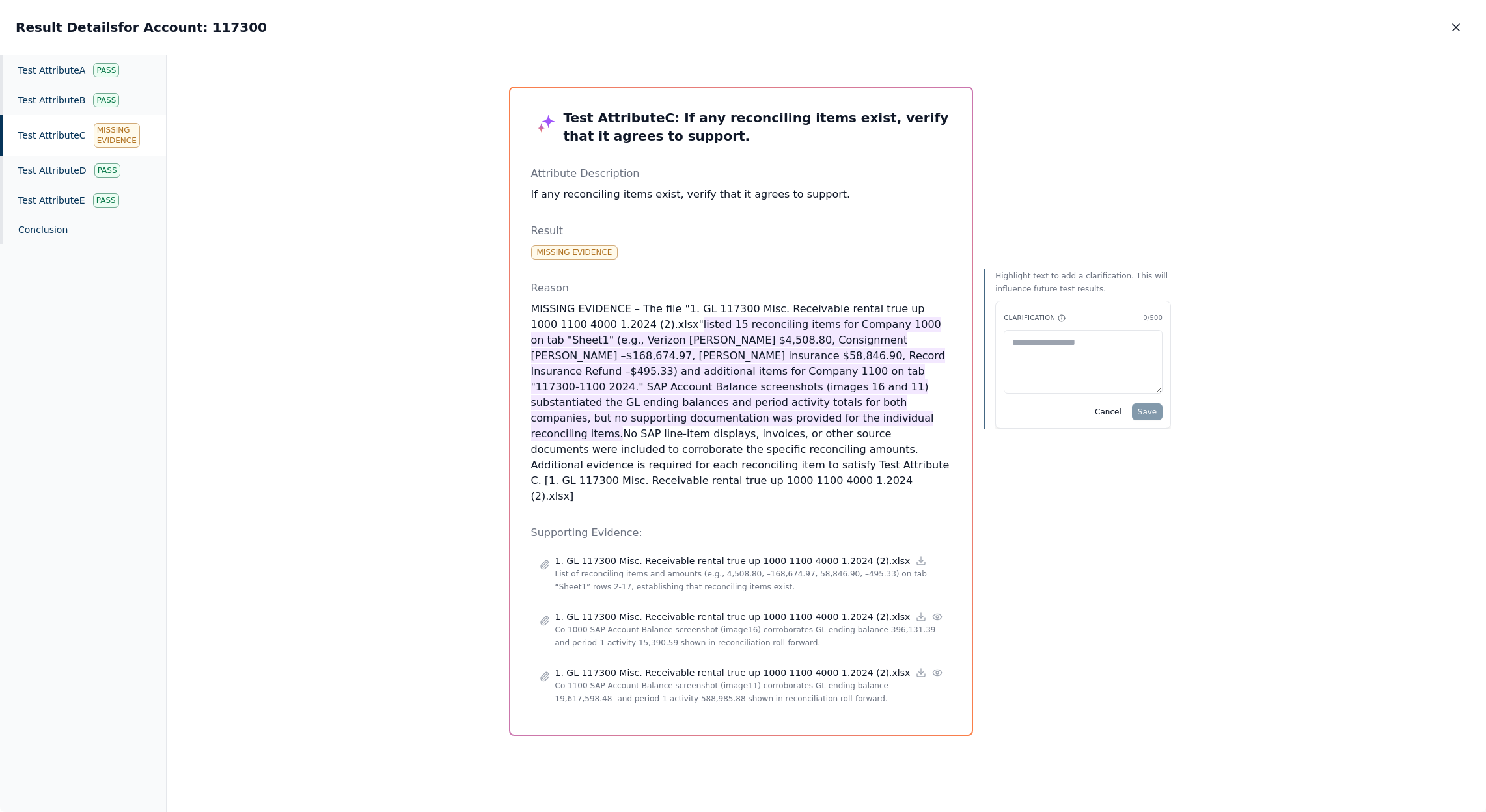
click at [1025, 343] on textarea at bounding box center [1083, 361] width 159 height 64
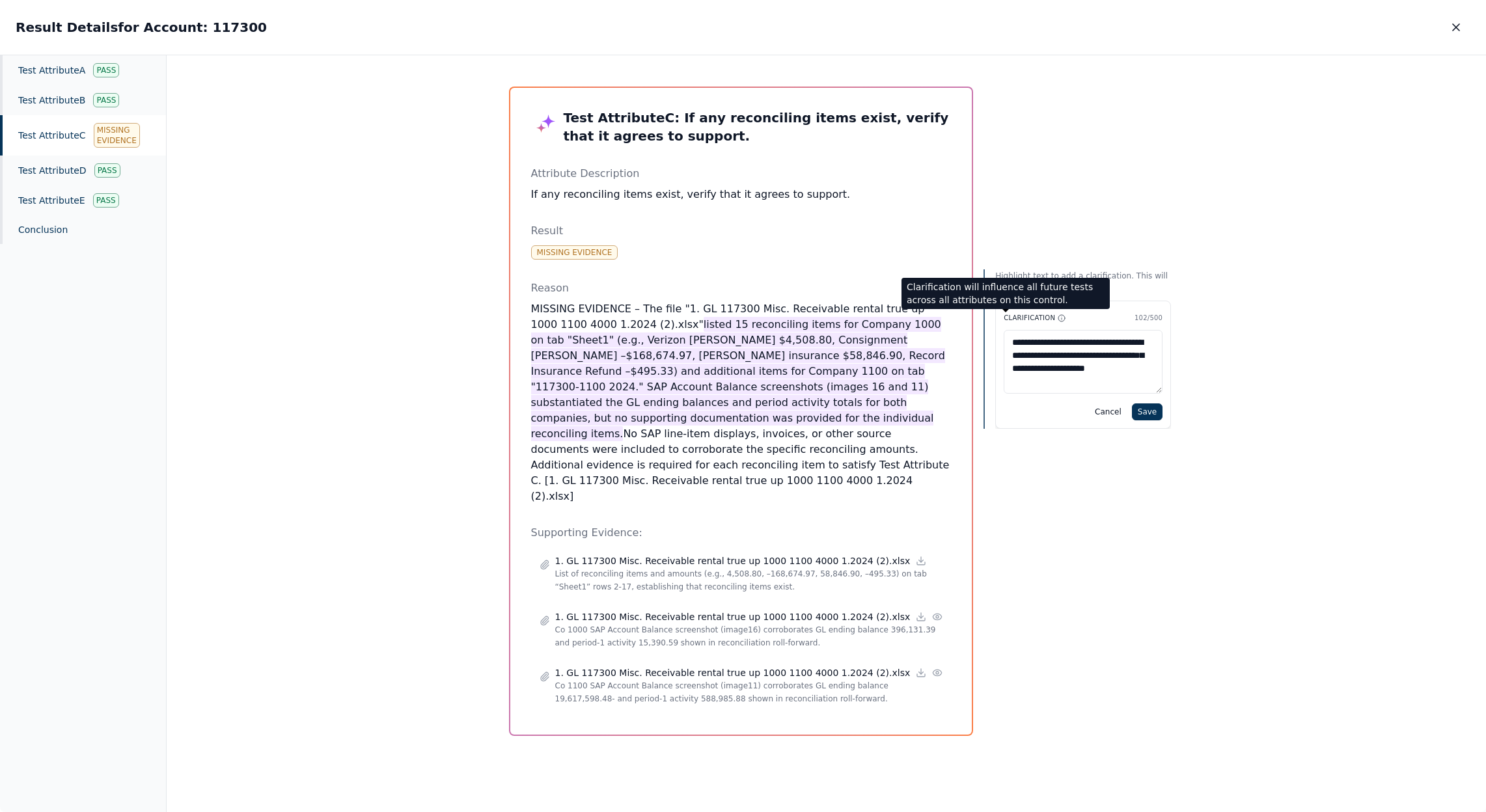
type textarea "**********"
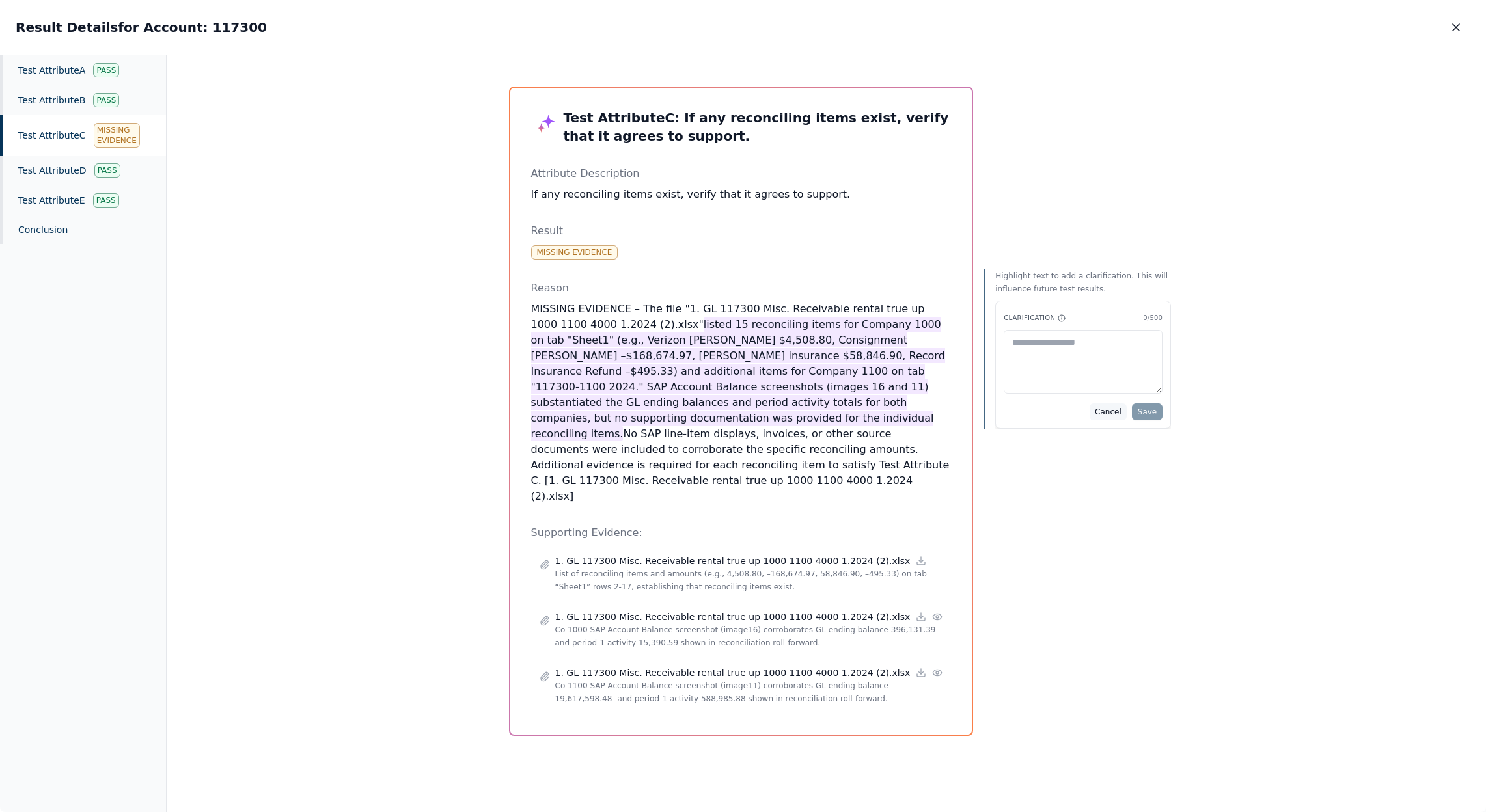
click at [1089, 413] on button "Cancel" at bounding box center [1107, 412] width 37 height 17
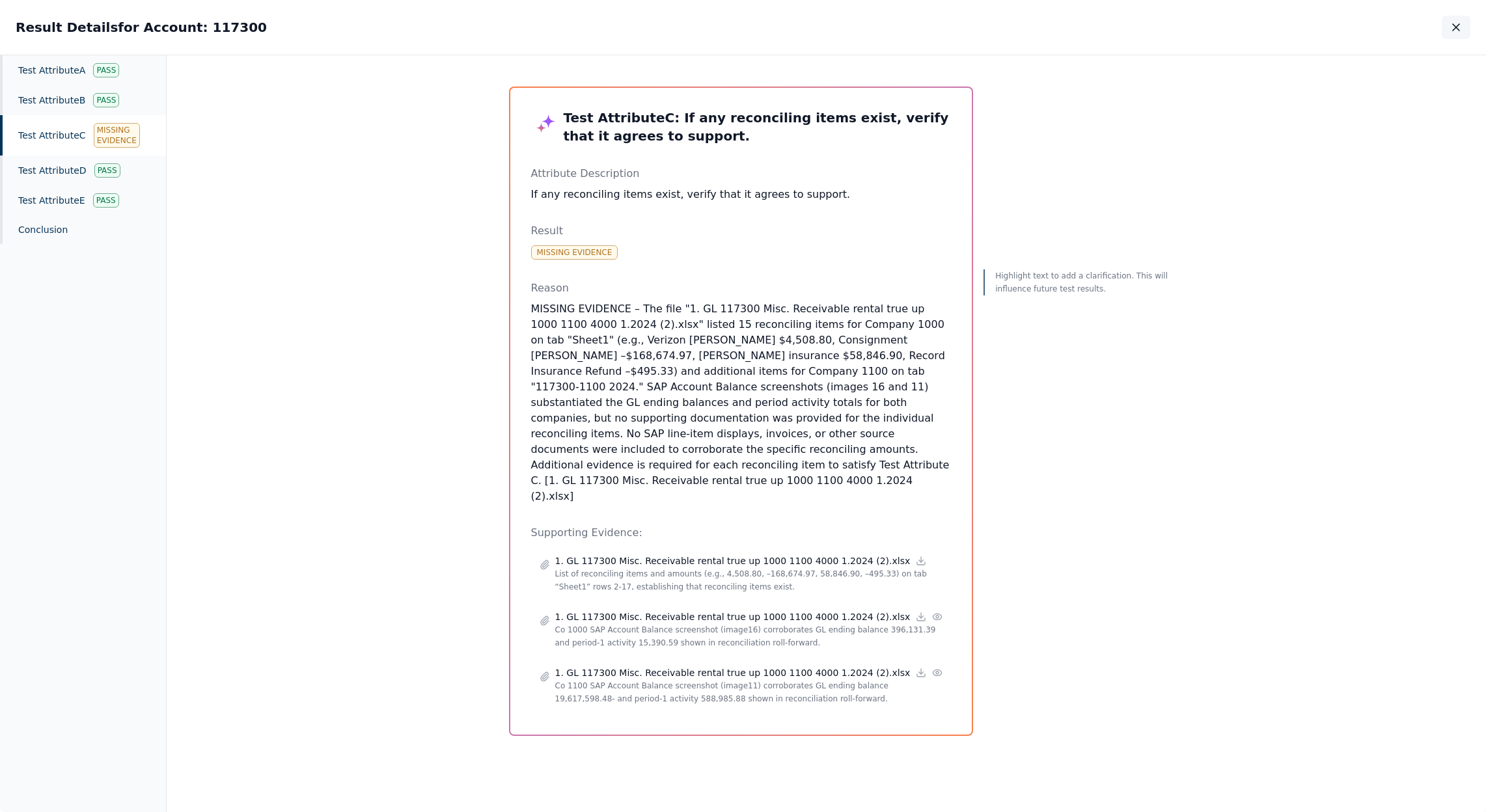
click at [1457, 26] on icon "button" at bounding box center [1456, 27] width 7 height 7
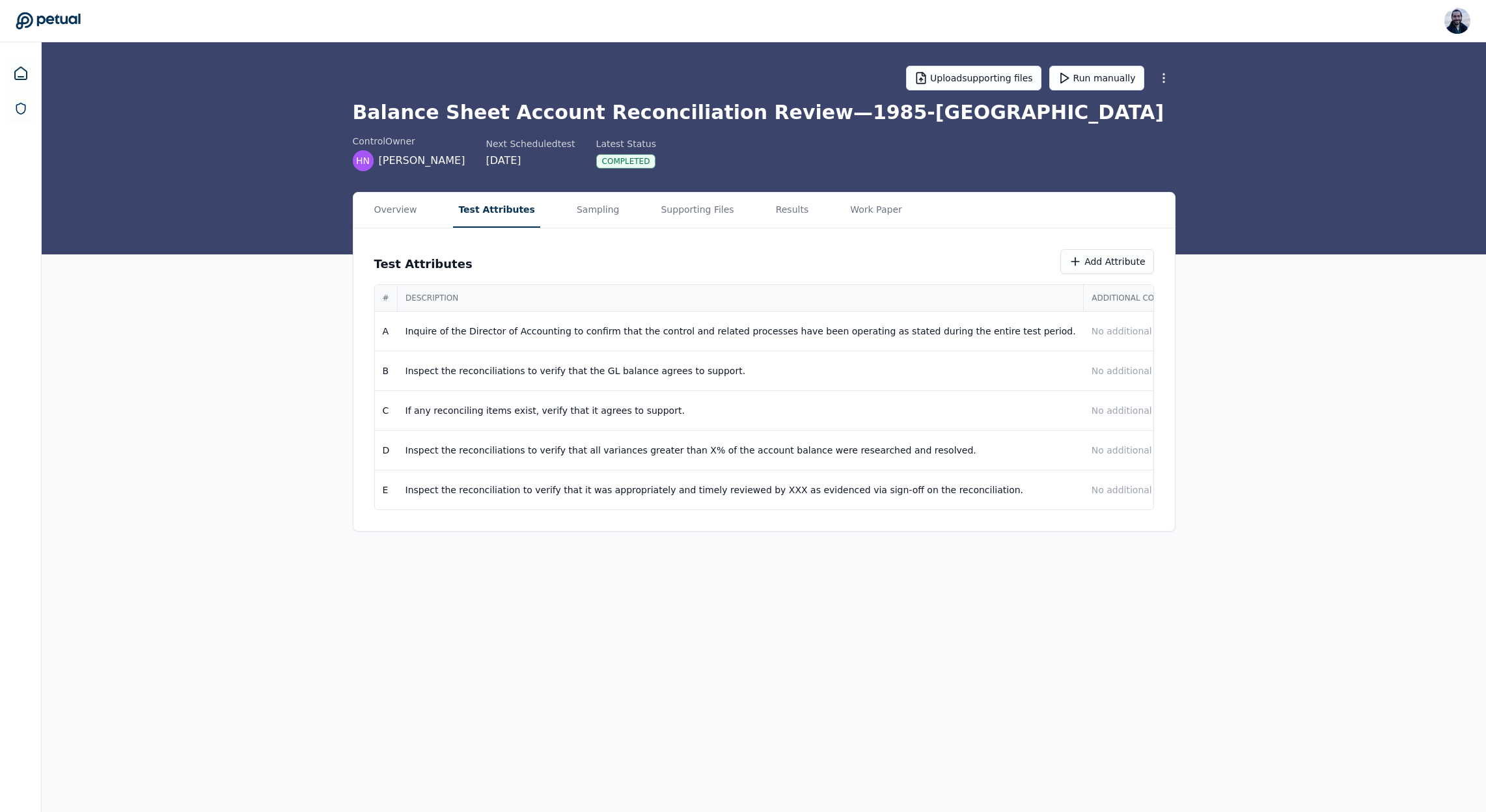
click at [511, 206] on button "Test Attributes" at bounding box center [497, 210] width 87 height 35
click at [1091, 409] on p "No additional context" at bounding box center [1230, 410] width 278 height 13
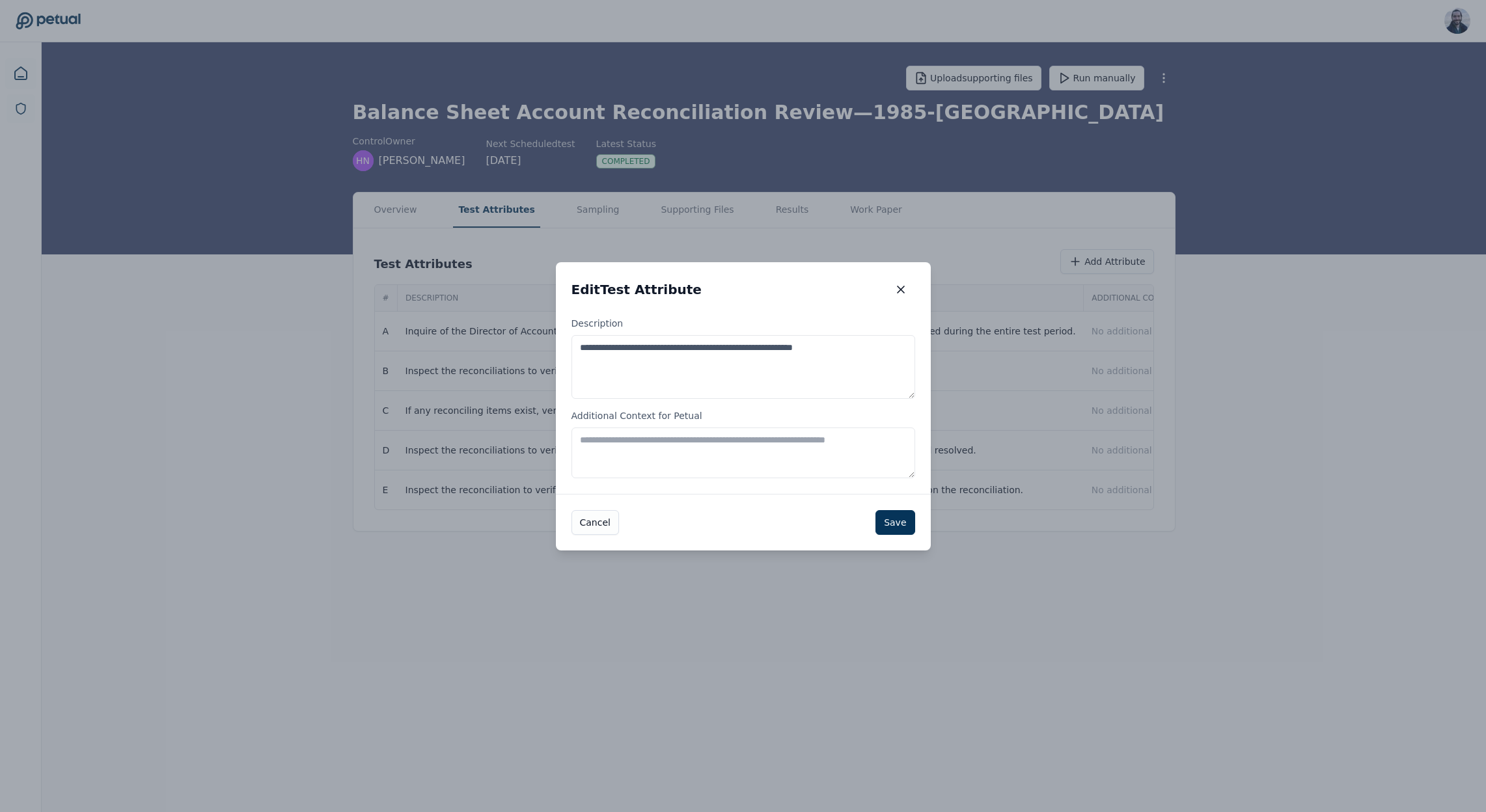
click at [652, 456] on textarea "Additional Context for Petual" at bounding box center [743, 453] width 344 height 51
paste textarea "**********"
type textarea "**********"
drag, startPoint x: 733, startPoint y: 442, endPoint x: 499, endPoint y: 440, distance: 234.0
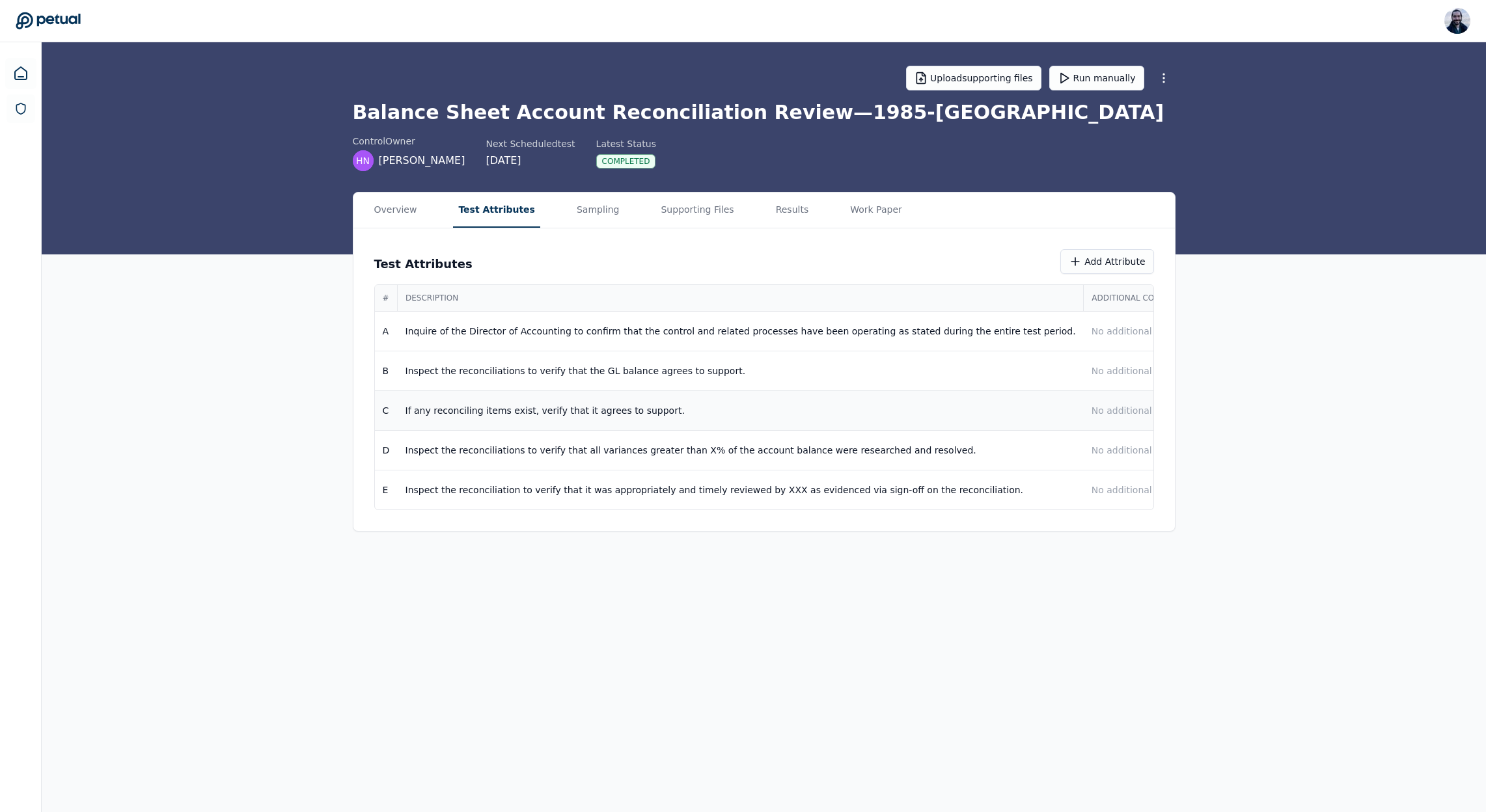
click at [1084, 403] on td "No additional context" at bounding box center [1230, 410] width 293 height 40
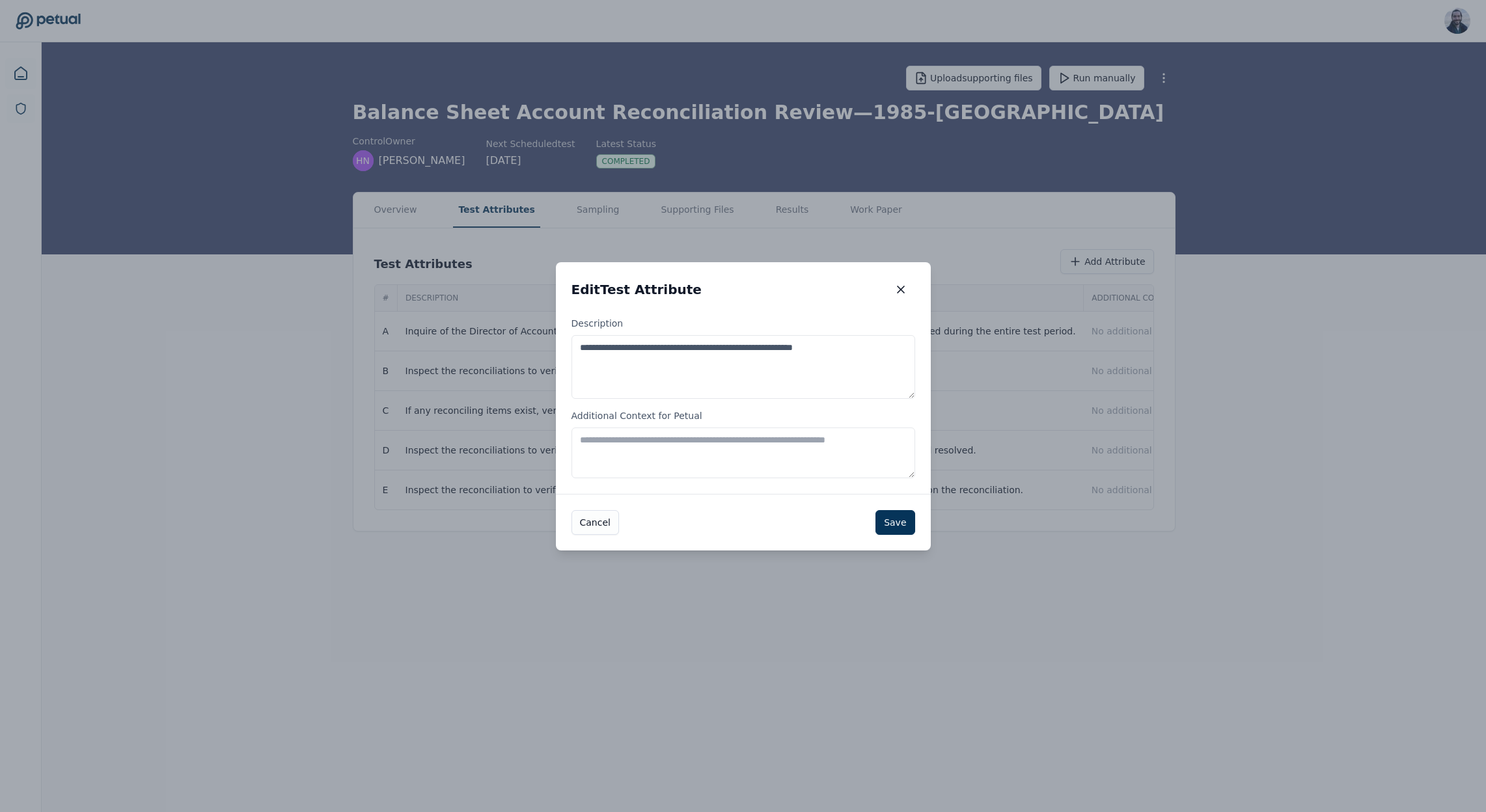
click at [606, 450] on textarea "Additional Context for Petual" at bounding box center [743, 453] width 344 height 51
type textarea "**********"
click at [599, 526] on button "Cancel" at bounding box center [595, 522] width 47 height 25
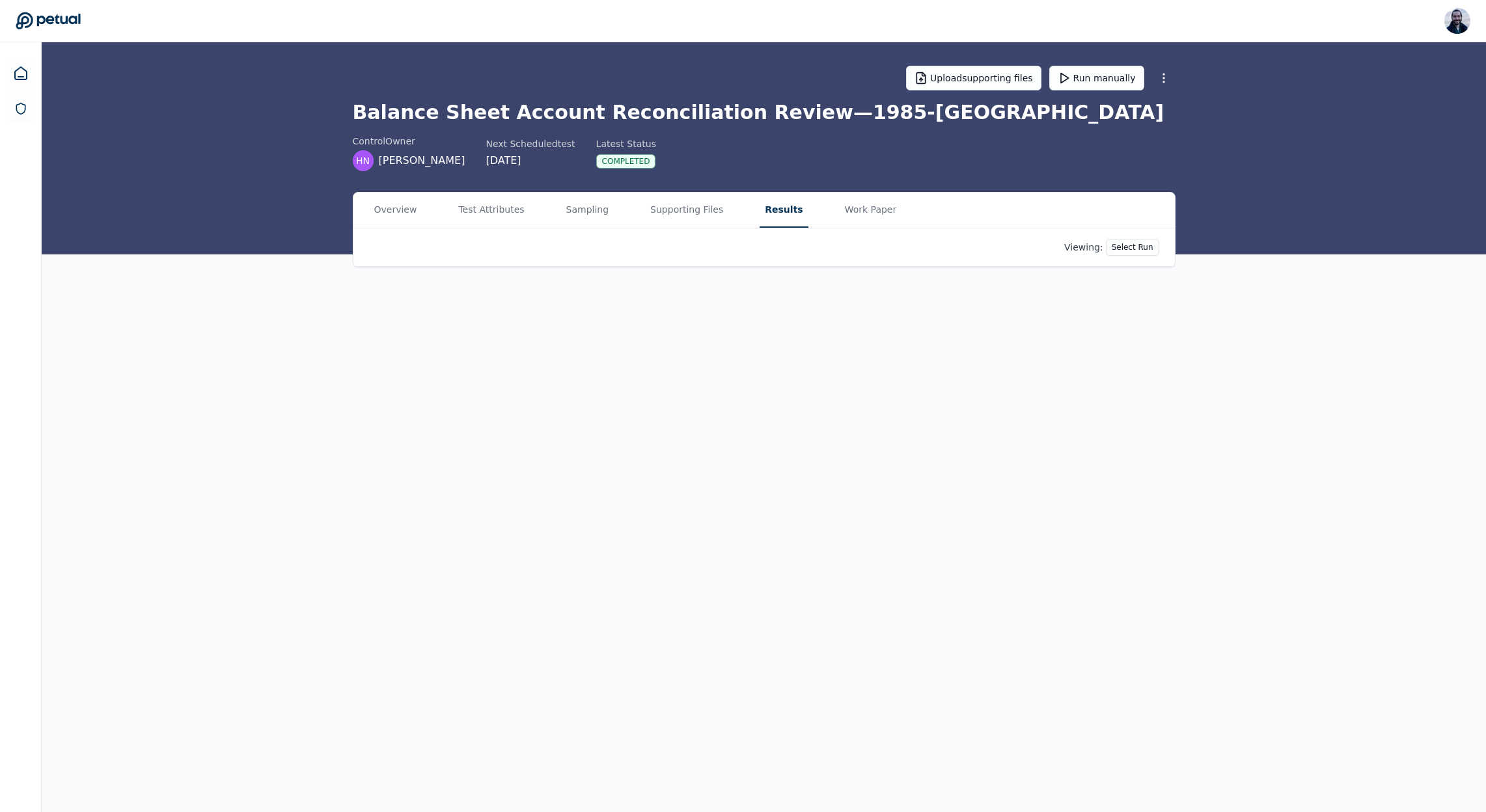
click at [767, 205] on button "Results" at bounding box center [784, 210] width 48 height 35
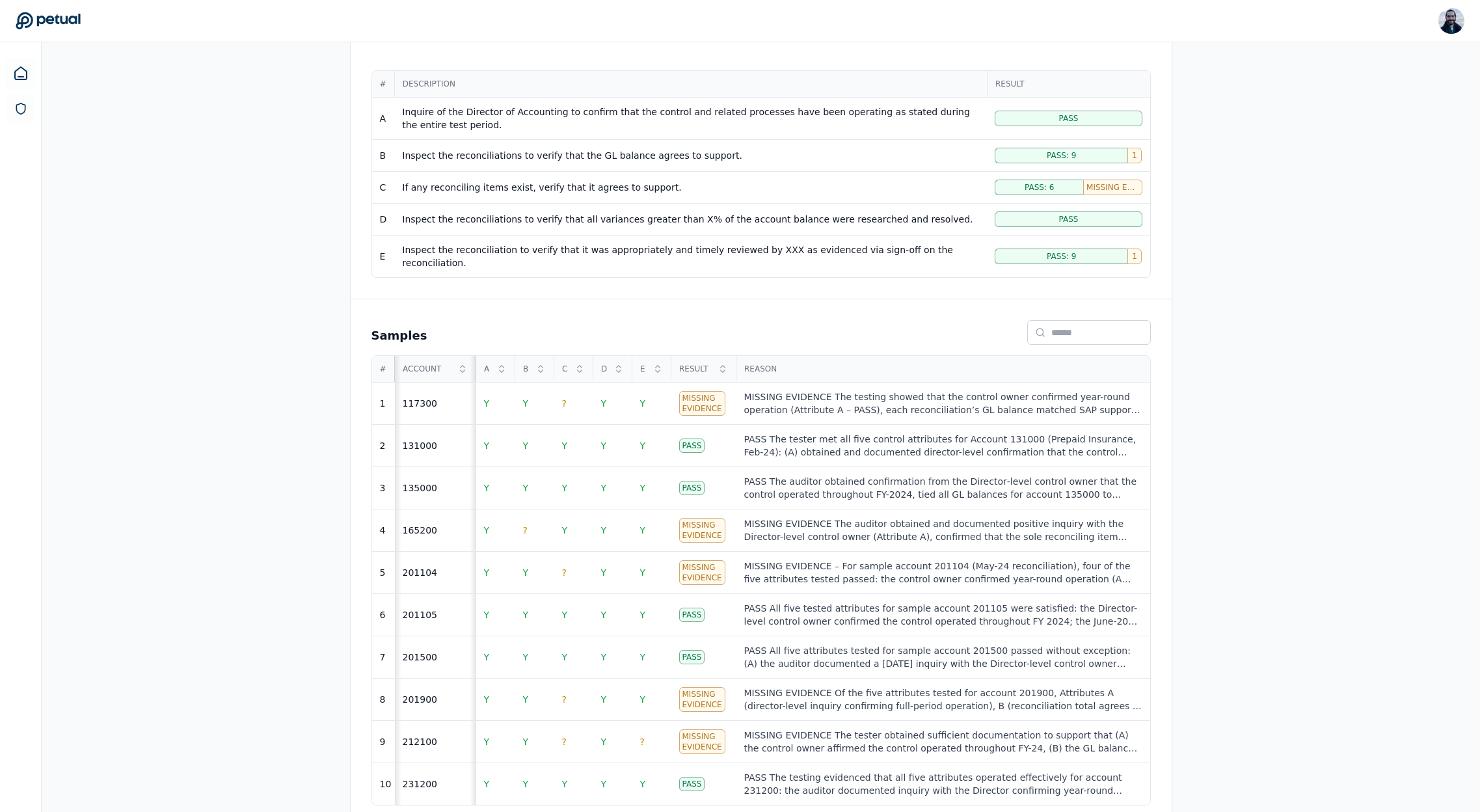
scroll to position [261, 0]
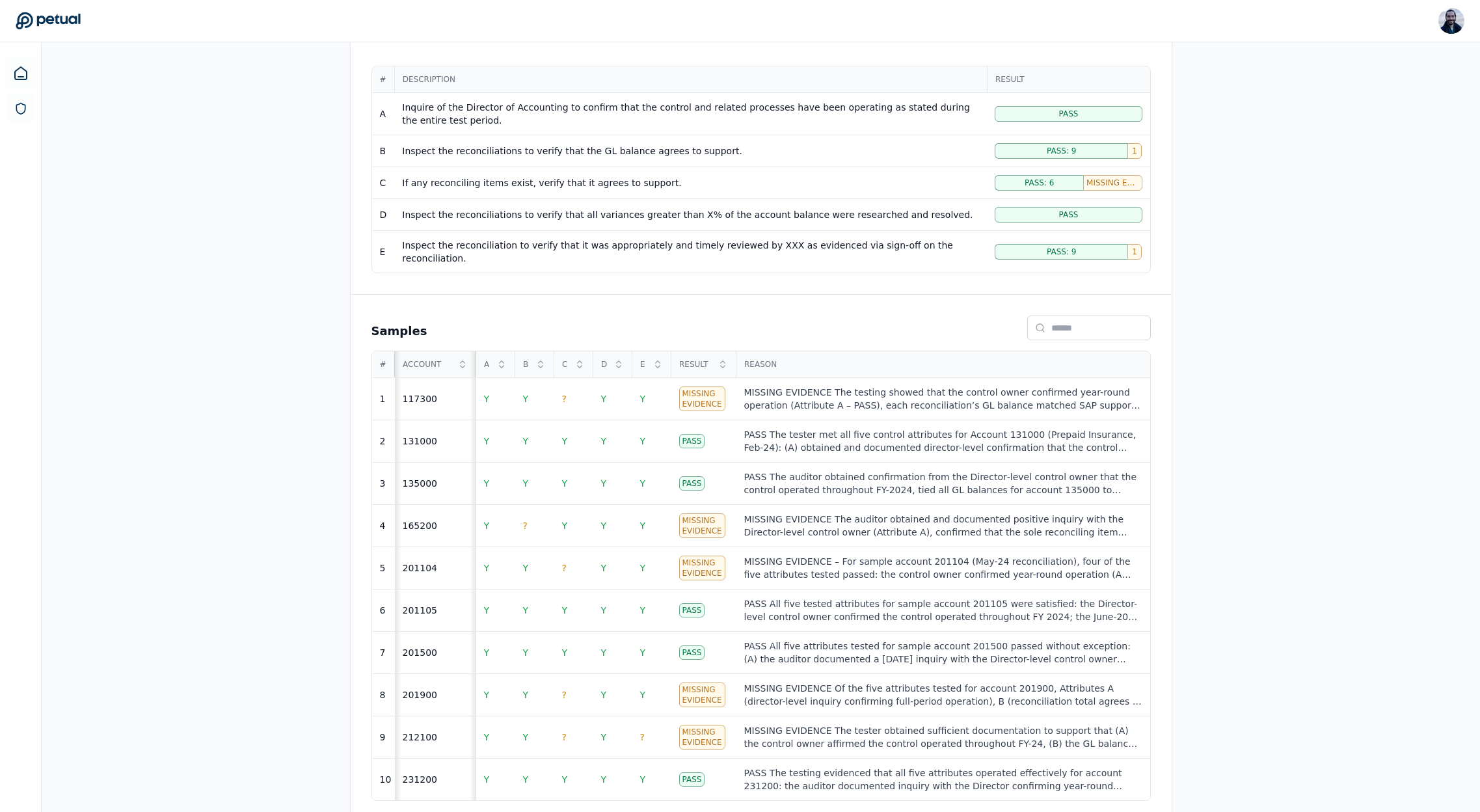
click at [523, 520] on span "?" at bounding box center [526, 526] width 4 height 10
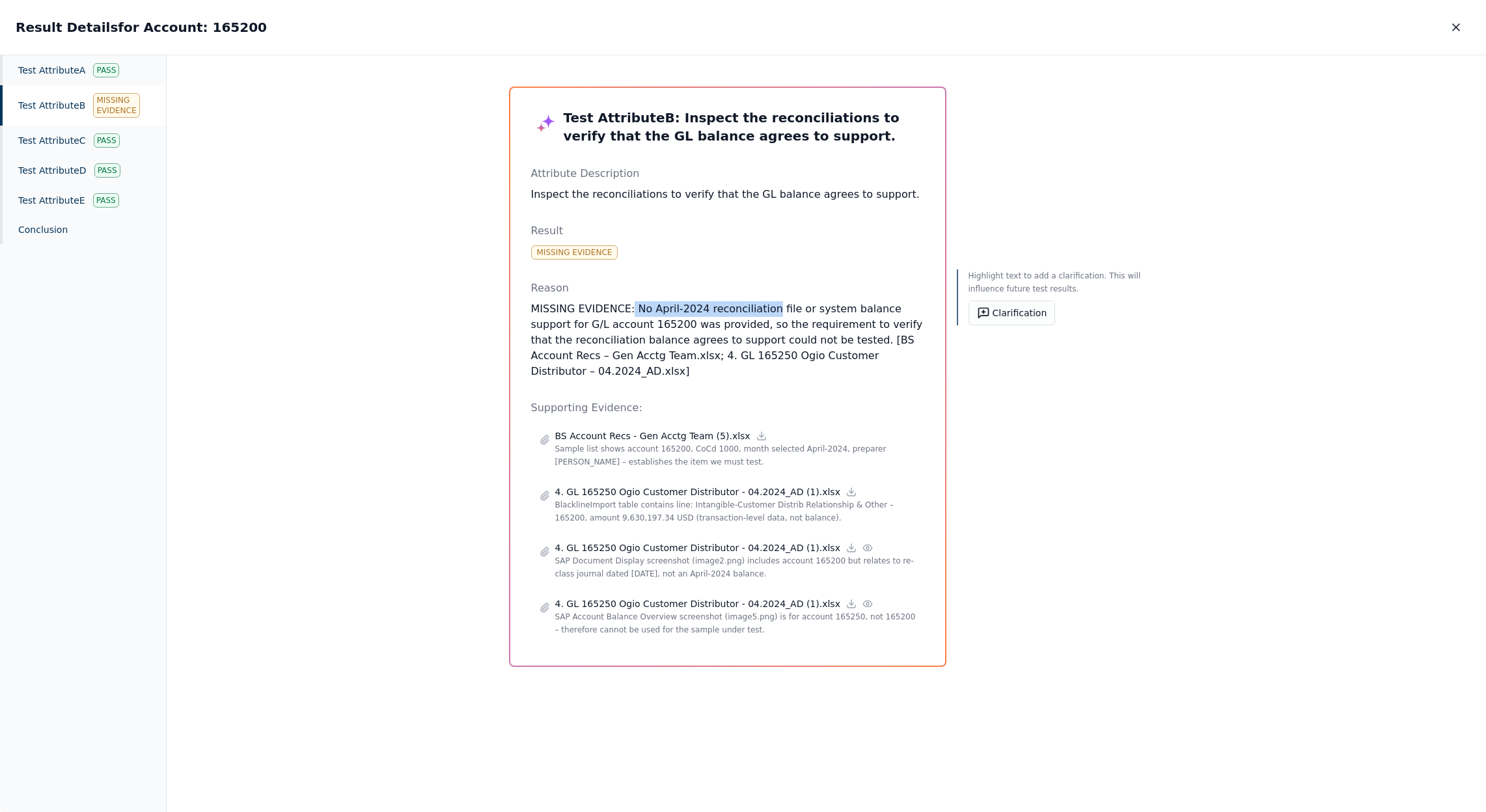
drag, startPoint x: 626, startPoint y: 309, endPoint x: 762, endPoint y: 311, distance: 136.0
click at [762, 311] on p "MISSING EVIDENCE: No April-2024 reconciliation file or system balance support f…" at bounding box center [728, 340] width 393 height 78
click at [752, 352] on p "MISSING EVIDENCE: No April-2024 reconciliation file or system balance support f…" at bounding box center [728, 340] width 393 height 78
click at [116, 140] on div "Pass" at bounding box center [107, 140] width 26 height 14
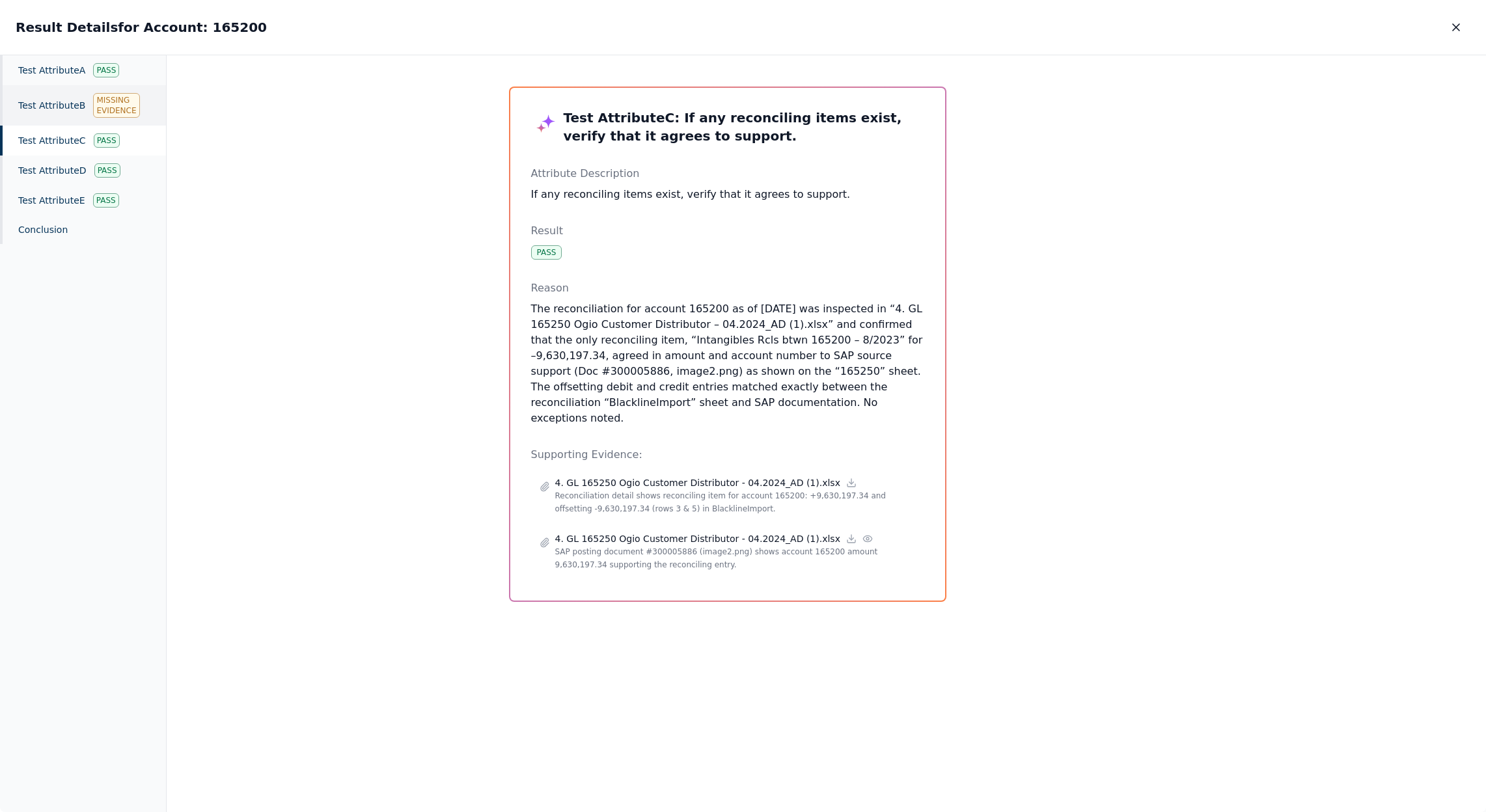
click at [107, 112] on div "Missing Evidence" at bounding box center [116, 105] width 47 height 25
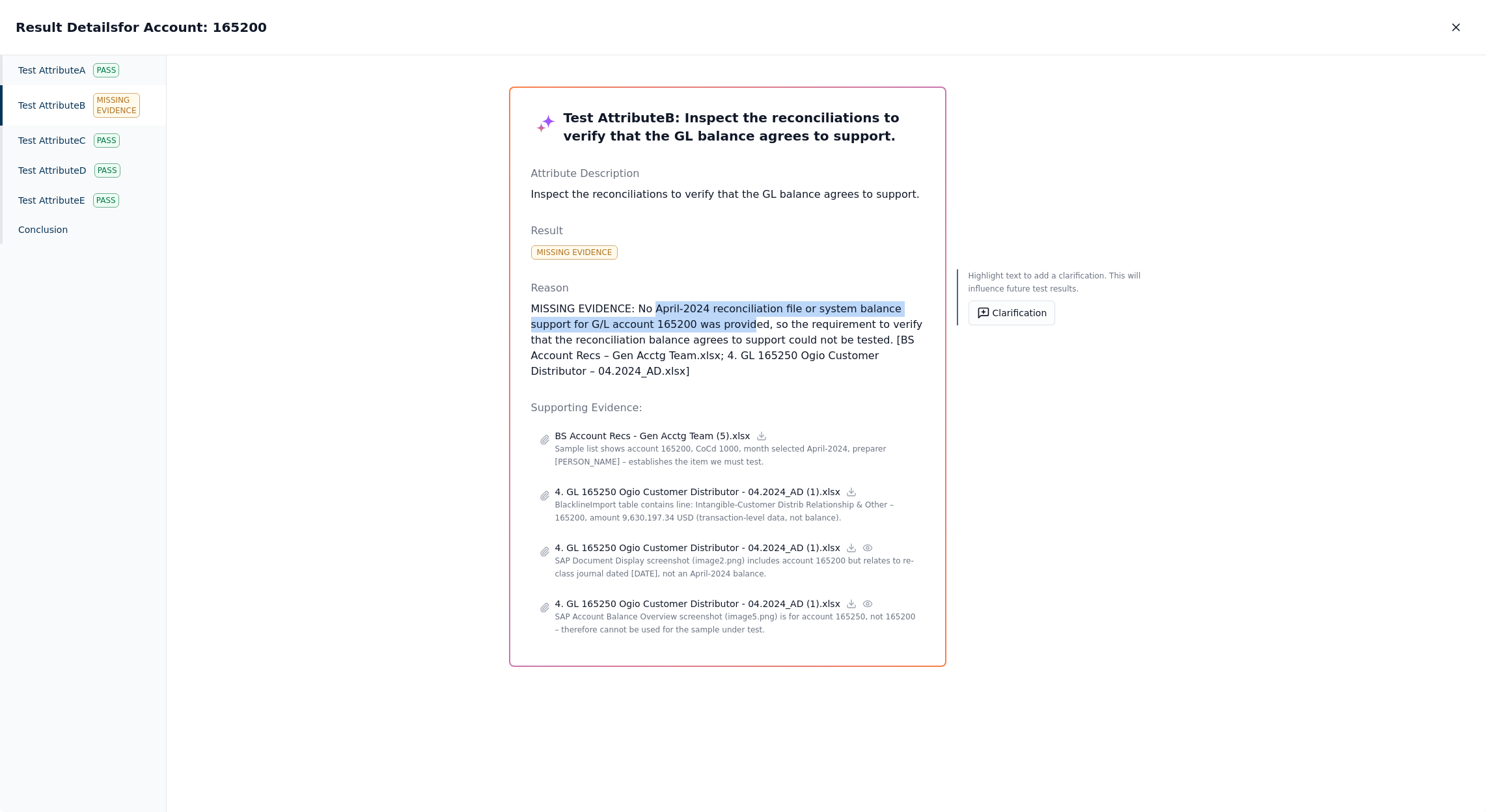
drag, startPoint x: 644, startPoint y: 308, endPoint x: 695, endPoint y: 328, distance: 54.8
click at [695, 328] on p "MISSING EVIDENCE: No April-2024 reconciliation file or system balance support f…" at bounding box center [728, 340] width 393 height 78
click at [626, 346] on p "MISSING EVIDENCE: No April-2024 reconciliation file or system balance support f…" at bounding box center [728, 340] width 393 height 78
click at [194, 28] on h2 "Result Details for Account: 165200" at bounding box center [141, 27] width 251 height 18
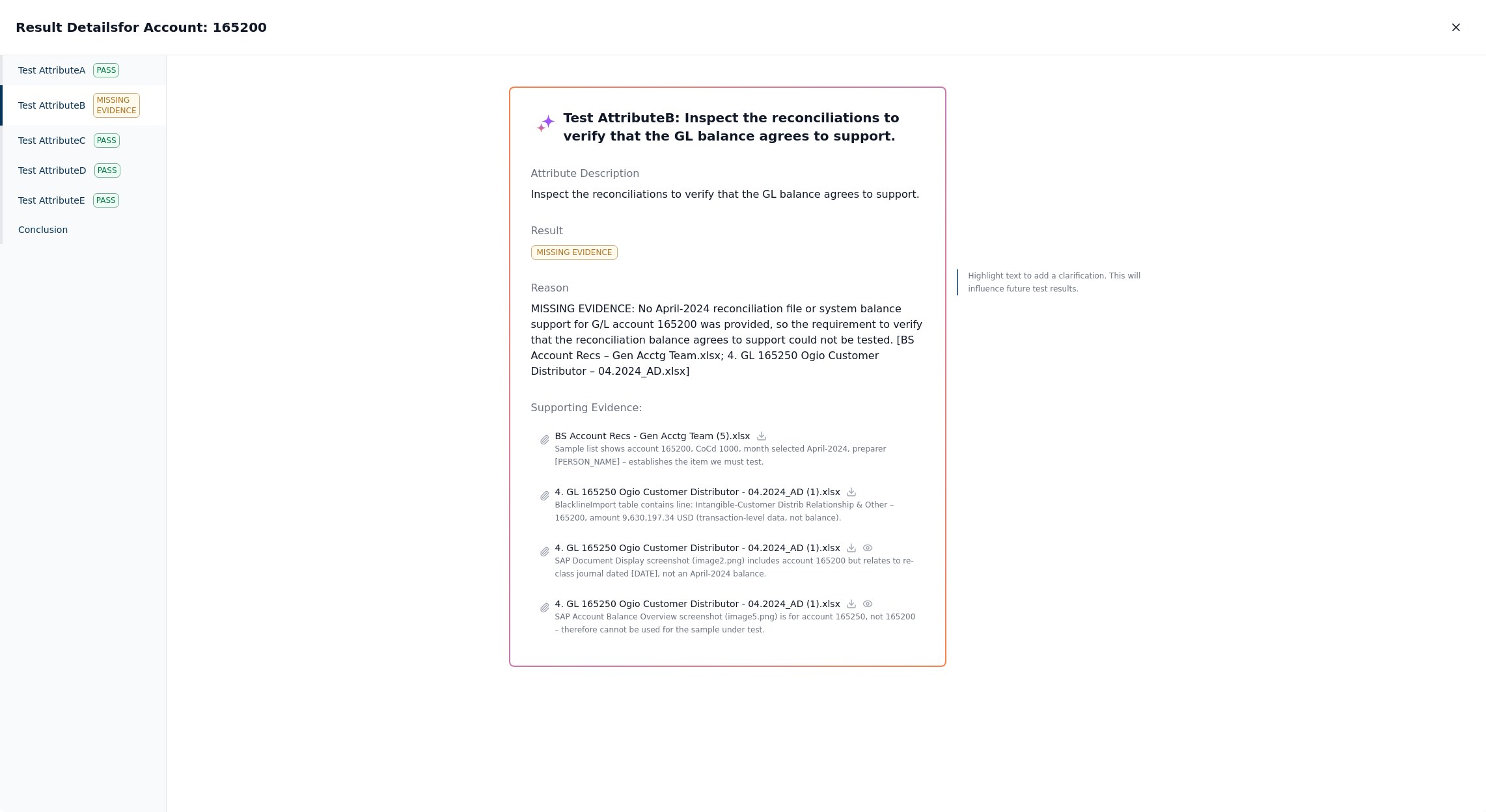
click at [167, 22] on h2 "Result Details for Account: 165200" at bounding box center [141, 27] width 251 height 18
drag, startPoint x: 179, startPoint y: 28, endPoint x: 236, endPoint y: 30, distance: 57.0
click at [236, 30] on div "Result Details for Account: 165200 Result Details for Account: 165200" at bounding box center [743, 27] width 1486 height 55
drag, startPoint x: 227, startPoint y: 25, endPoint x: 176, endPoint y: 26, distance: 51.0
click at [176, 26] on div "Result Details for Account: 165200 Result Details for Account: 165200" at bounding box center [743, 27] width 1486 height 55
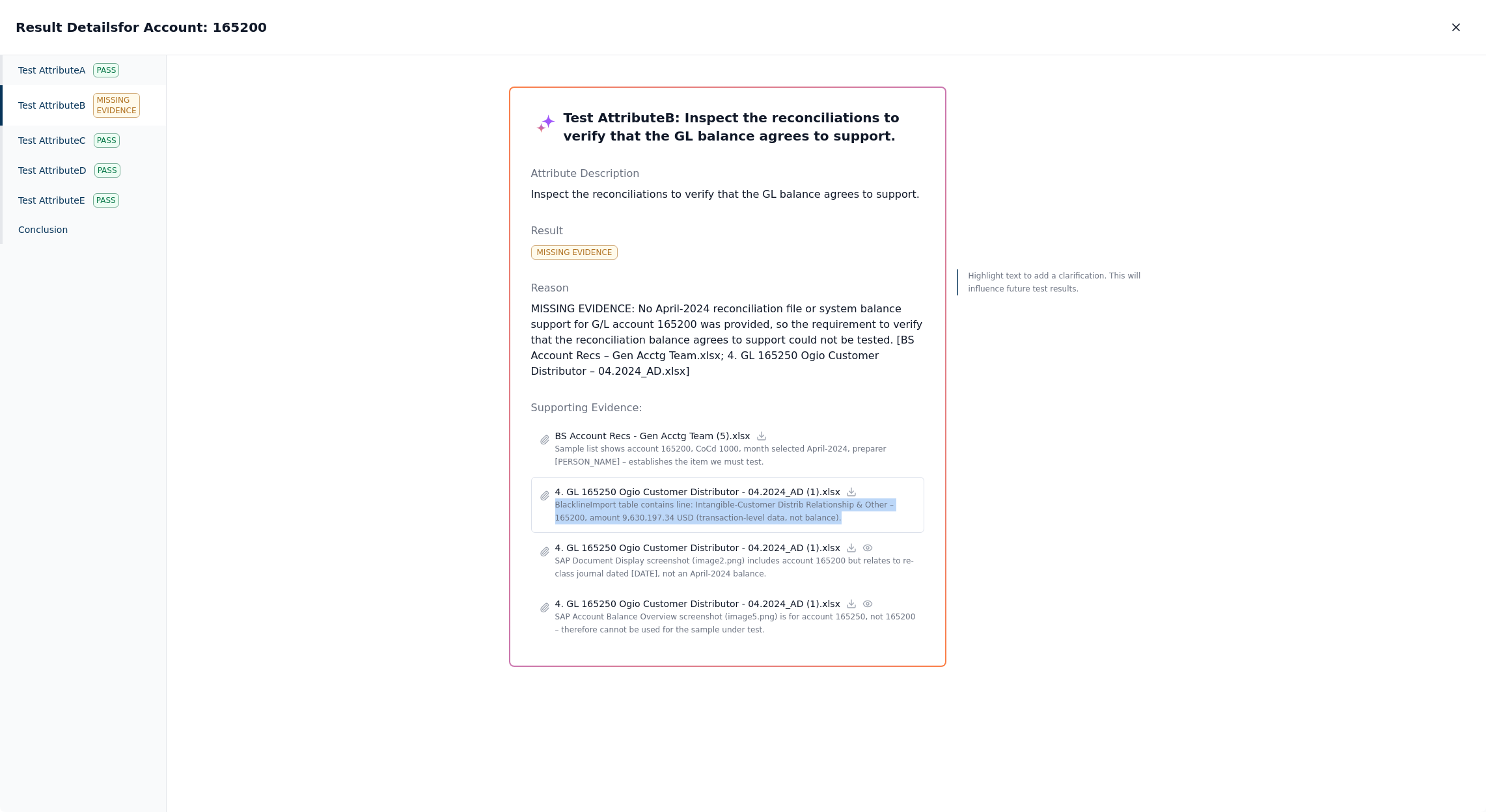
drag, startPoint x: 791, startPoint y: 505, endPoint x: 548, endPoint y: 490, distance: 243.5
click at [548, 490] on div "4. GL 165250 Ogio Customer Distributor - 04.2024_AD (1).xlsx BlacklineImport ta…" at bounding box center [727, 505] width 376 height 39
drag, startPoint x: 1455, startPoint y: 27, endPoint x: 1453, endPoint y: 34, distance: 7.3
click at [1455, 28] on icon "button" at bounding box center [1455, 27] width 13 height 13
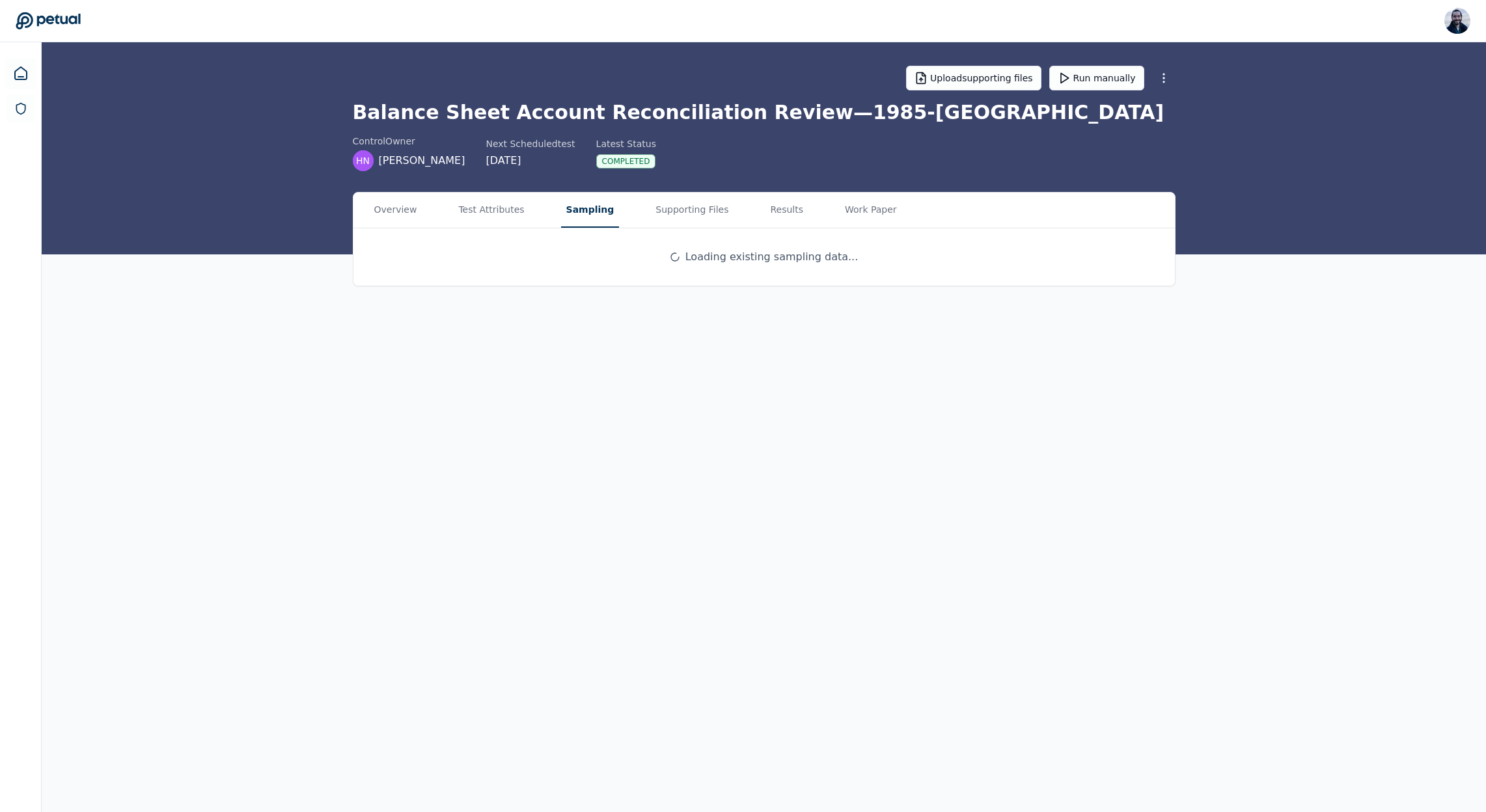
click at [589, 201] on button "Sampling" at bounding box center [590, 210] width 59 height 35
click at [446, 298] on p "samples.csv" at bounding box center [523, 294] width 204 height 13
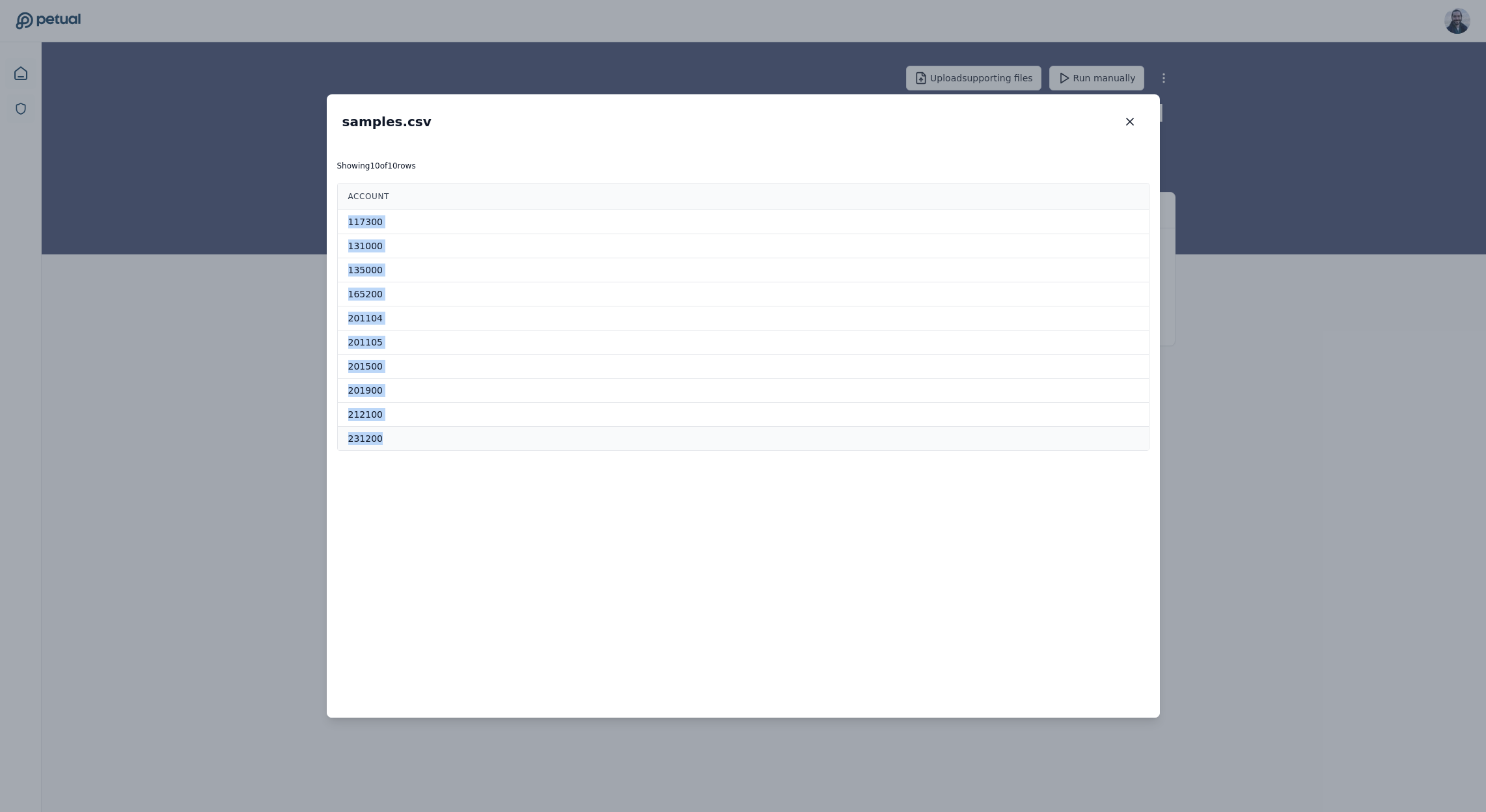
drag, startPoint x: 342, startPoint y: 217, endPoint x: 490, endPoint y: 447, distance: 273.5
click at [490, 447] on tbody "117300 131000 135000 165200 201104 201105 201500 201900 212100 231200" at bounding box center [743, 330] width 811 height 241
click at [1122, 119] on button "button" at bounding box center [1130, 121] width 29 height 23
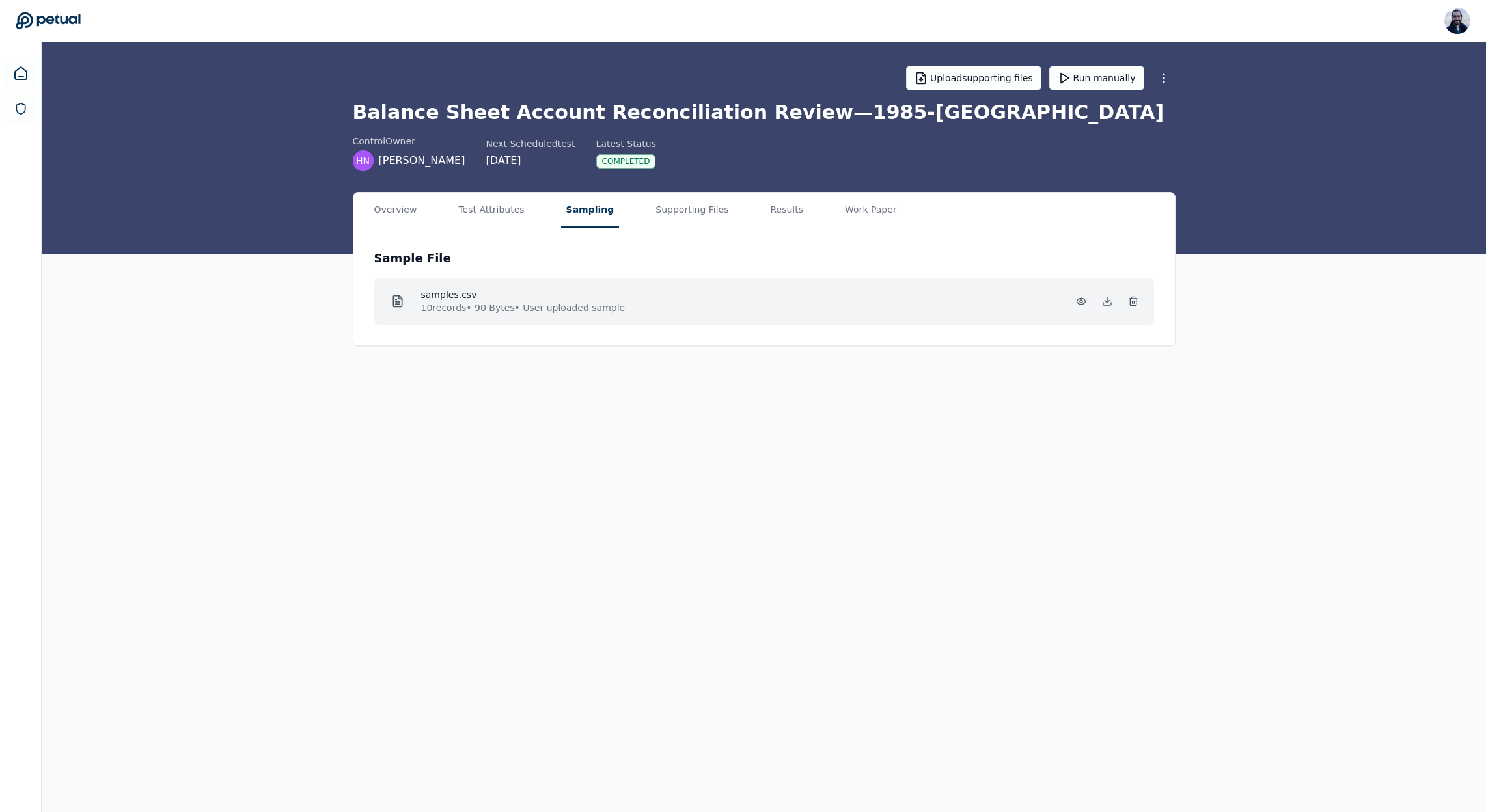
click at [666, 280] on div "samples.csv 10 records • 90 Bytes • User uploaded sample" at bounding box center [764, 301] width 779 height 46
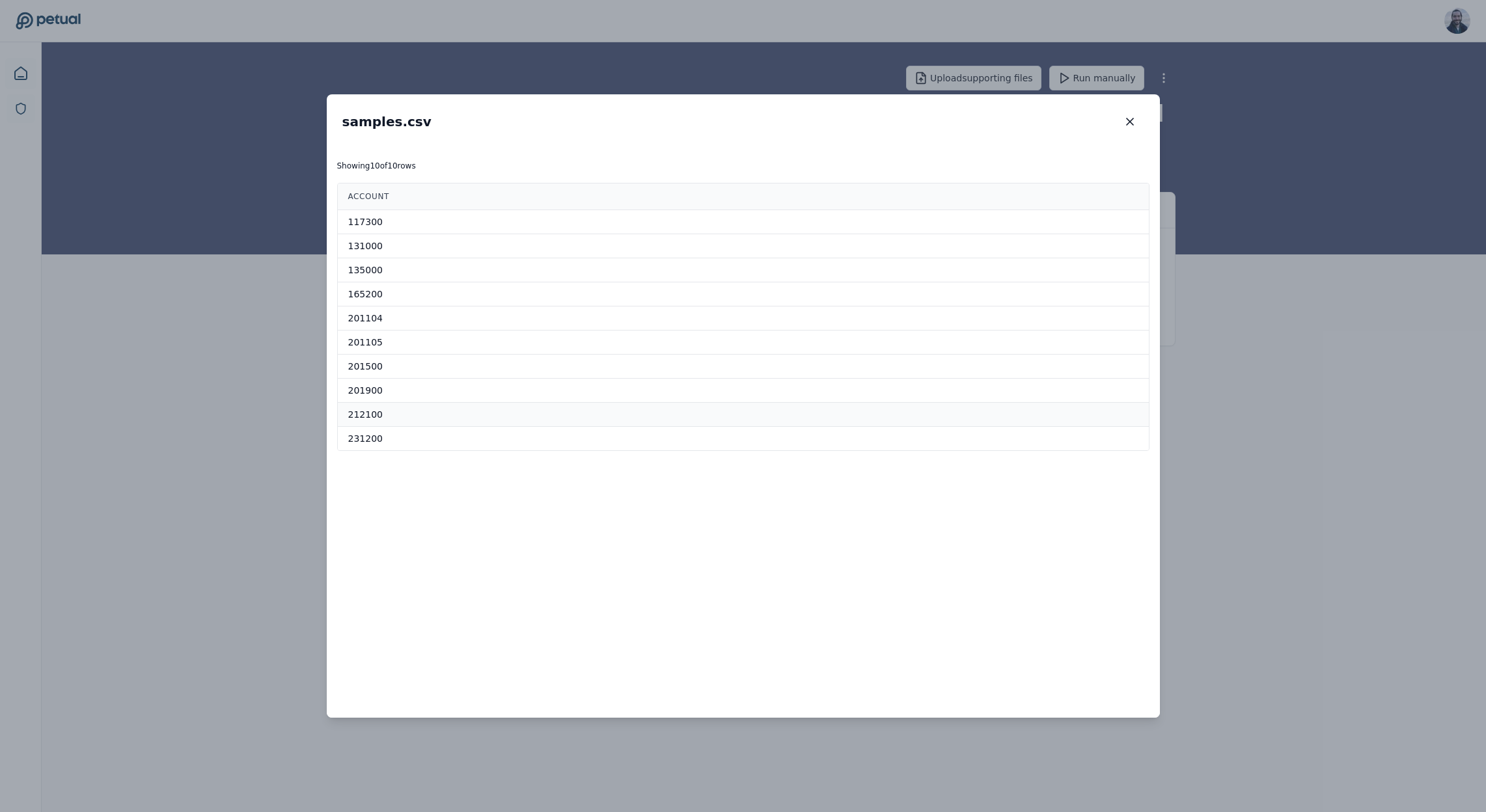
drag, startPoint x: 388, startPoint y: 406, endPoint x: 365, endPoint y: 412, distance: 23.8
click at [387, 406] on td "212100" at bounding box center [743, 415] width 811 height 24
click at [365, 412] on td "212100" at bounding box center [743, 415] width 811 height 24
drag, startPoint x: 365, startPoint y: 412, endPoint x: 1118, endPoint y: 389, distance: 753.4
click at [365, 412] on td "212100" at bounding box center [743, 415] width 811 height 24
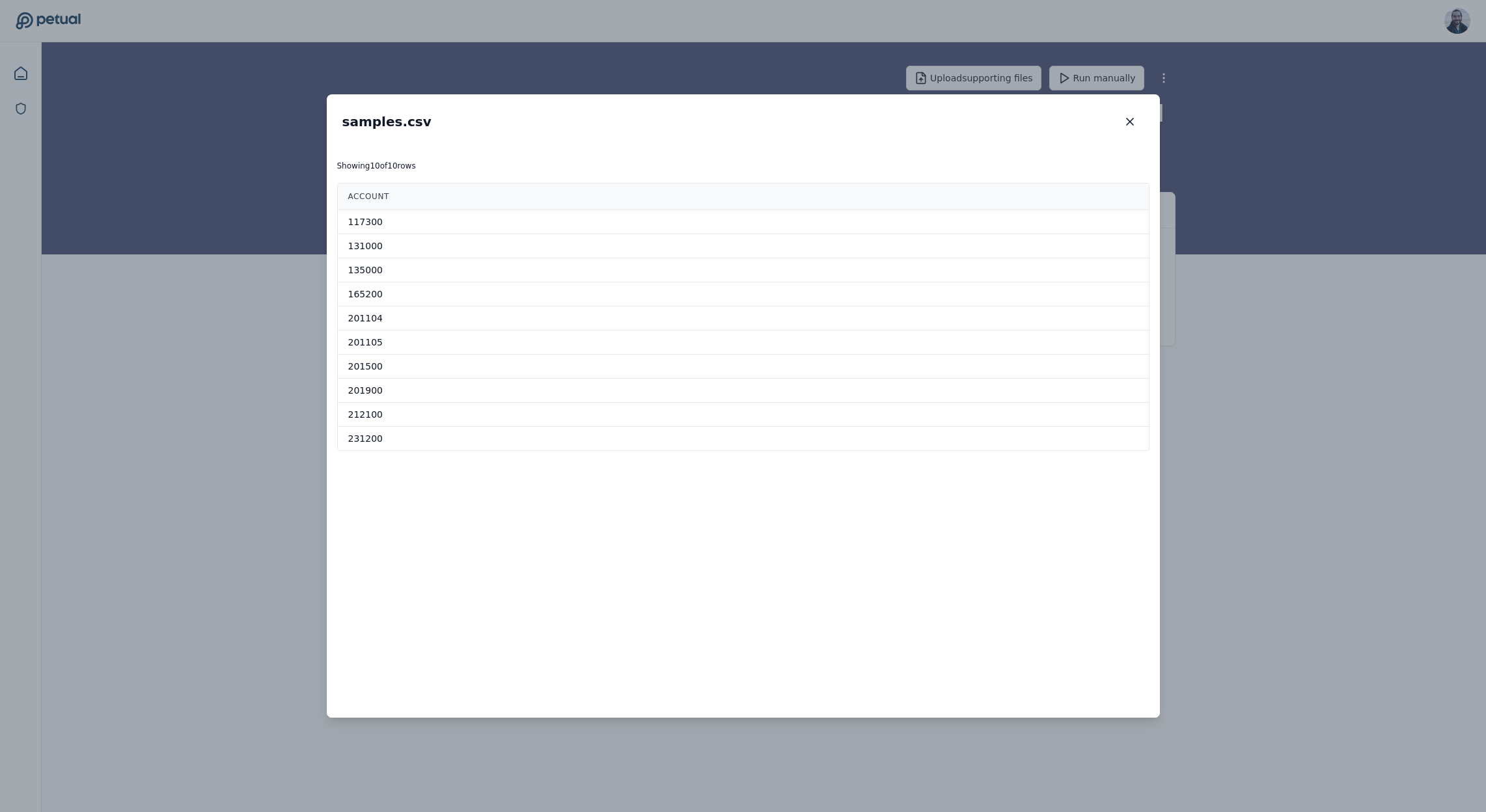
drag, startPoint x: 1310, startPoint y: 354, endPoint x: 1304, endPoint y: 353, distance: 6.1
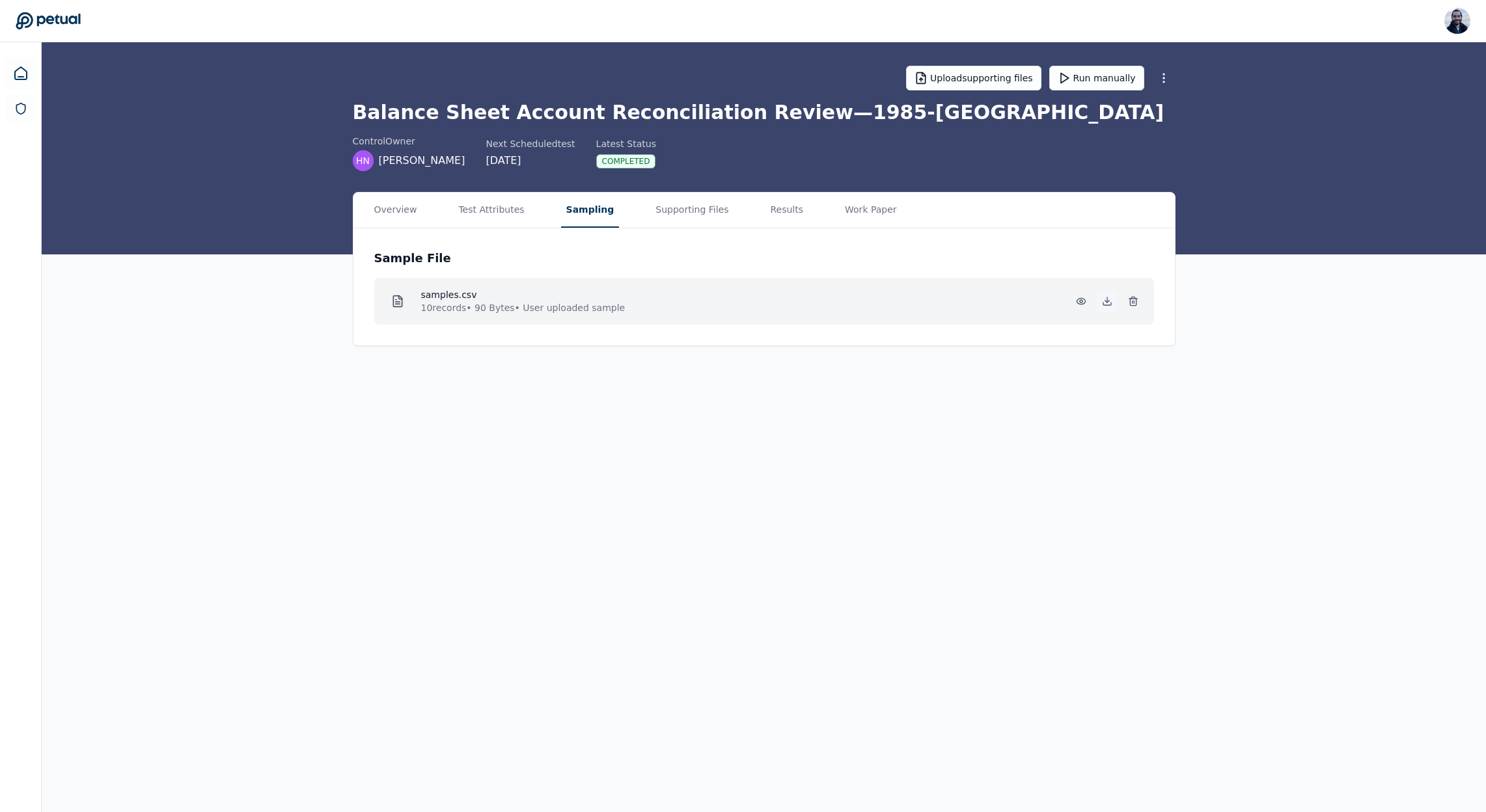
click at [1103, 304] on icon at bounding box center [1107, 303] width 8 height 2
click at [779, 212] on button "Results" at bounding box center [786, 210] width 44 height 35
click at [582, 115] on main "Upload supporting files Run manually Balance Sheet Account Reconciliation Revie…" at bounding box center [764, 427] width 1444 height 769
click at [1133, 301] on line at bounding box center [1133, 301] width 0 height 2
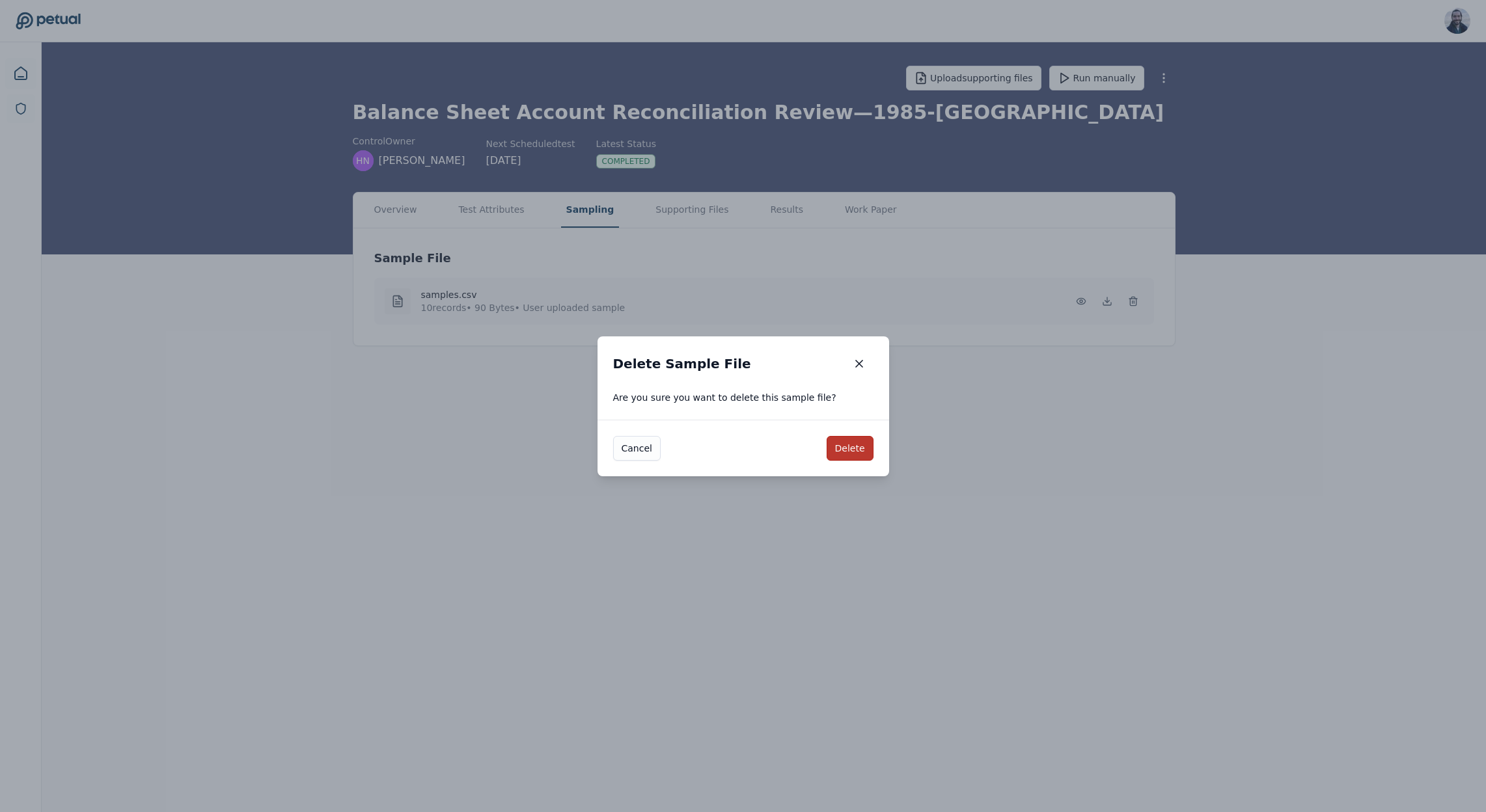
click at [854, 449] on button "Delete" at bounding box center [850, 448] width 47 height 25
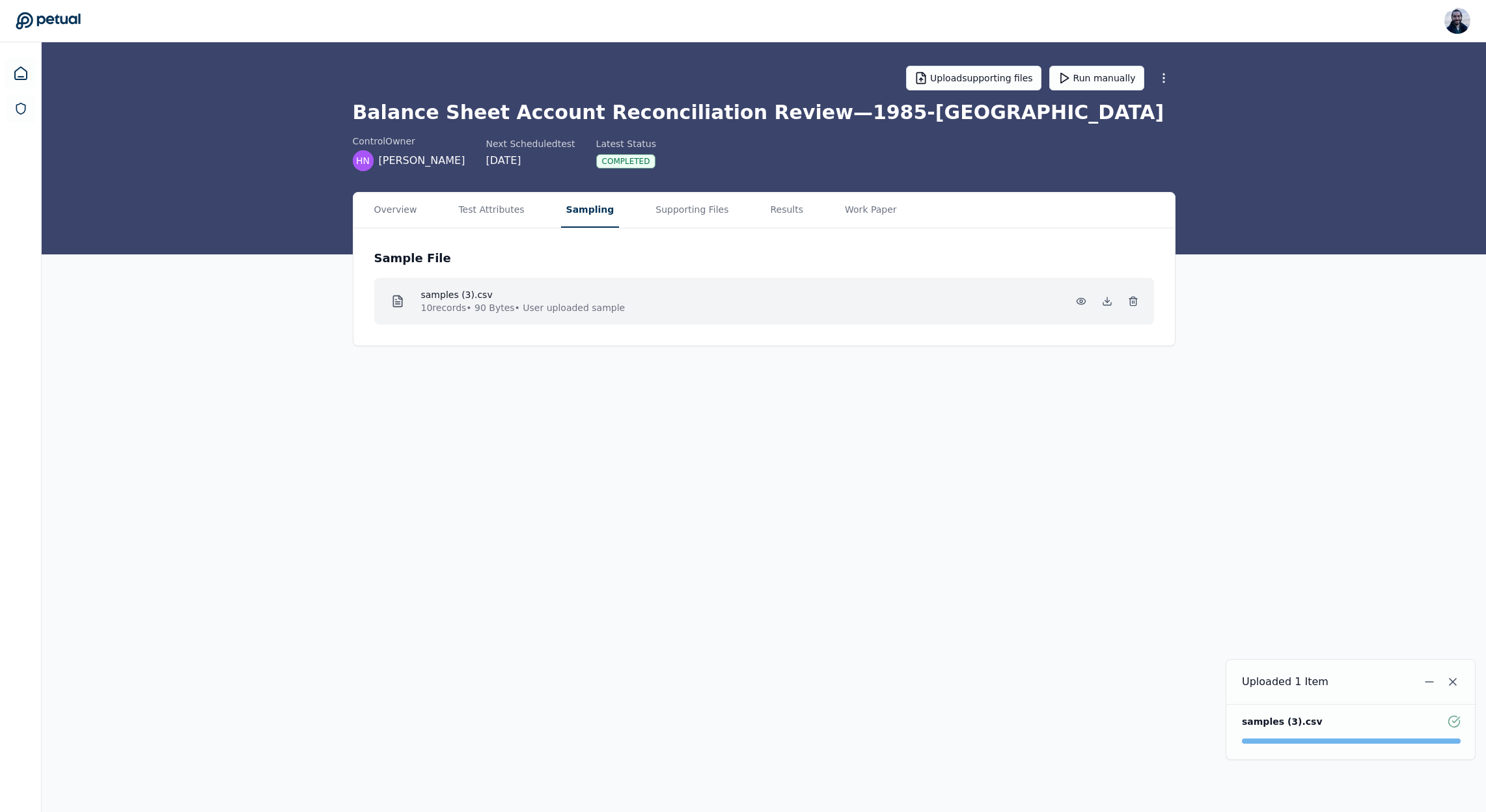
click at [404, 295] on div at bounding box center [398, 301] width 26 height 26
click at [427, 301] on p "10 records • 90 Bytes • User uploaded sample" at bounding box center [523, 307] width 204 height 13
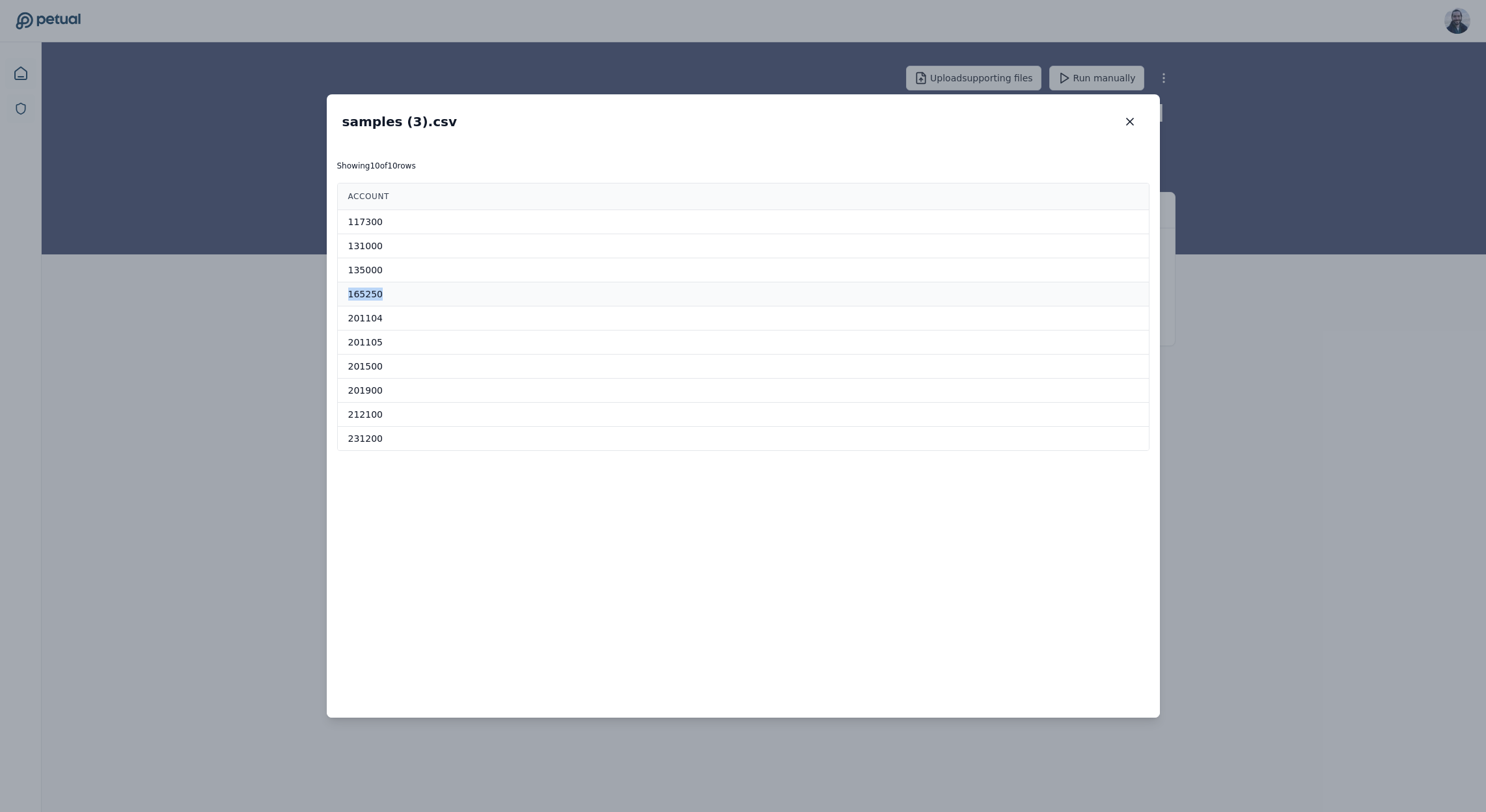
drag, startPoint x: 383, startPoint y: 293, endPoint x: 339, endPoint y: 292, distance: 44.0
click at [339, 292] on td "165250" at bounding box center [743, 295] width 811 height 24
click at [1135, 115] on icon "button" at bounding box center [1130, 121] width 13 height 13
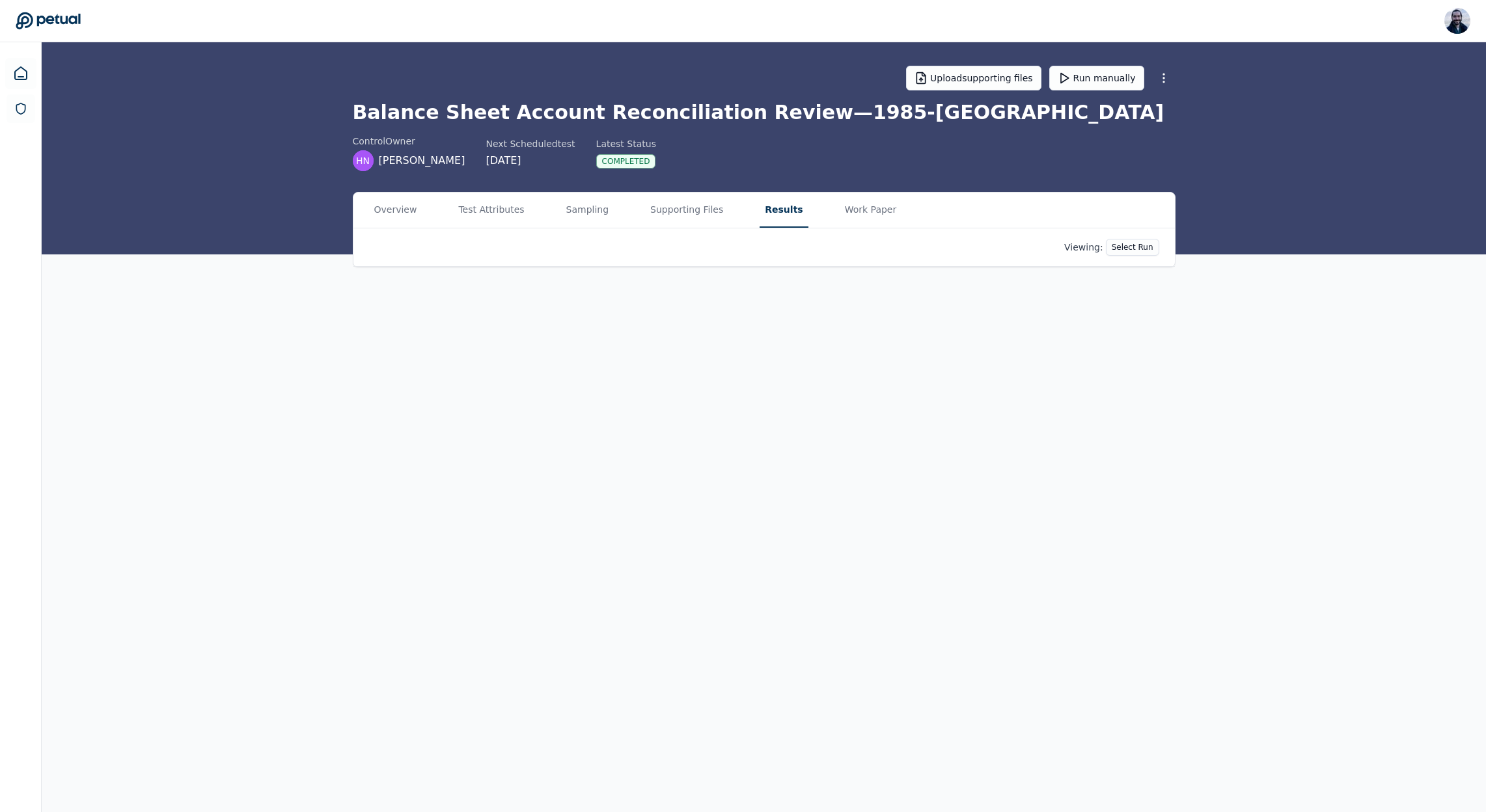
click at [762, 206] on button "Results" at bounding box center [784, 210] width 48 height 35
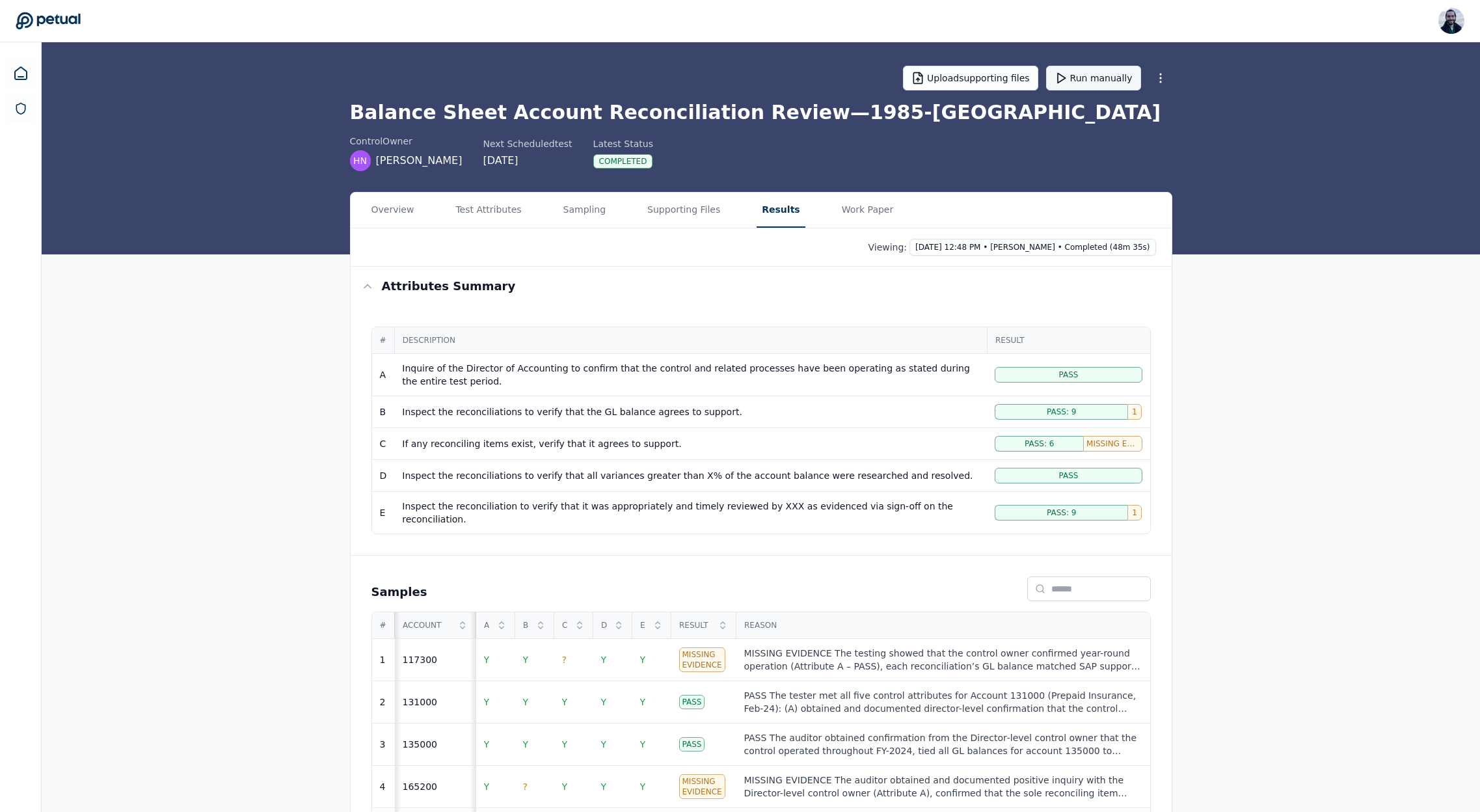
click at [1095, 81] on button "Run manually" at bounding box center [1093, 78] width 95 height 25
click at [1110, 247] on html "Roberto Fernandez roberto@petual.ai Sign out Upload supporting files Cancel tes…" at bounding box center [740, 541] width 1480 height 1083
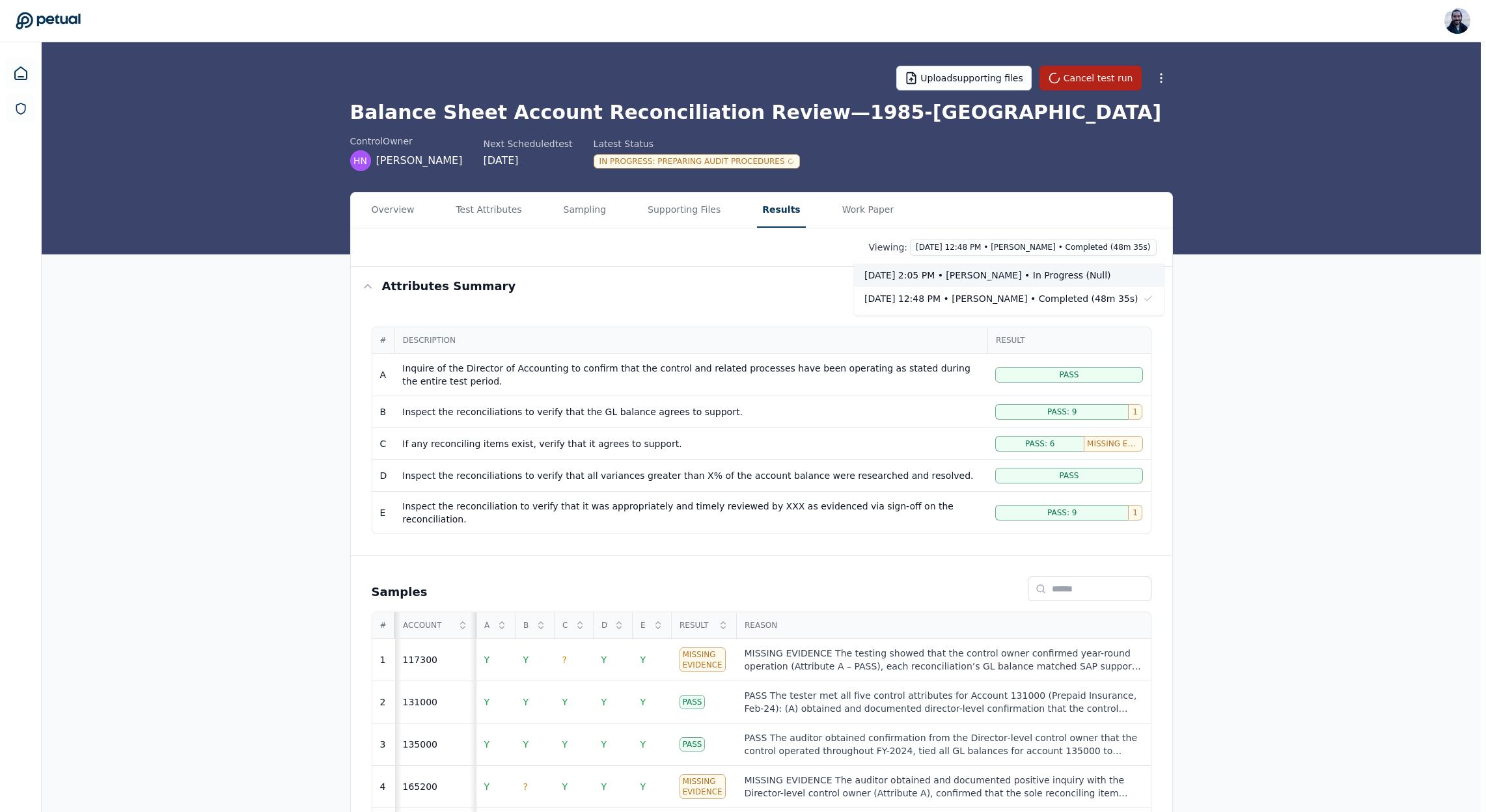
click at [1020, 277] on div "Today 2:05 PM • Roberto Fernandez • In Progress (null)" at bounding box center [1001, 274] width 273 height 13
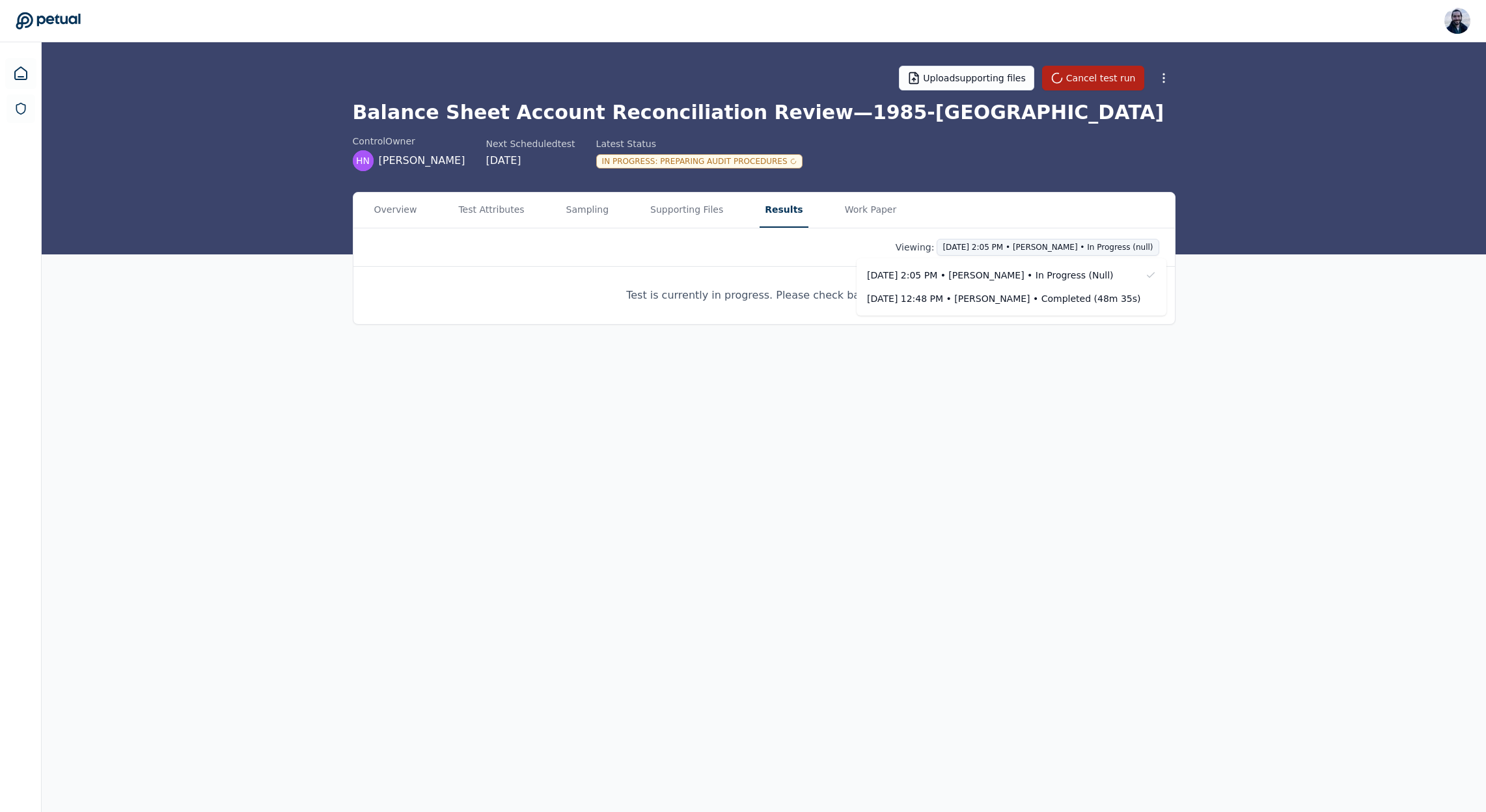
click at [1015, 244] on html "Roberto Fernandez roberto@petual.ai Sign out Upload supporting files Cancel tes…" at bounding box center [743, 406] width 1486 height 812
click at [1007, 295] on div "Sep 26, 12:48 PM • Roberto Fernandez • Completed (48m 35s)" at bounding box center [1004, 298] width 273 height 13
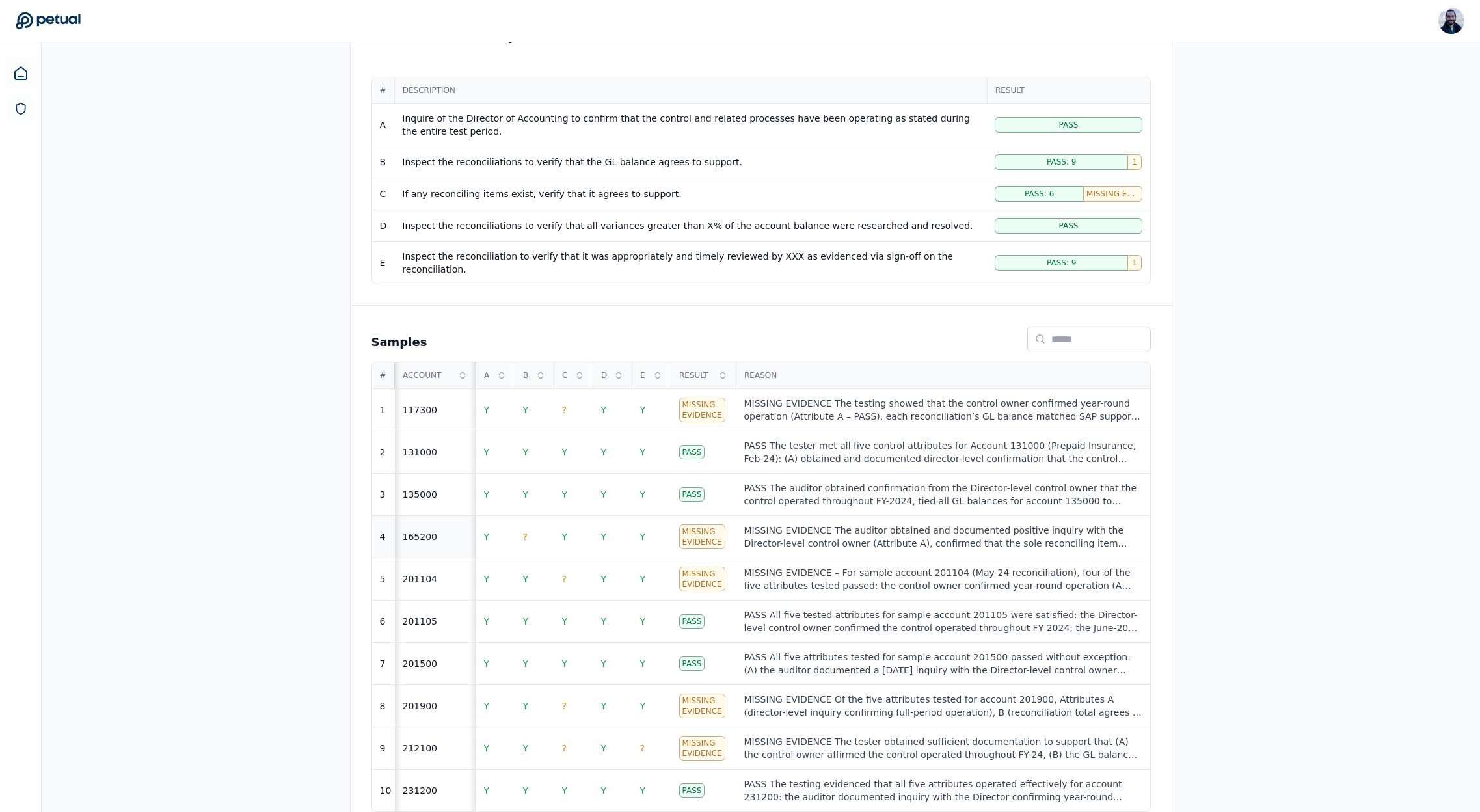
scroll to position [261, 0]
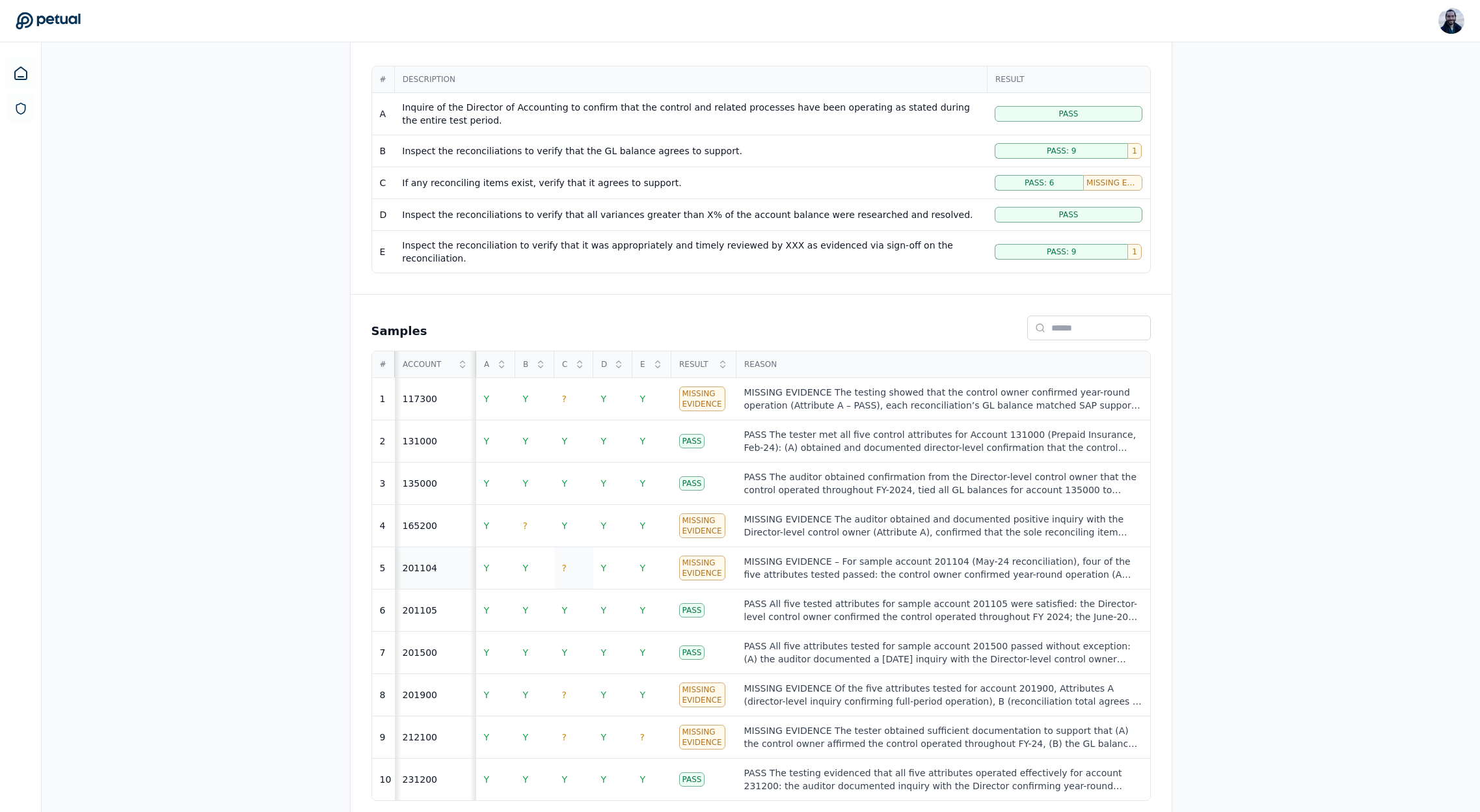
click at [565, 563] on span "?" at bounding box center [565, 568] width 4 height 10
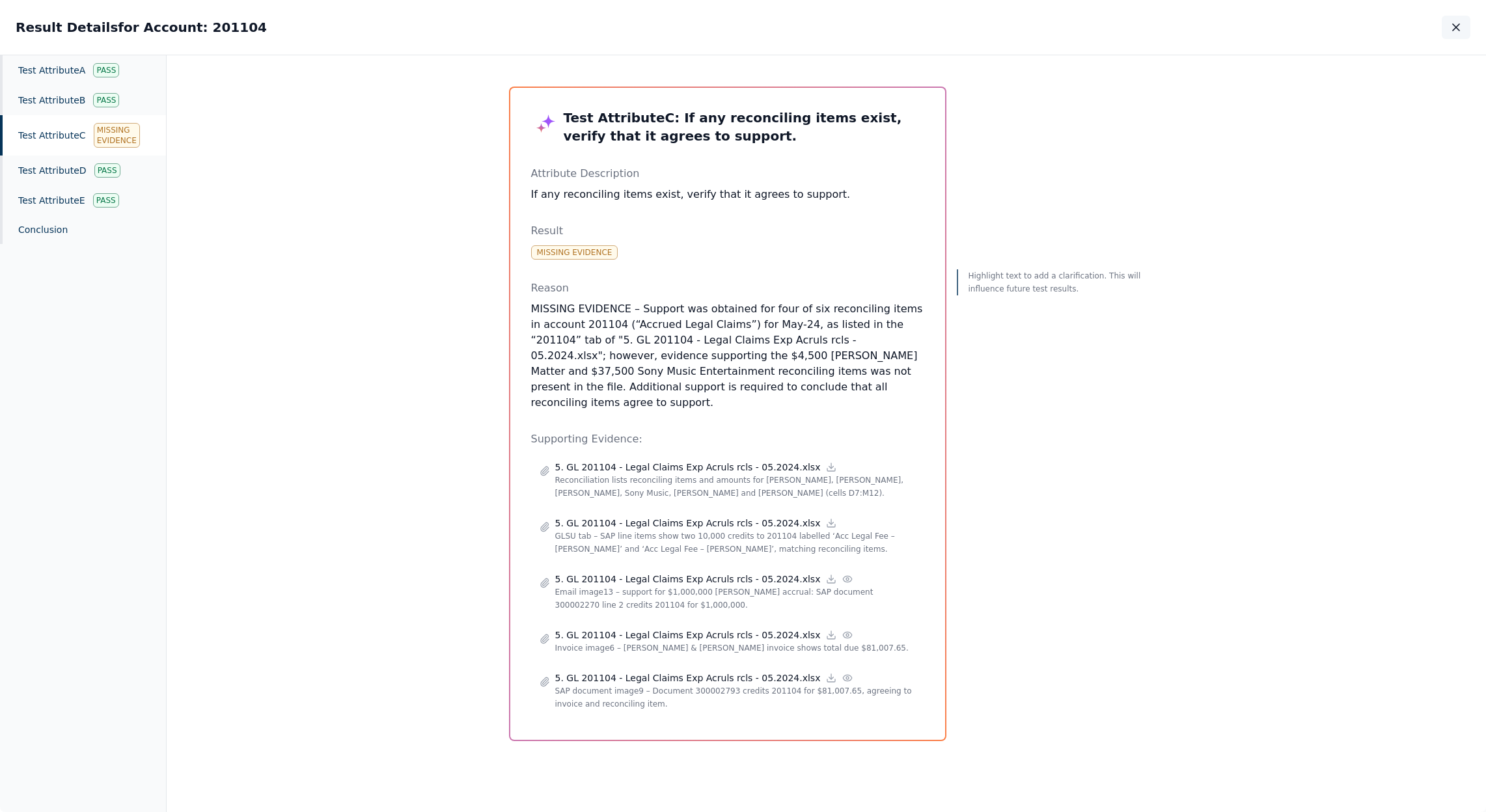
click at [1457, 28] on icon "button" at bounding box center [1455, 27] width 13 height 13
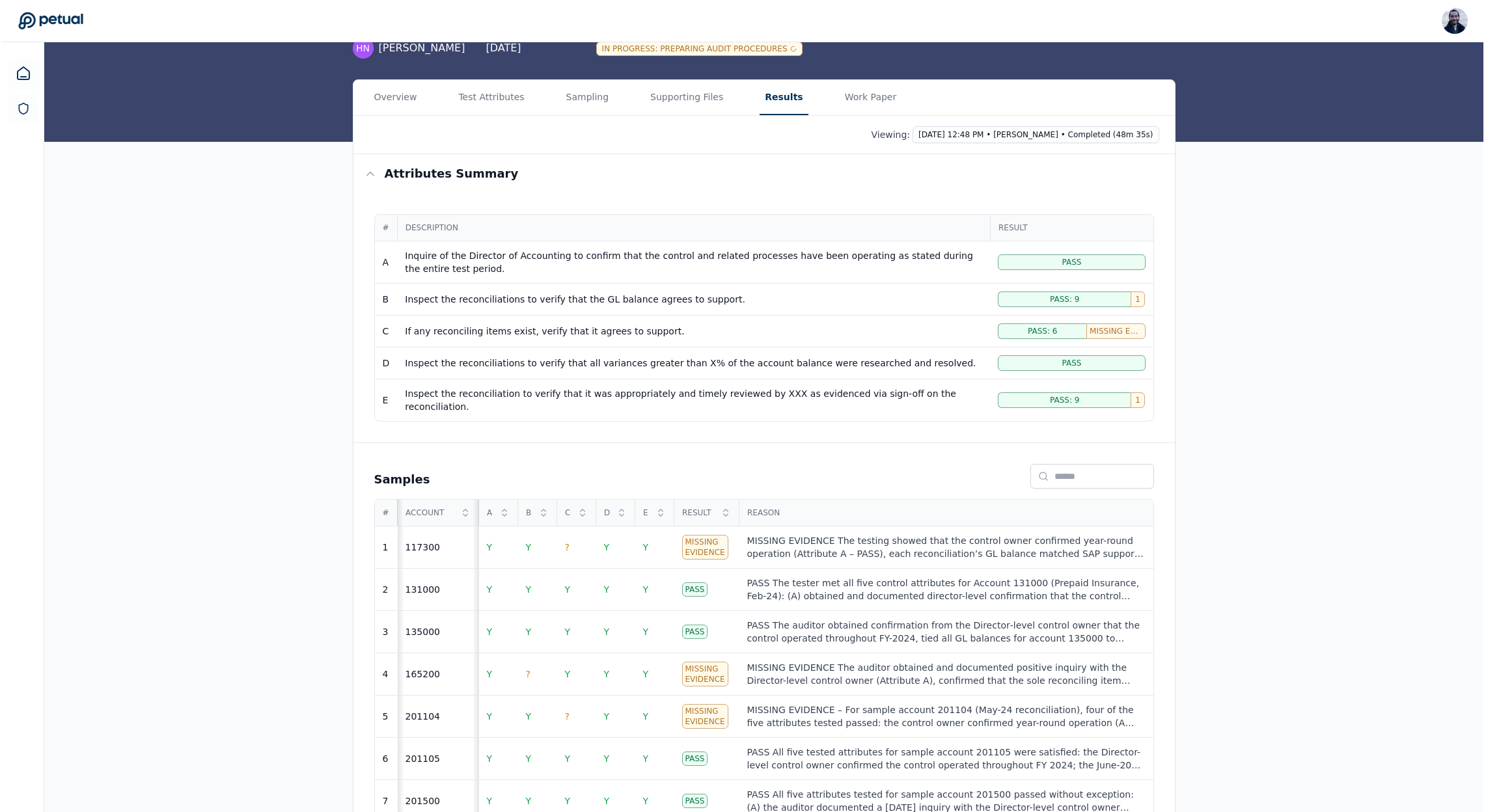
scroll to position [261, 0]
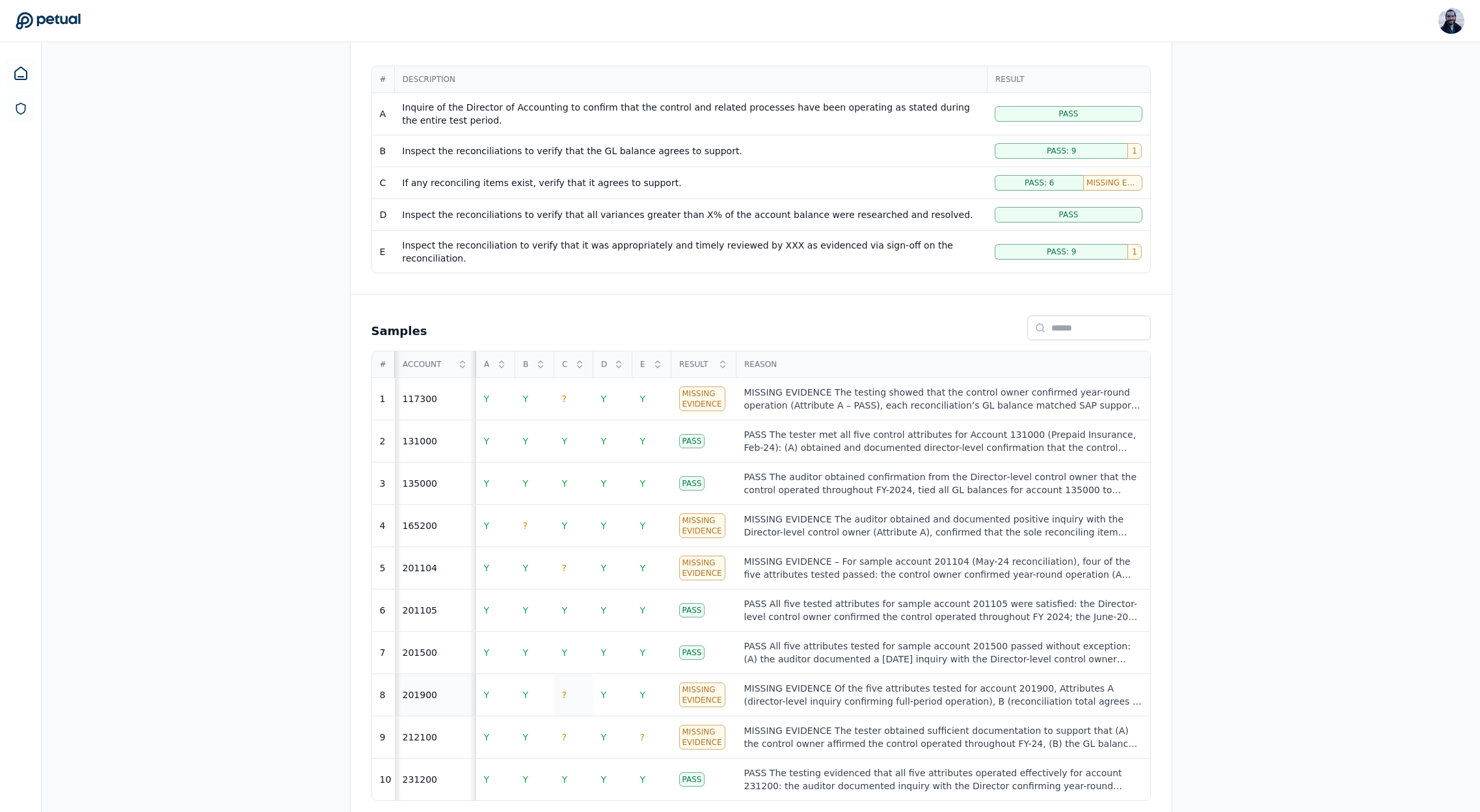
click at [564, 690] on span "?" at bounding box center [565, 695] width 4 height 10
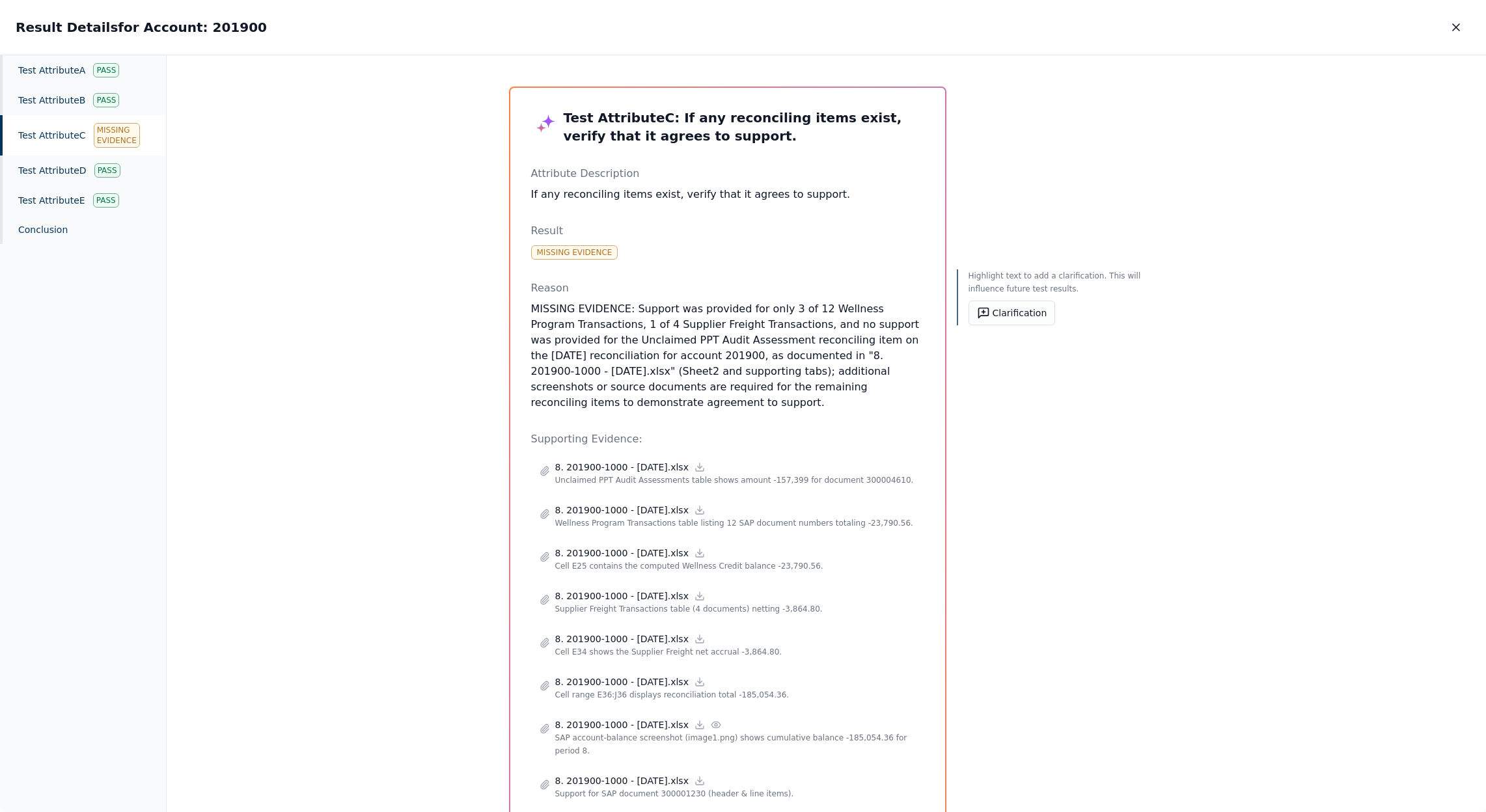
drag, startPoint x: 633, startPoint y: 307, endPoint x: 713, endPoint y: 413, distance: 132.8
click at [713, 413] on div "Test Attribute C : If any reconciling items exist, verify that it agrees to sup…" at bounding box center [728, 502] width 393 height 786
click at [1460, 29] on icon "button" at bounding box center [1455, 27] width 13 height 13
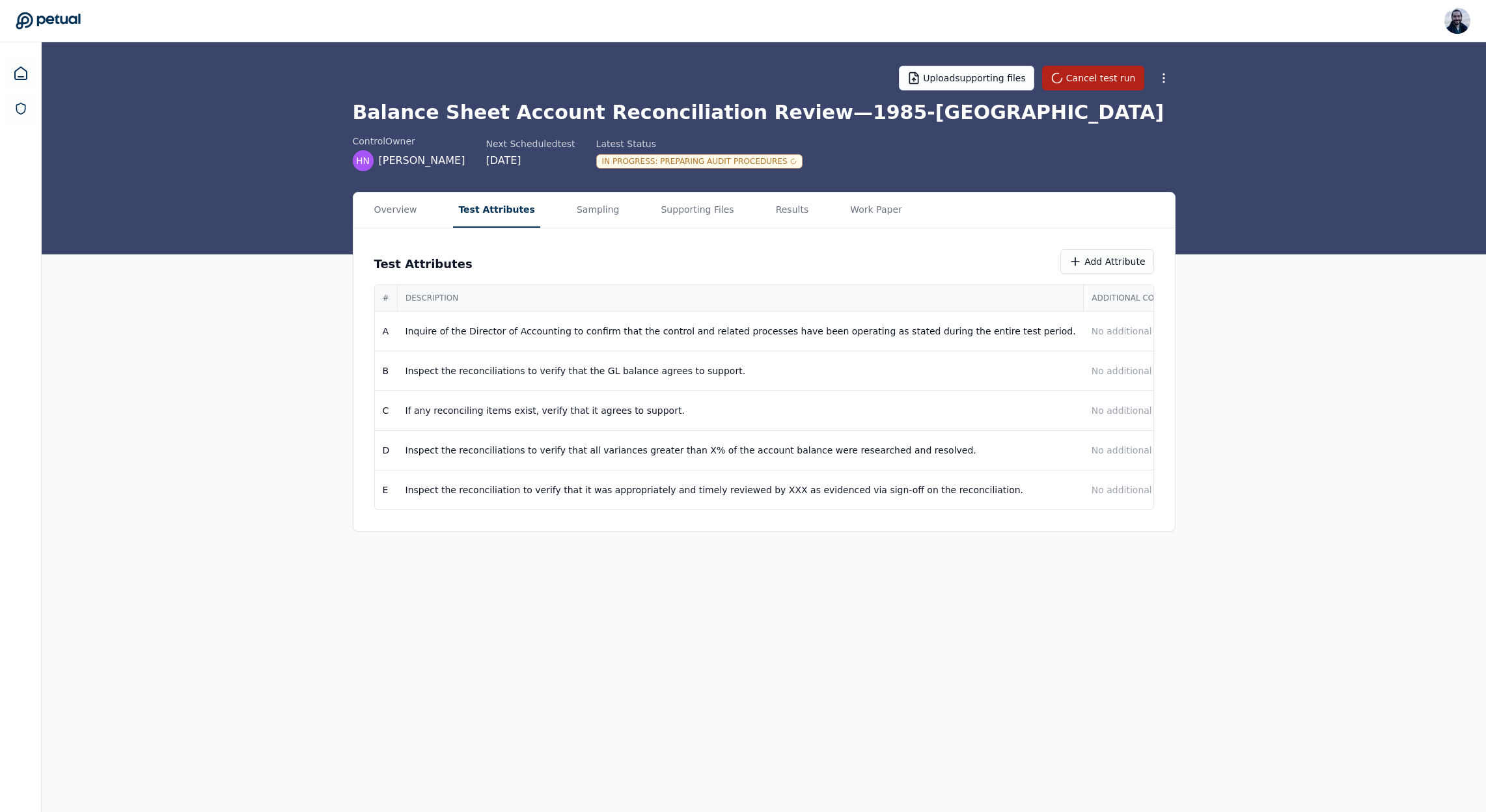
click at [482, 208] on button "Test Attributes" at bounding box center [497, 210] width 87 height 35
click at [1095, 406] on p "No additional context" at bounding box center [1230, 410] width 278 height 13
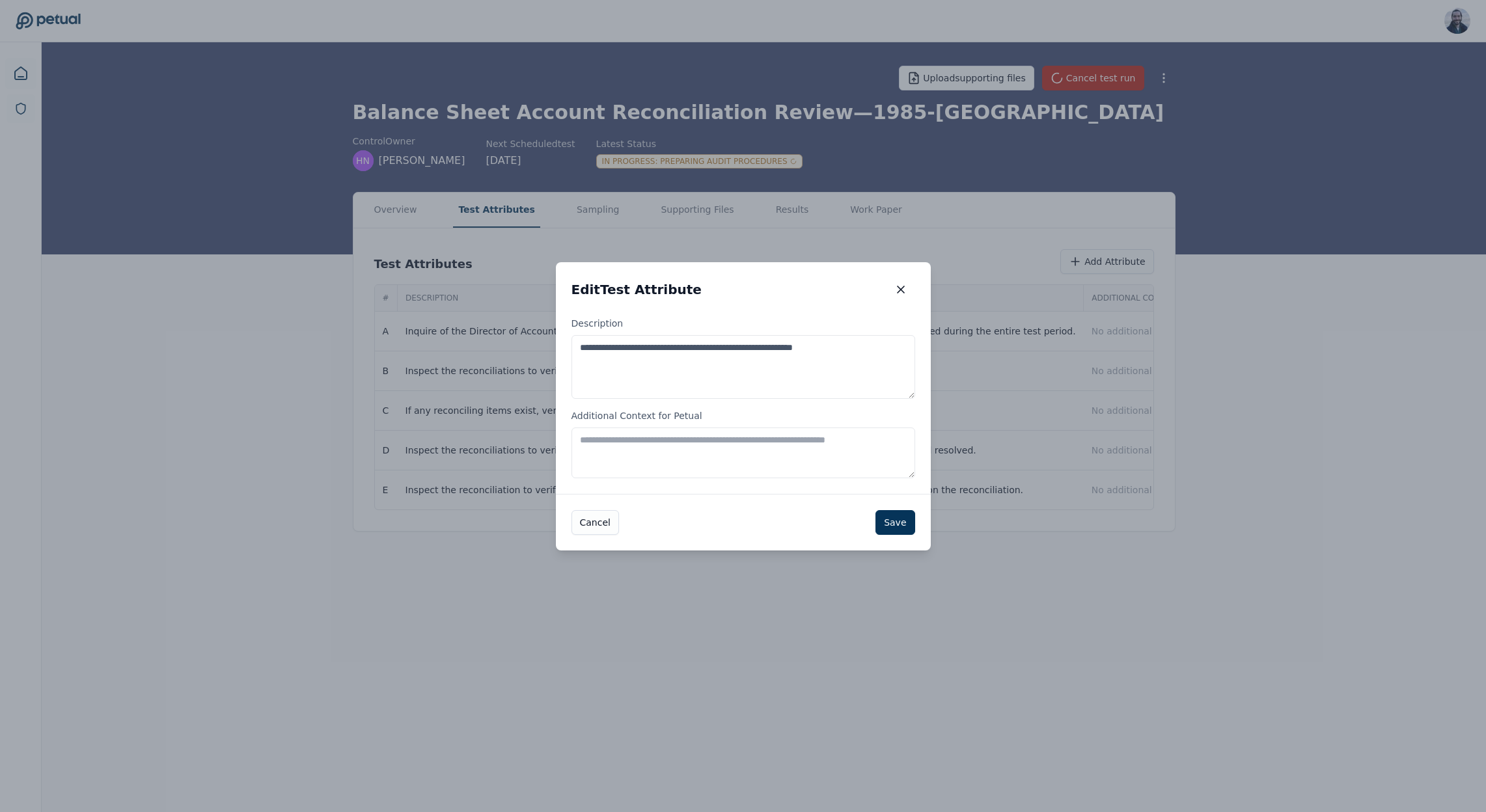
click at [681, 460] on textarea "Additional Context for Petual" at bounding box center [743, 453] width 344 height 51
click at [642, 443] on textarea "**********" at bounding box center [743, 453] width 344 height 51
click at [599, 440] on textarea "**********" at bounding box center [743, 453] width 344 height 51
click at [666, 436] on textarea "**********" at bounding box center [743, 453] width 344 height 51
click at [804, 437] on textarea "**********" at bounding box center [743, 453] width 344 height 51
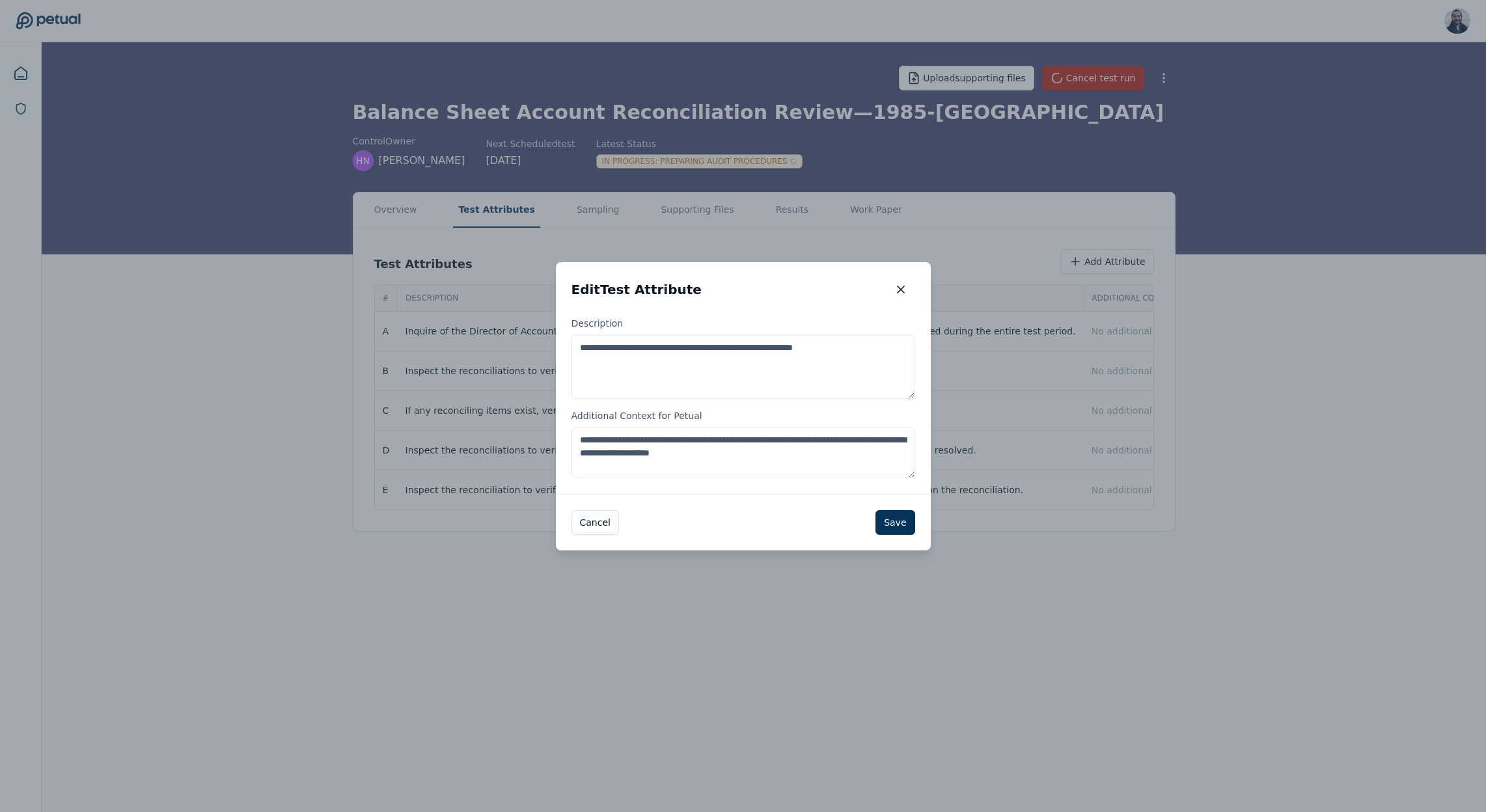
click at [759, 439] on textarea "**********" at bounding box center [743, 453] width 344 height 51
drag, startPoint x: 806, startPoint y: 441, endPoint x: 805, endPoint y: 487, distance: 46.0
click at [806, 442] on textarea "**********" at bounding box center [743, 453] width 344 height 51
type textarea "**********"
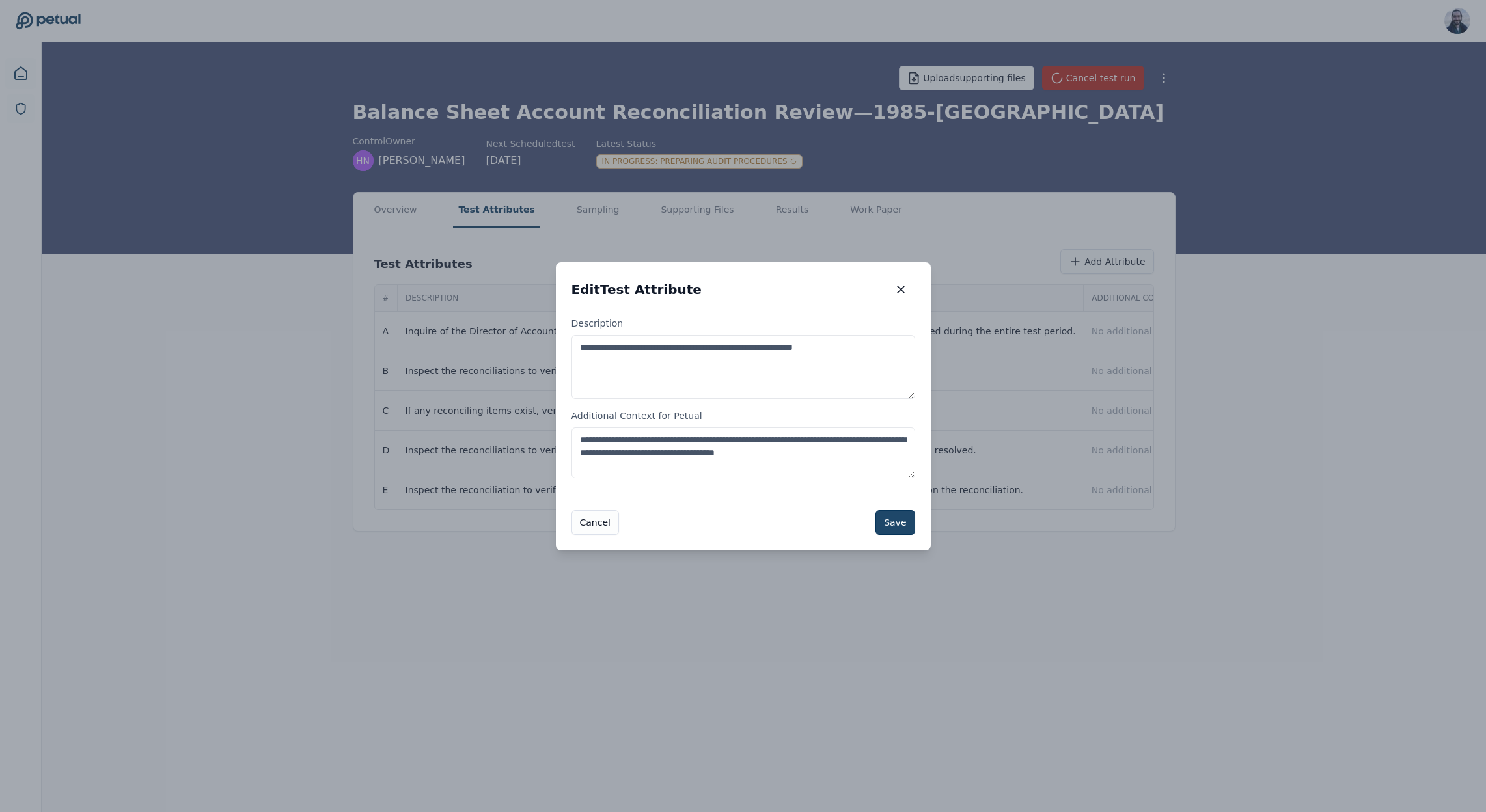
click at [897, 519] on button "Save" at bounding box center [895, 522] width 39 height 25
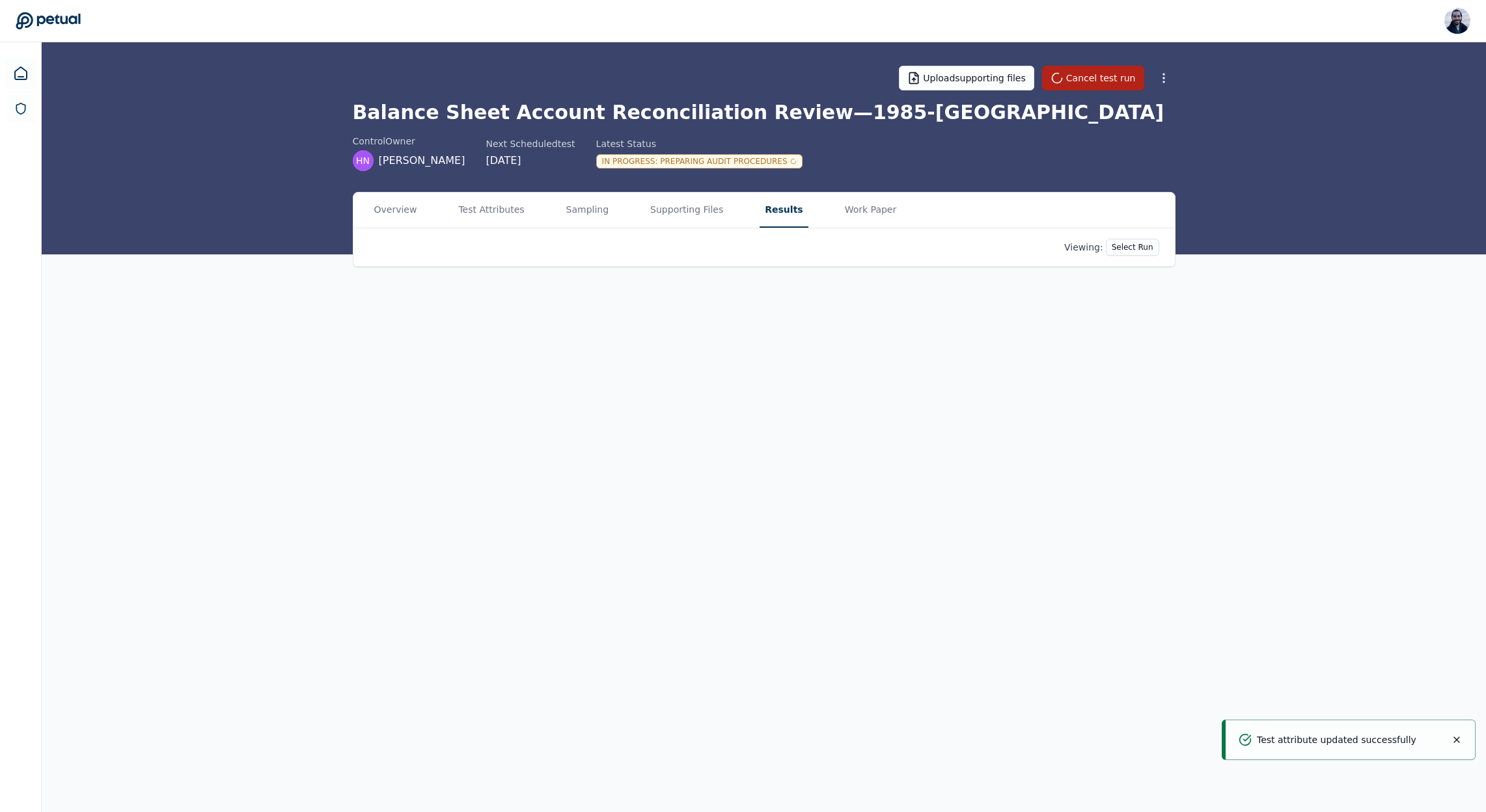
click at [788, 205] on button "Results" at bounding box center [784, 210] width 48 height 35
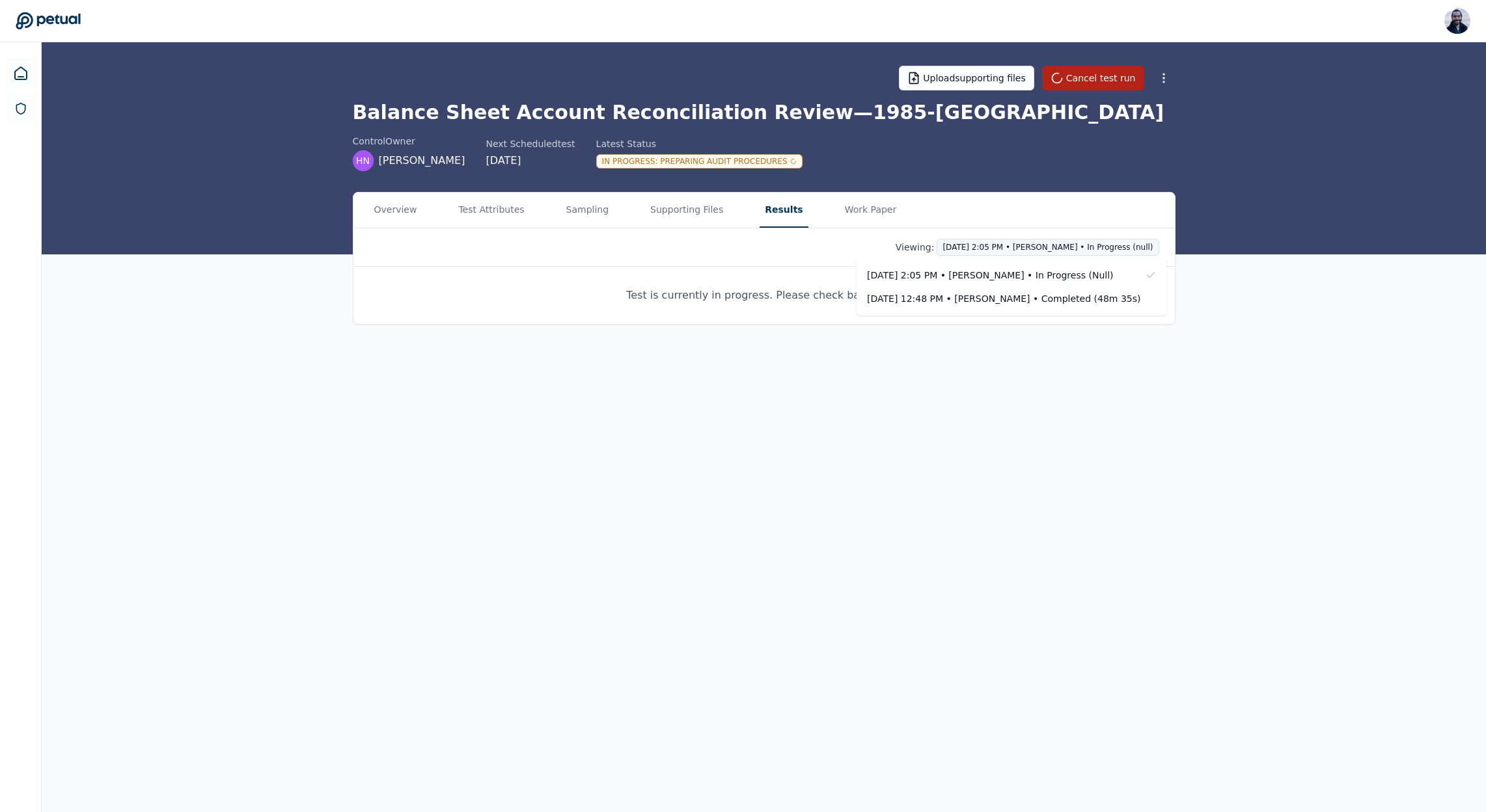
click at [1089, 250] on html "Roberto Fernandez roberto@petual.ai Sign out Upload supporting files Cancel tes…" at bounding box center [743, 406] width 1486 height 812
click at [1050, 293] on div "Sep 26, 12:48 PM • Roberto Fernandez • Completed (48m 35s)" at bounding box center [1004, 298] width 273 height 13
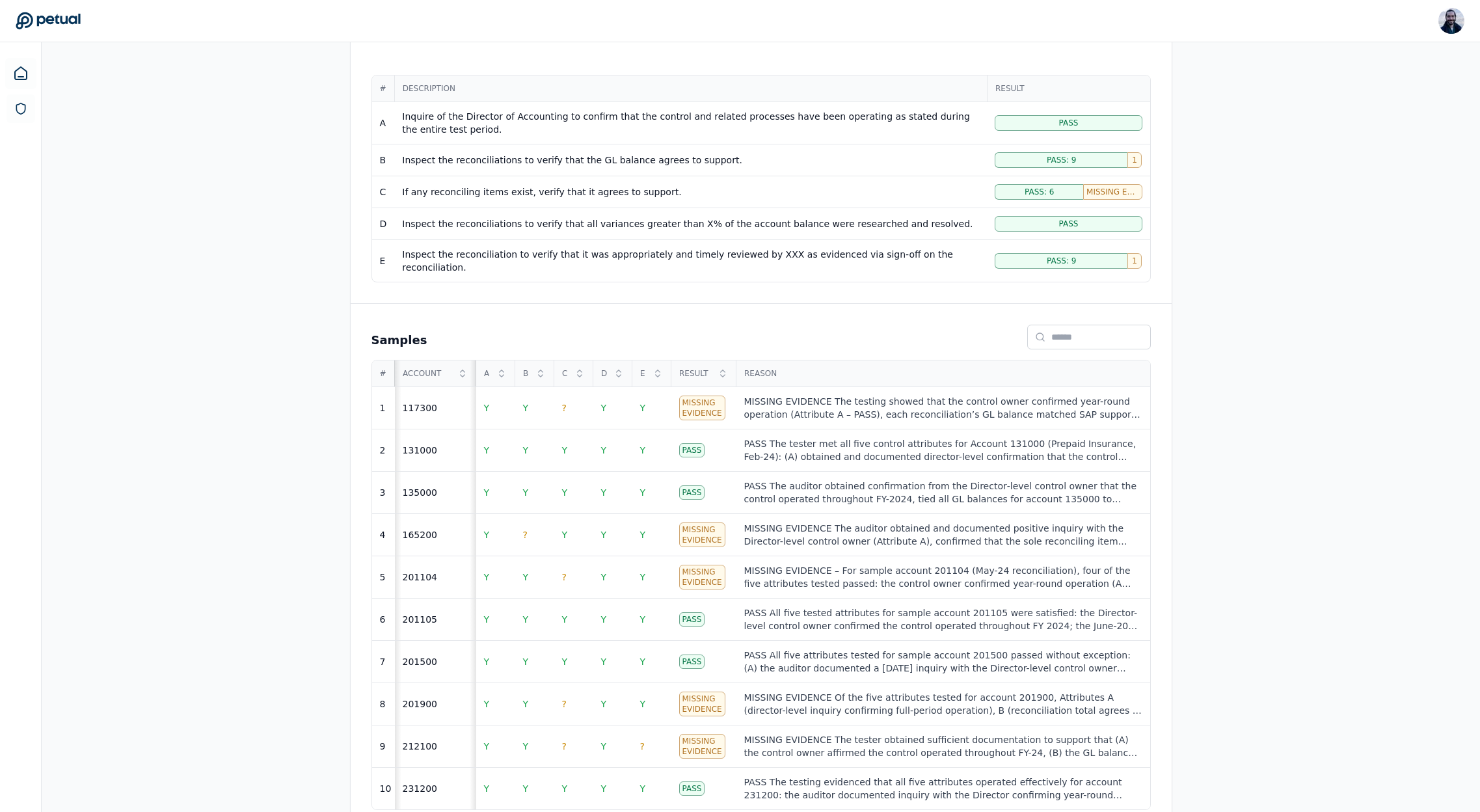
scroll to position [261, 0]
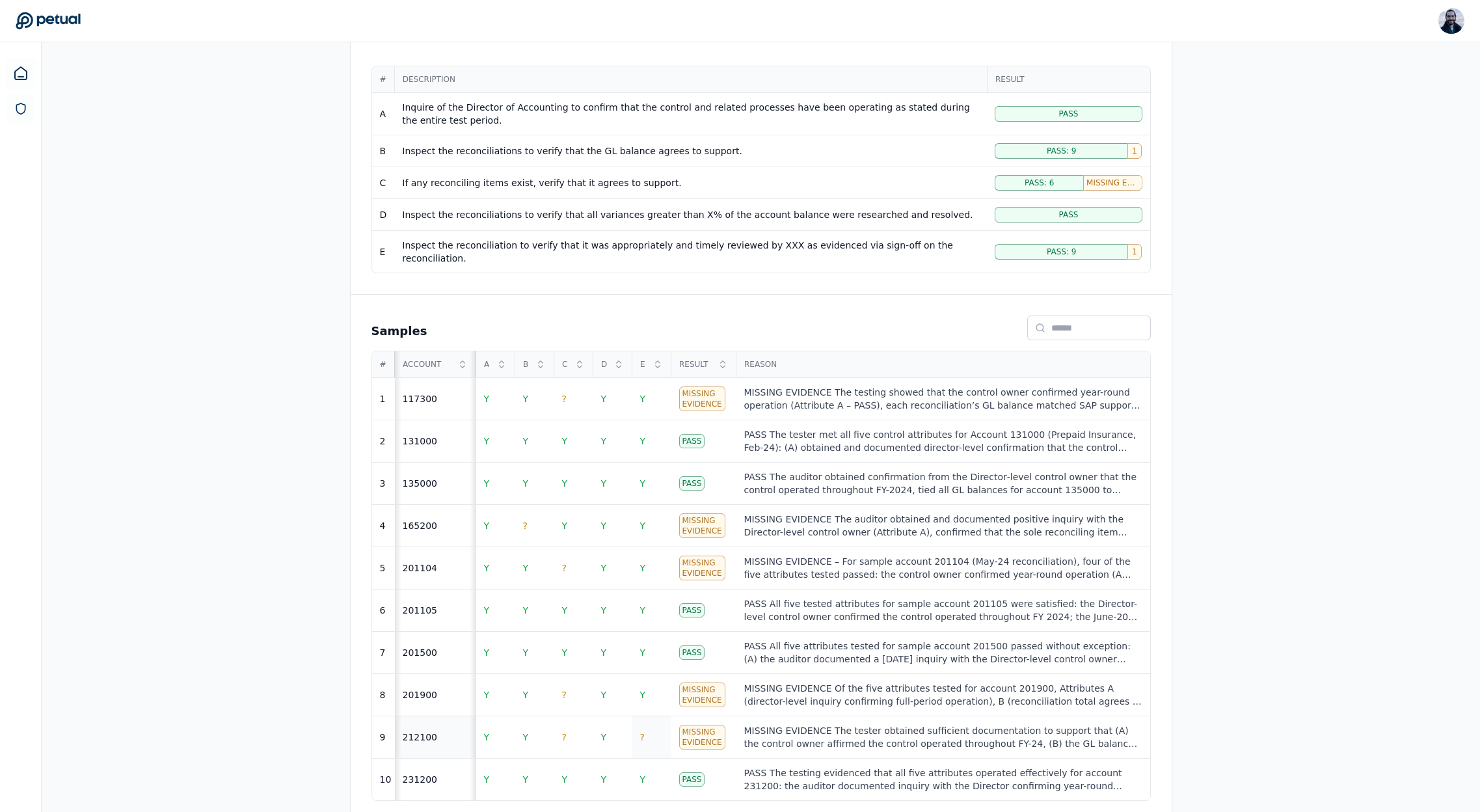
click at [646, 720] on td "?" at bounding box center [652, 737] width 39 height 42
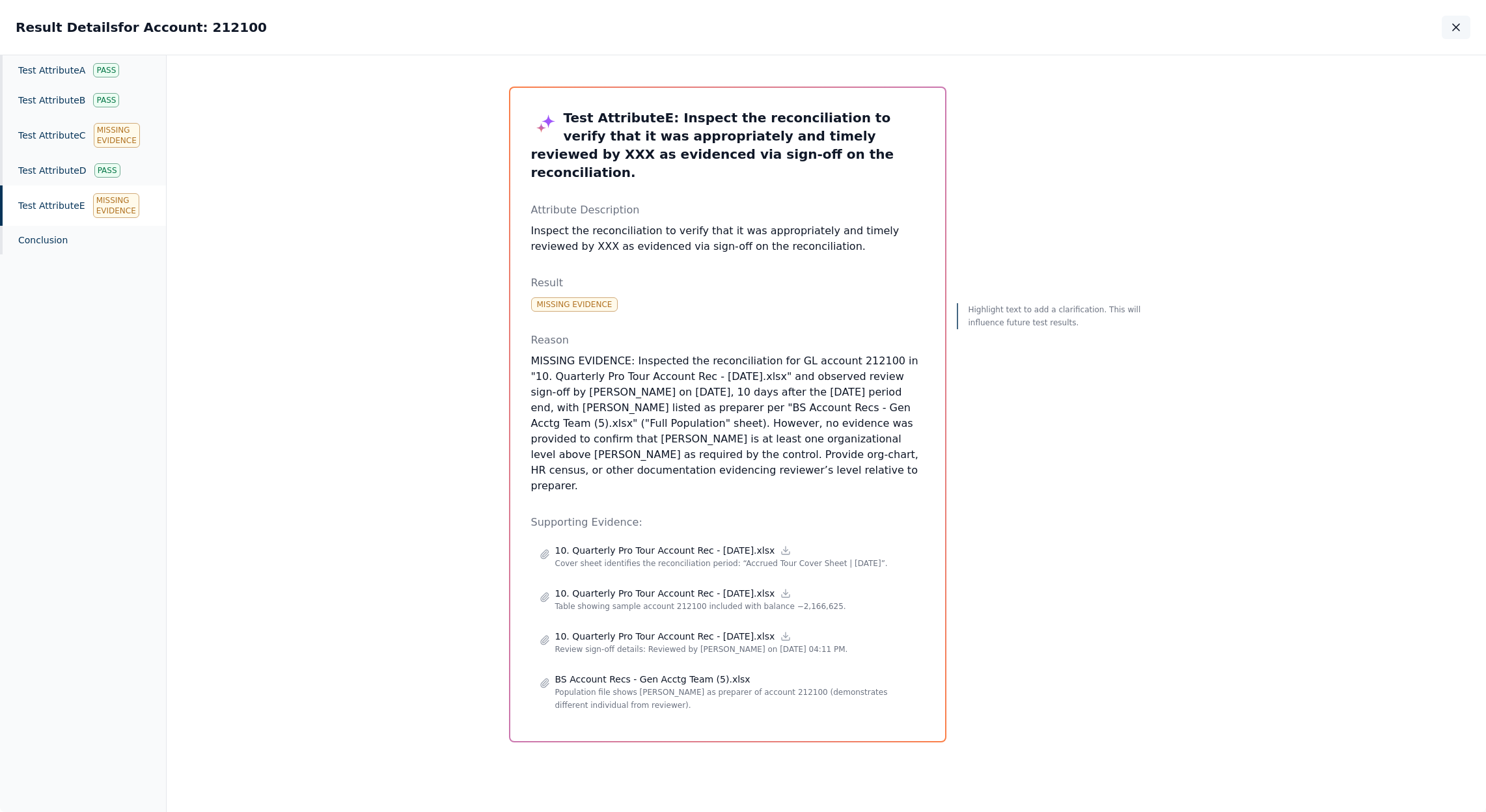
click at [1458, 25] on icon "button" at bounding box center [1455, 27] width 13 height 13
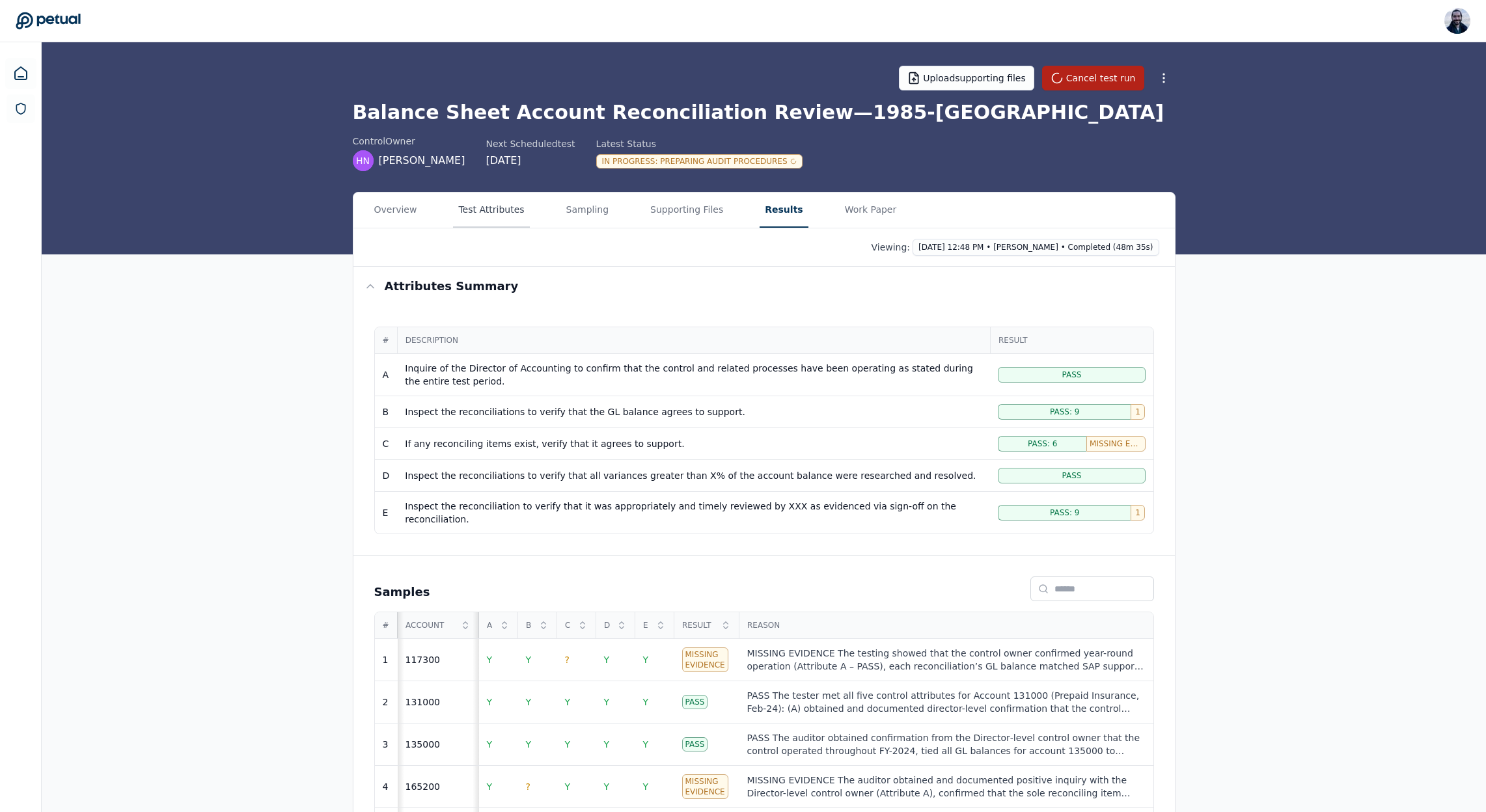
click at [486, 208] on button "Test Attributes" at bounding box center [491, 210] width 77 height 35
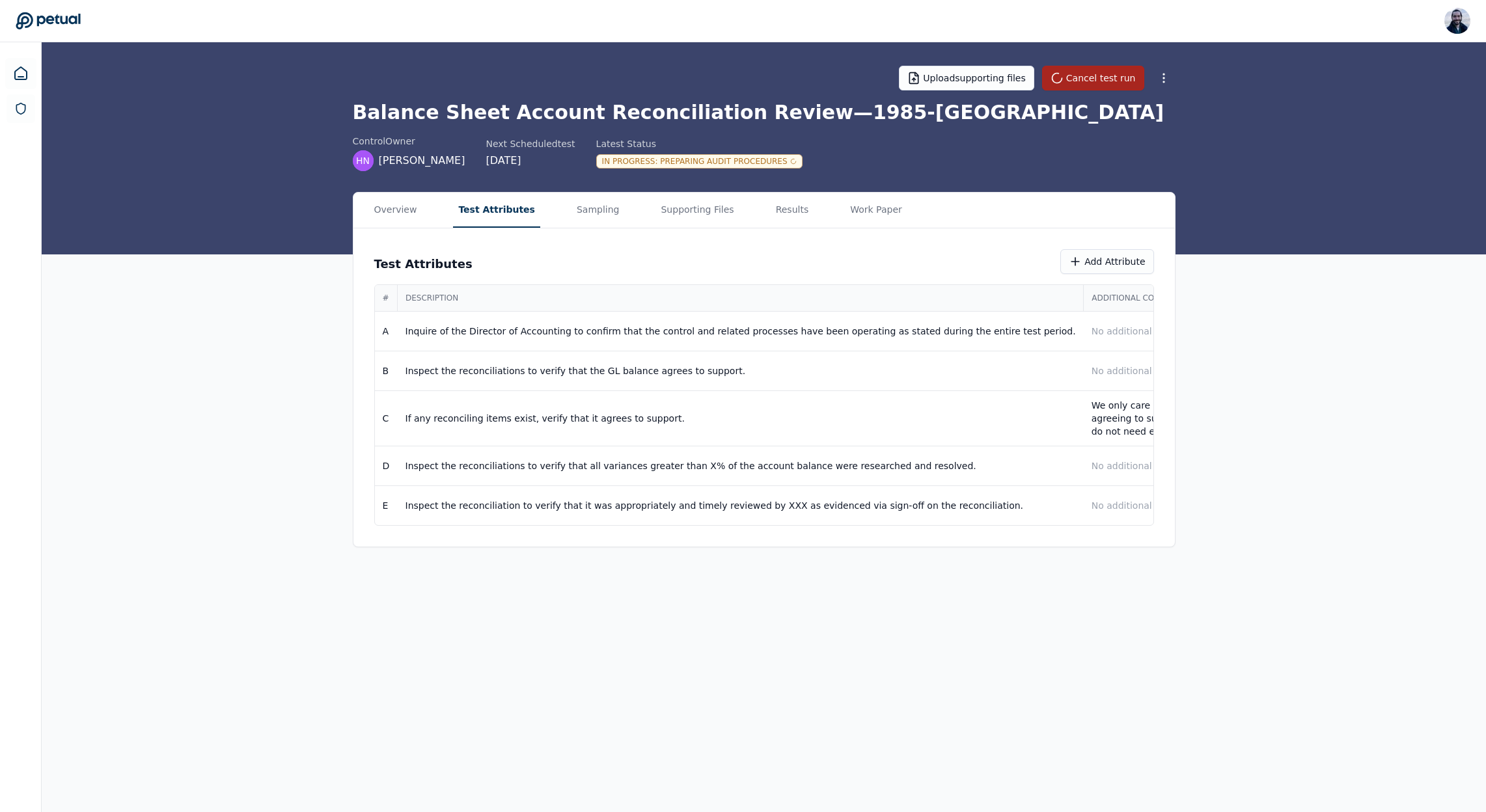
click at [1088, 79] on button "Cancel test run" at bounding box center [1093, 78] width 102 height 25
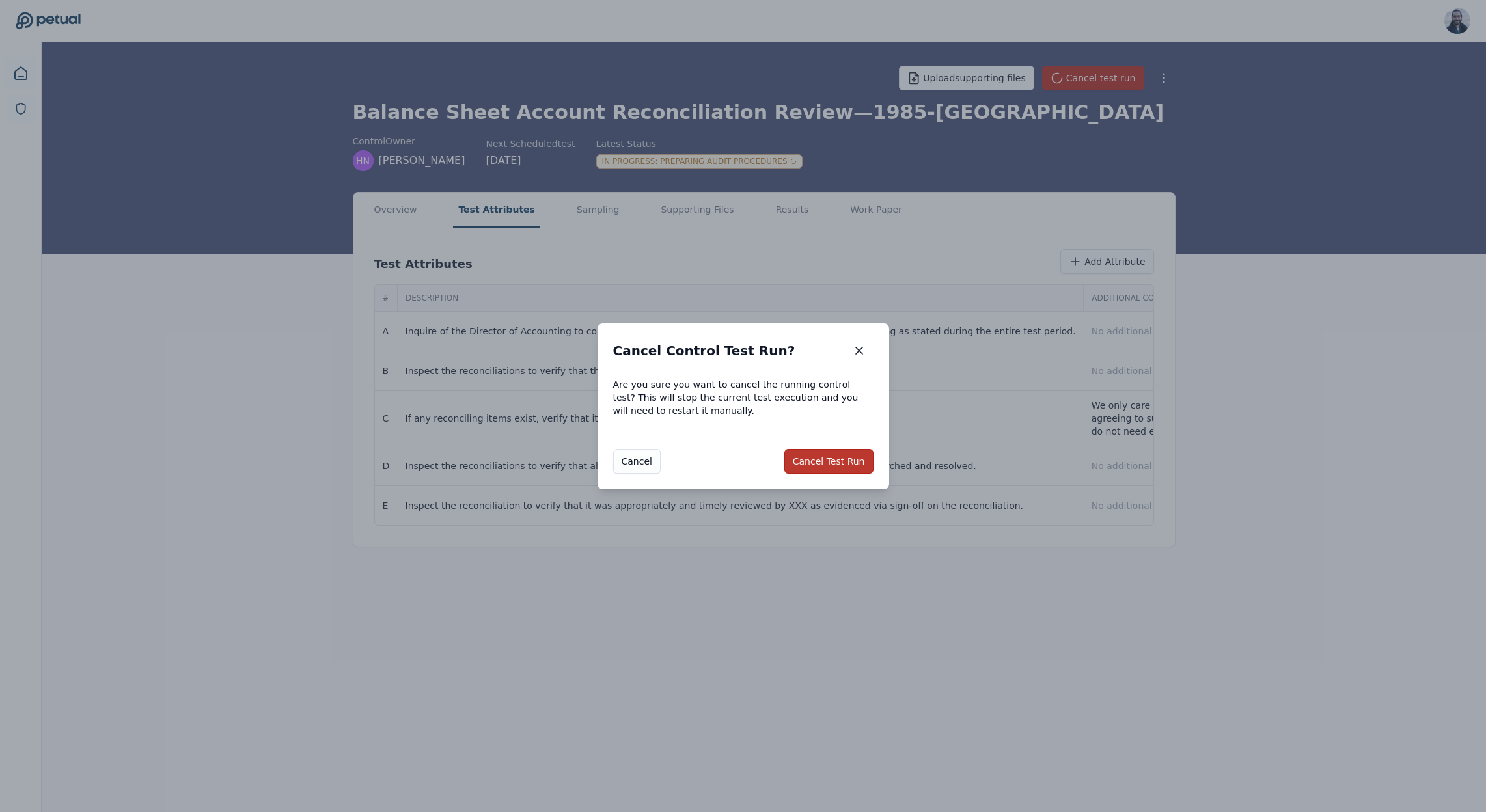
click at [824, 467] on button "Cancel Test Run" at bounding box center [828, 461] width 89 height 25
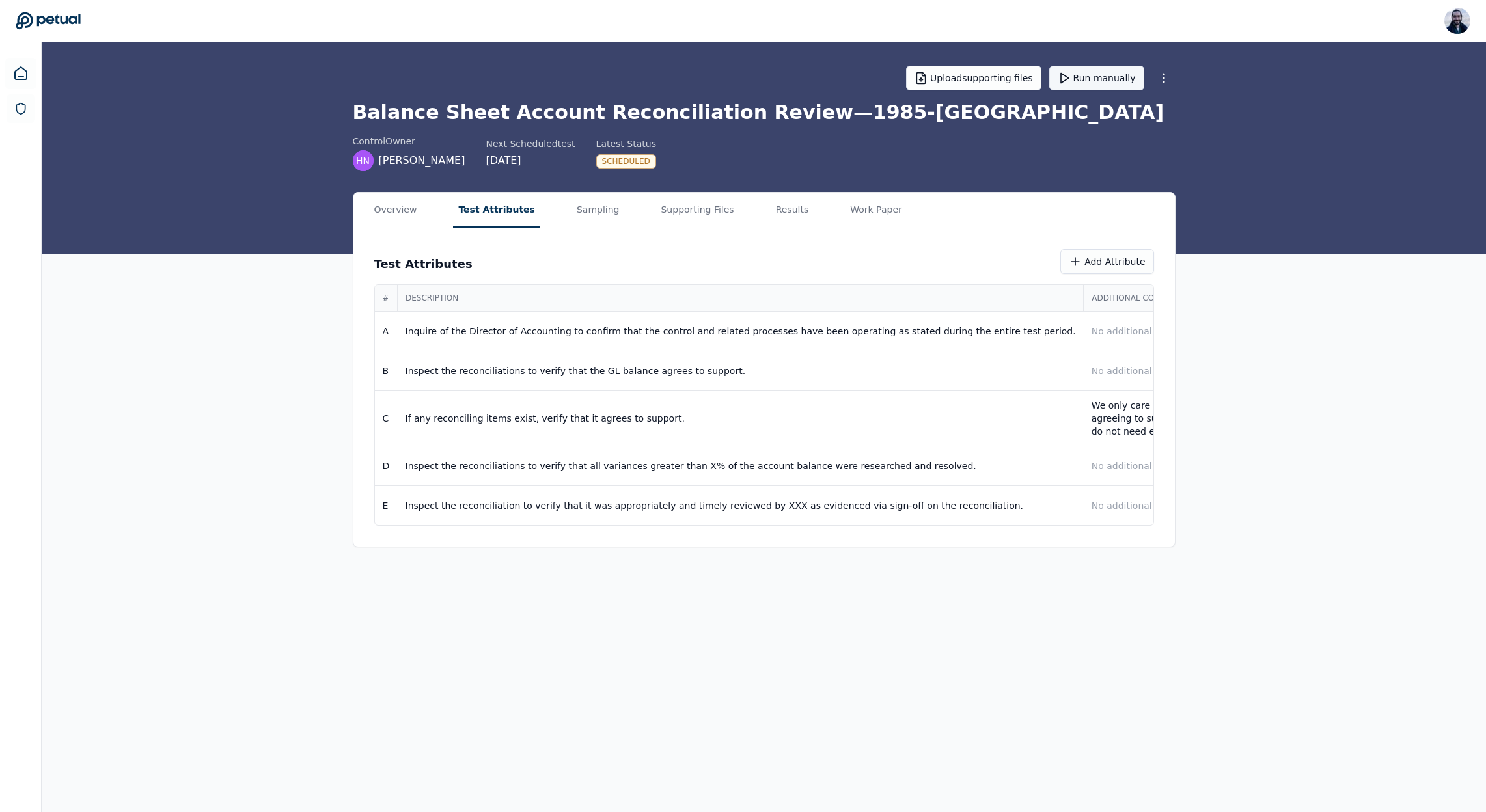
click at [1104, 82] on button "Run manually" at bounding box center [1097, 78] width 95 height 25
click at [748, 204] on div "Overview Test Attributes Sampling Supporting Files Results Work Paper" at bounding box center [764, 211] width 821 height 36
click at [763, 210] on div "Overview Test Attributes Sampling Supporting Files Results Work Paper" at bounding box center [764, 211] width 821 height 36
click at [770, 211] on button "Results" at bounding box center [792, 210] width 44 height 35
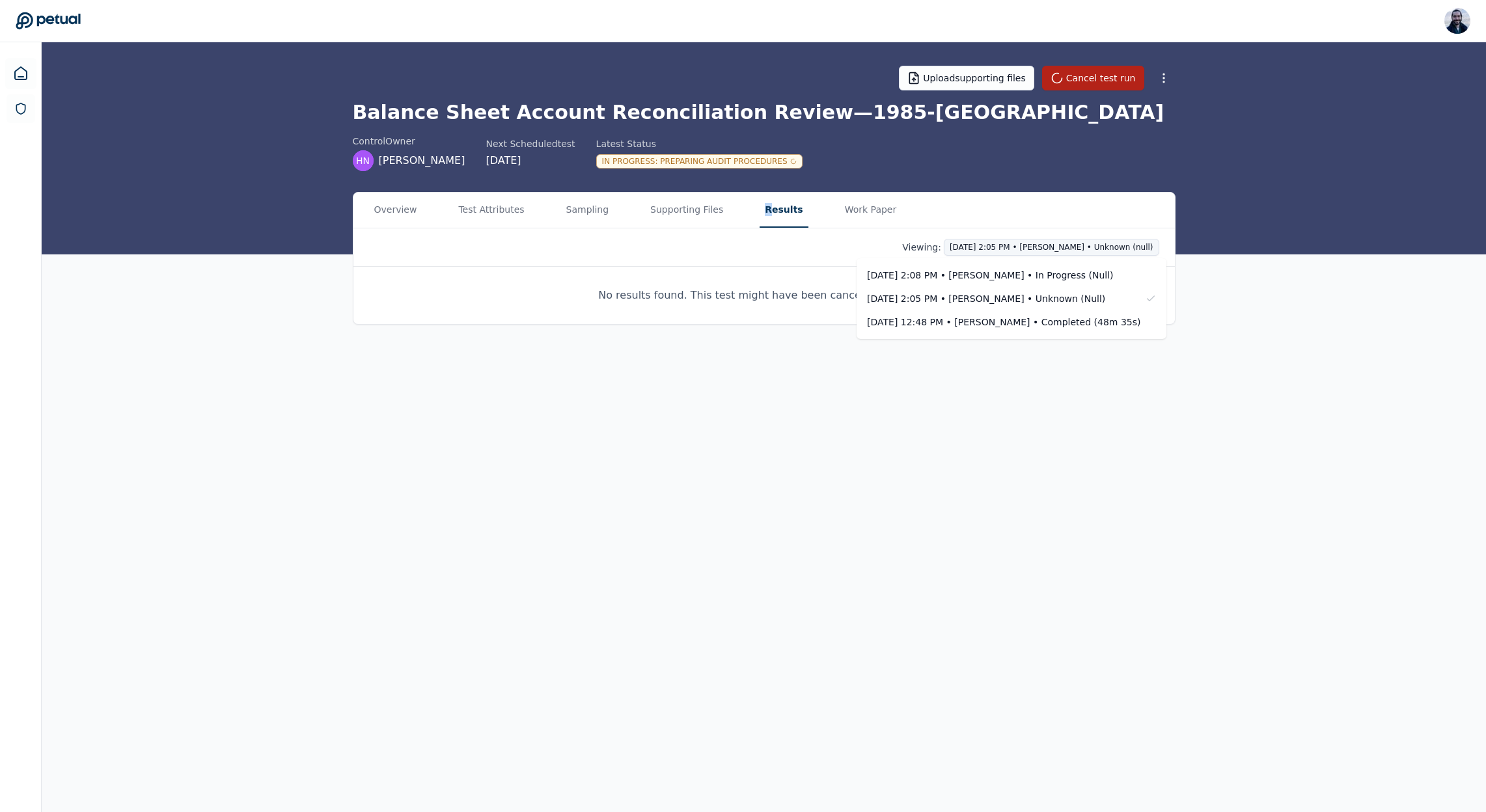
click at [1124, 247] on html "Roberto Fernandez roberto@petual.ai Sign out Upload supporting files Cancel tes…" at bounding box center [743, 406] width 1486 height 812
click at [1090, 278] on div "Today 2:08 PM • Roberto Fernandez • In Progress (null)" at bounding box center [1004, 274] width 273 height 13
